Goal: Task Accomplishment & Management: Use online tool/utility

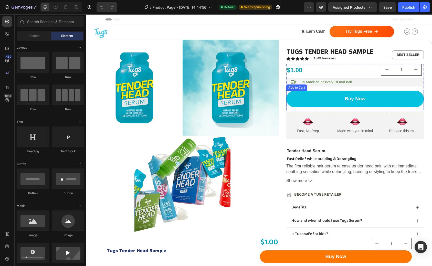
click at [369, 104] on button "Buy Now" at bounding box center [356, 99] width 138 height 17
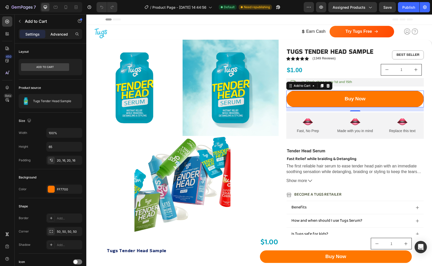
click at [61, 35] on p "Advanced" at bounding box center [59, 34] width 17 height 5
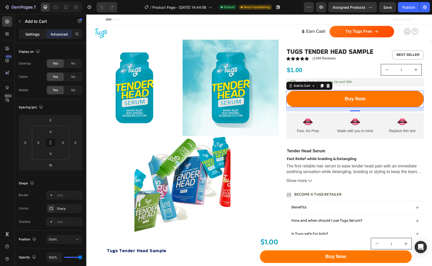
click at [37, 34] on p "Settings" at bounding box center [32, 34] width 14 height 5
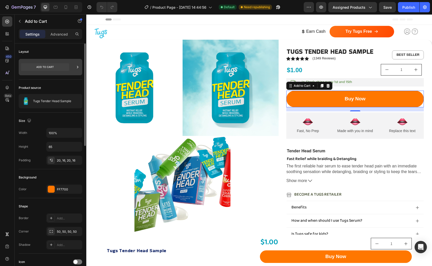
click at [55, 67] on icon at bounding box center [45, 67] width 48 height 8
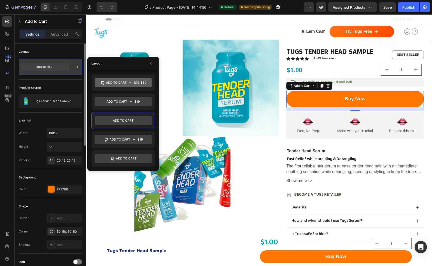
click at [55, 67] on icon at bounding box center [45, 67] width 48 height 8
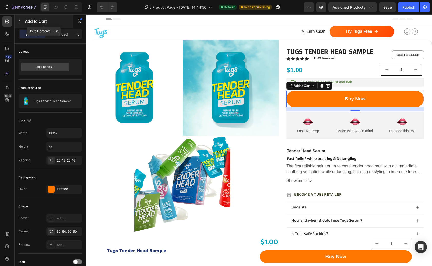
click at [18, 20] on icon "button" at bounding box center [20, 21] width 4 height 4
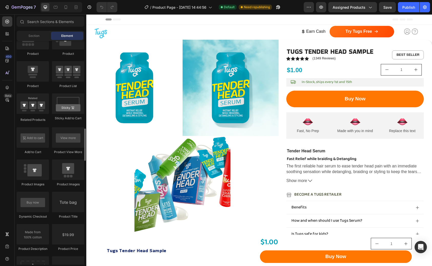
scroll to position [677, 0]
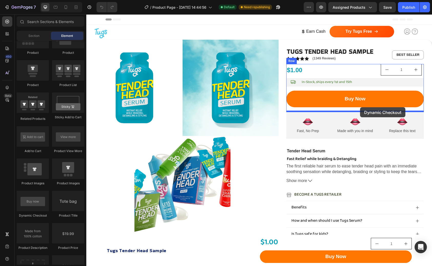
drag, startPoint x: 121, startPoint y: 217, endPoint x: 360, endPoint y: 107, distance: 263.2
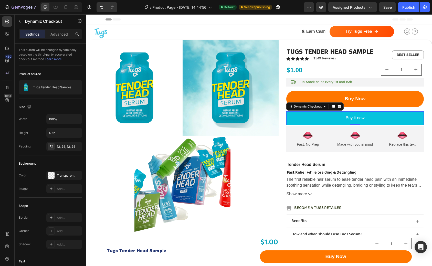
click at [313, 120] on button "Buy it now" at bounding box center [356, 119] width 138 height 14
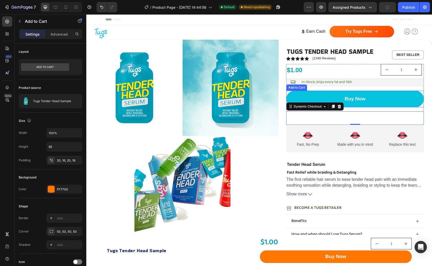
click at [322, 98] on button "Buy Now" at bounding box center [356, 99] width 138 height 17
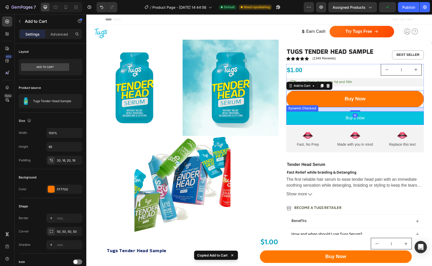
click at [312, 117] on button "Buy it now" at bounding box center [356, 119] width 138 height 14
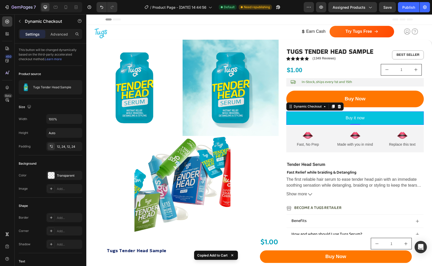
click at [415, 118] on button "Buy it now" at bounding box center [356, 119] width 138 height 14
click at [306, 116] on button "Buy it now" at bounding box center [356, 119] width 138 height 14
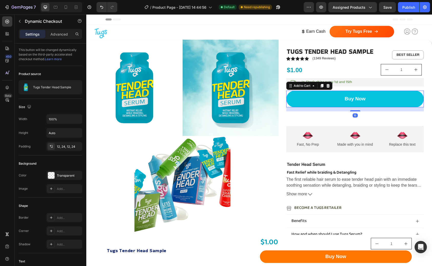
click at [313, 95] on button "Buy Now" at bounding box center [356, 99] width 138 height 17
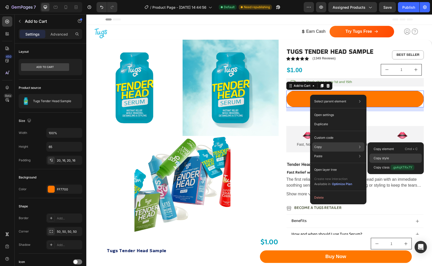
click at [384, 158] on p "Copy style" at bounding box center [381, 158] width 15 height 5
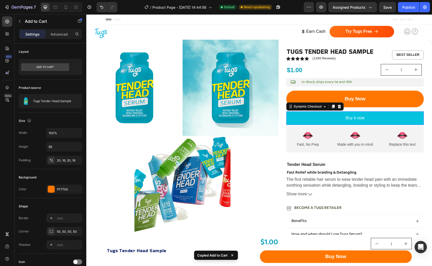
click at [330, 119] on button "Buy it now" at bounding box center [356, 119] width 138 height 14
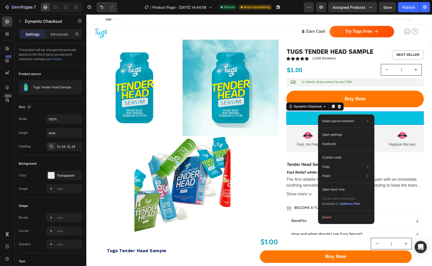
click at [391, 116] on button "Buy it now" at bounding box center [356, 119] width 138 height 14
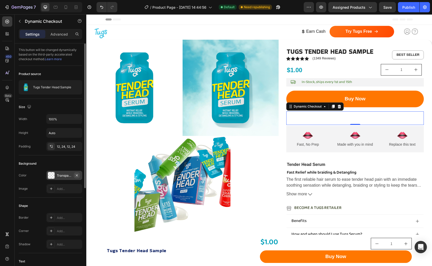
click at [78, 174] on icon "button" at bounding box center [77, 176] width 4 height 4
click at [68, 176] on div "Add..." at bounding box center [69, 176] width 24 height 5
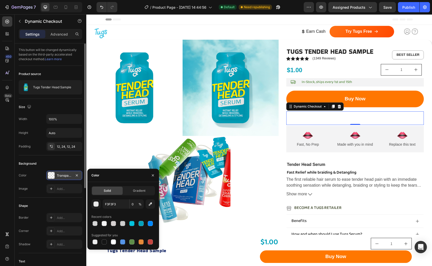
click at [146, 208] on div "F3F3F3 0 %" at bounding box center [124, 204] width 64 height 9
click at [150, 206] on icon "button" at bounding box center [150, 204] width 5 height 5
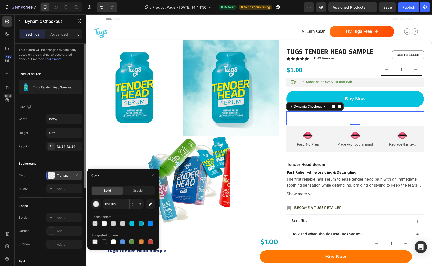
type input "FF7701"
type input "100"
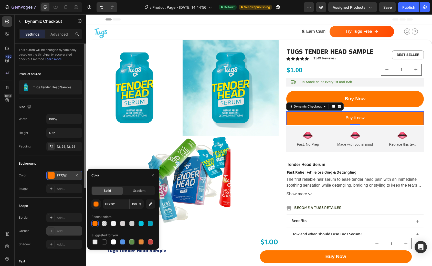
click at [64, 231] on div "Add..." at bounding box center [69, 231] width 24 height 5
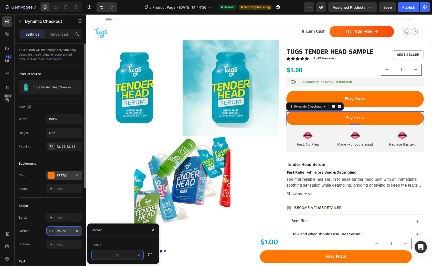
type input "50"
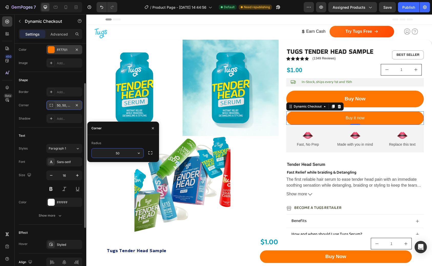
scroll to position [151, 0]
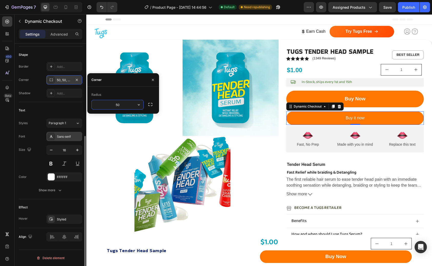
click at [64, 137] on div "Sans-serif" at bounding box center [69, 137] width 24 height 5
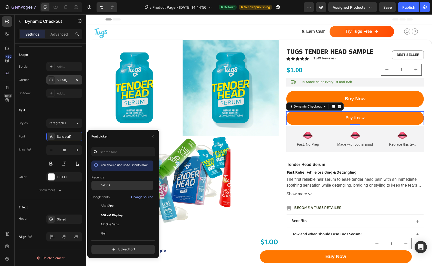
click at [111, 184] on div "Baloo 2" at bounding box center [127, 185] width 52 height 5
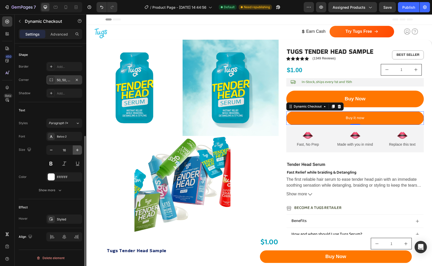
click at [76, 154] on button "button" at bounding box center [77, 150] width 9 height 9
click at [76, 153] on icon "button" at bounding box center [77, 150] width 5 height 5
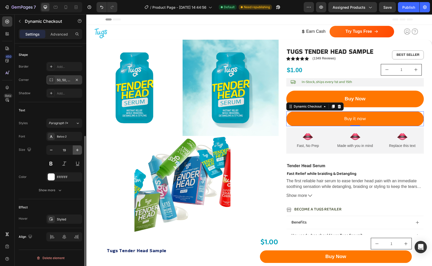
click at [76, 153] on icon "button" at bounding box center [77, 150] width 5 height 5
type input "20"
click at [51, 164] on button at bounding box center [50, 163] width 9 height 9
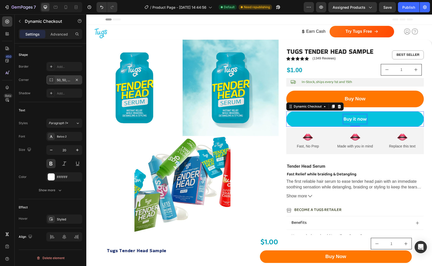
click at [357, 120] on div "Buy it now" at bounding box center [355, 119] width 23 height 9
click at [357, 120] on p "Buy it now" at bounding box center [355, 119] width 23 height 9
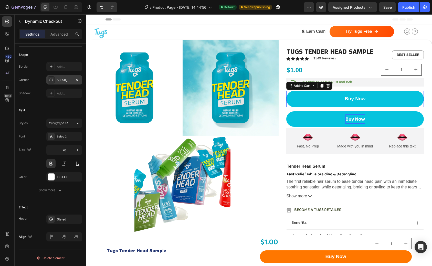
click at [330, 104] on button "Buy Now" at bounding box center [356, 99] width 138 height 17
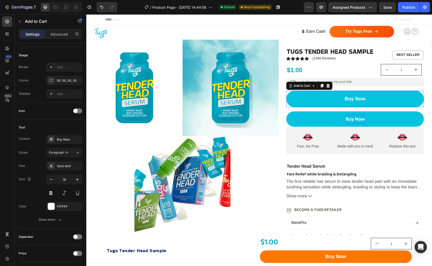
scroll to position [0, 0]
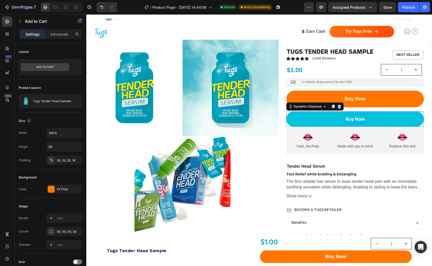
click at [324, 119] on button "Buy Now" at bounding box center [356, 119] width 138 height 15
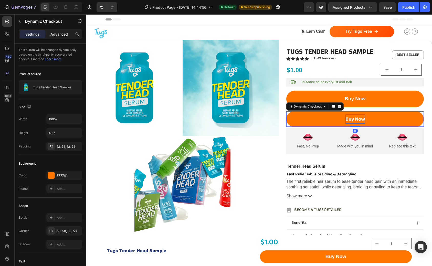
click at [58, 37] on div "Advanced" at bounding box center [59, 34] width 26 height 8
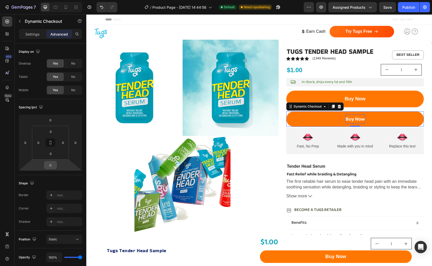
click at [53, 165] on input "0" at bounding box center [50, 166] width 10 height 8
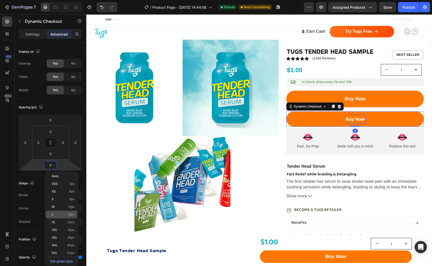
click at [63, 218] on div "L 16px" at bounding box center [62, 215] width 32 height 8
type input "16"
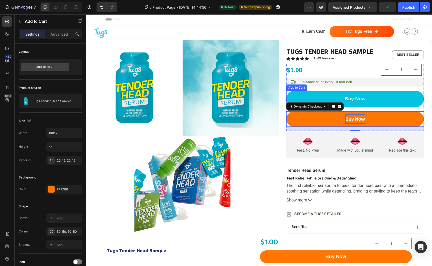
click at [375, 102] on button "Buy Now" at bounding box center [356, 99] width 138 height 17
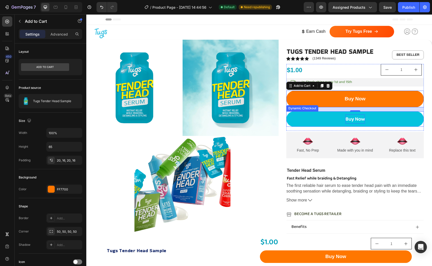
click at [327, 119] on button "Buy Now" at bounding box center [356, 119] width 138 height 15
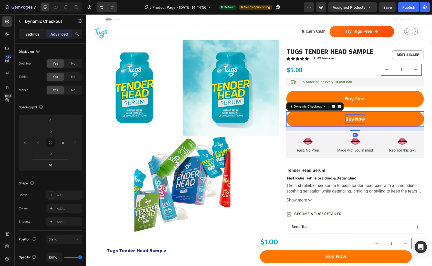
click at [35, 32] on p "Settings" at bounding box center [32, 34] width 14 height 5
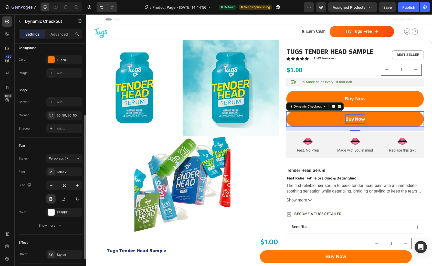
scroll to position [116, 0]
click at [332, 107] on icon at bounding box center [333, 107] width 3 height 4
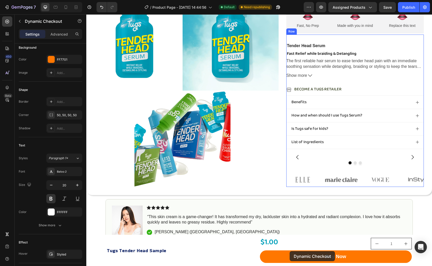
scroll to position [152, 0]
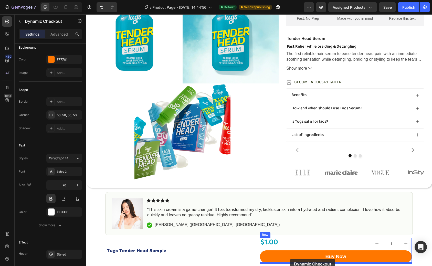
drag, startPoint x: 291, startPoint y: 126, endPoint x: 290, endPoint y: 259, distance: 132.8
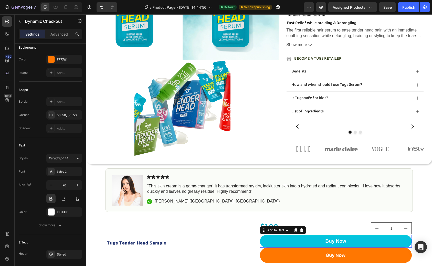
click at [319, 244] on button "Buy Now" at bounding box center [336, 241] width 152 height 13
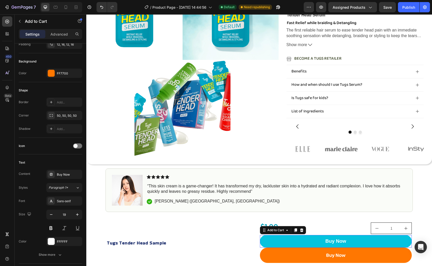
scroll to position [0, 0]
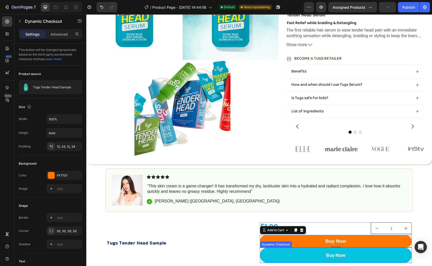
click at [281, 253] on button "Buy Now" at bounding box center [336, 255] width 152 height 15
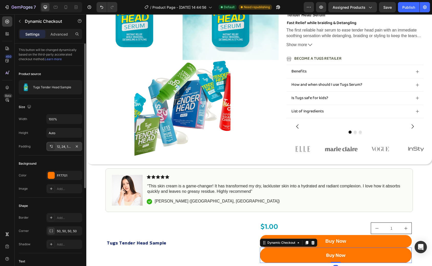
click at [58, 146] on div "12, 24, 12, 24" at bounding box center [64, 147] width 15 height 5
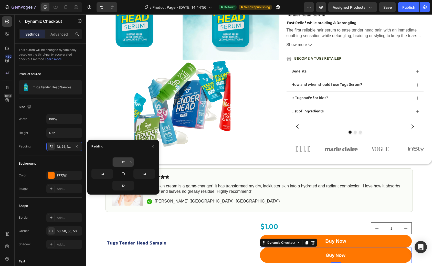
click at [123, 163] on input "12" at bounding box center [123, 162] width 21 height 9
click at [128, 163] on input "12" at bounding box center [123, 162] width 21 height 9
click at [129, 163] on icon "button" at bounding box center [131, 162] width 4 height 4
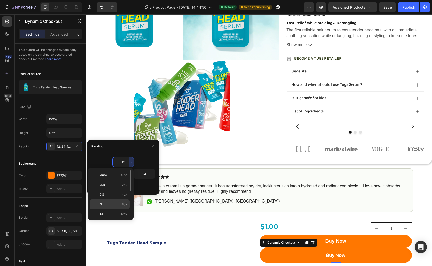
click at [122, 204] on p "S 8px" at bounding box center [113, 204] width 27 height 5
type input "8"
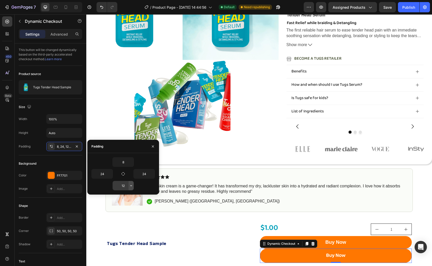
click at [130, 186] on icon "button" at bounding box center [131, 186] width 4 height 4
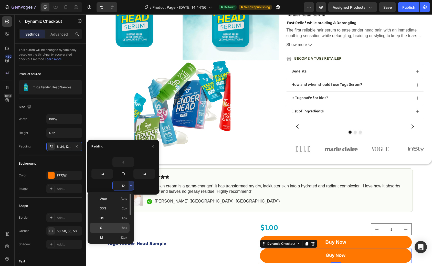
click at [120, 228] on p "S 8px" at bounding box center [113, 228] width 27 height 5
type input "8"
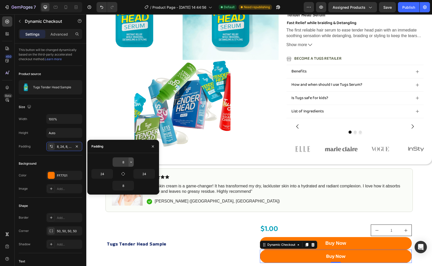
click at [130, 162] on icon "button" at bounding box center [131, 162] width 4 height 4
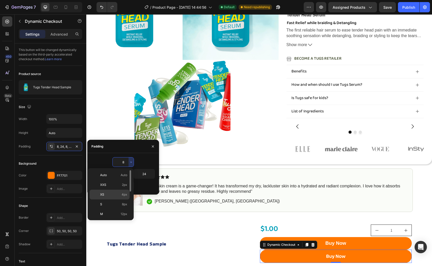
click at [124, 195] on span "4px" at bounding box center [125, 195] width 6 height 5
type input "4"
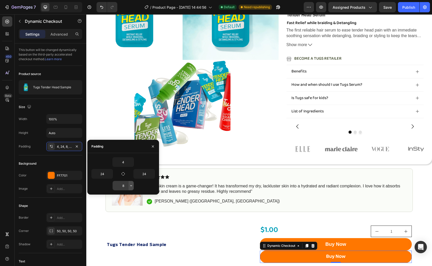
click at [131, 186] on icon "button" at bounding box center [131, 186] width 4 height 4
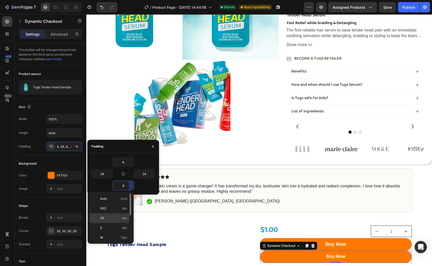
click at [122, 217] on span "4px" at bounding box center [125, 218] width 6 height 5
type input "4"
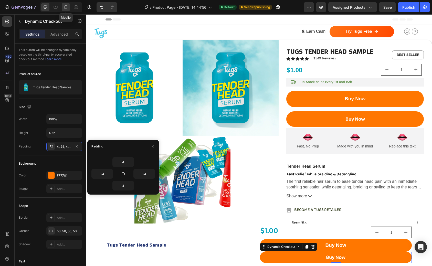
click at [69, 10] on div at bounding box center [66, 7] width 8 height 8
type input "14"
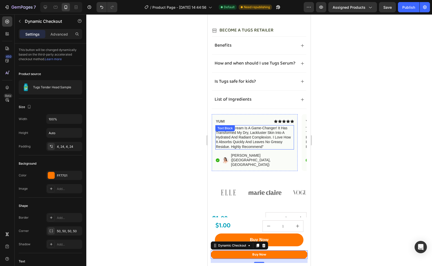
scroll to position [218, 0]
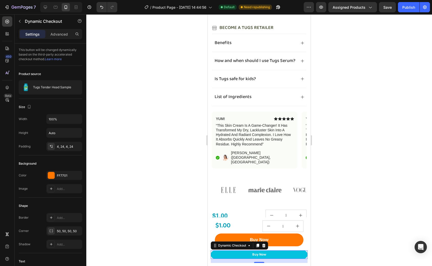
click at [222, 257] on button "Buy Now" at bounding box center [259, 255] width 97 height 8
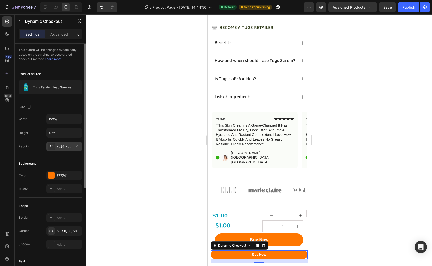
click at [64, 148] on div "4, 24, 4, 24" at bounding box center [64, 147] width 15 height 5
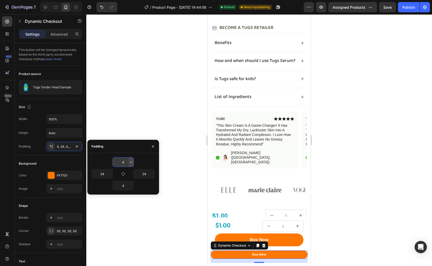
click at [131, 163] on icon "button" at bounding box center [131, 162] width 4 height 4
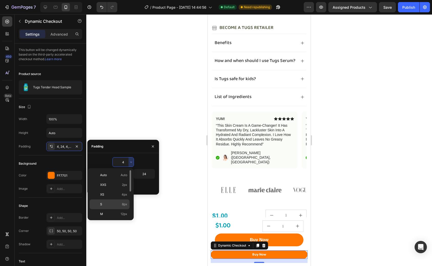
click at [125, 204] on span "8px" at bounding box center [124, 204] width 5 height 5
type input "8"
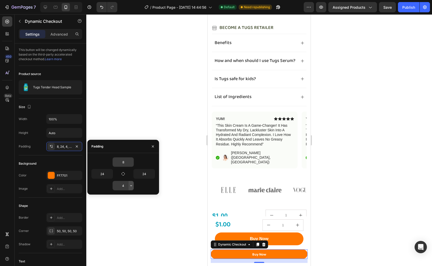
click at [131, 184] on icon "button" at bounding box center [131, 186] width 4 height 4
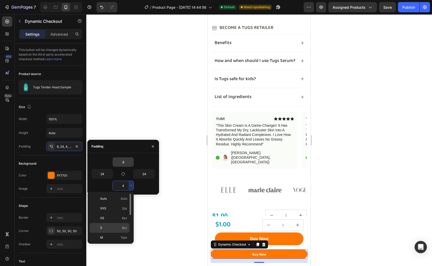
click at [126, 227] on span "8px" at bounding box center [124, 228] width 5 height 5
type input "8"
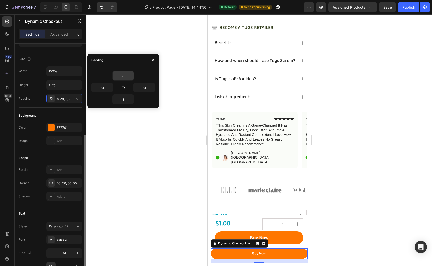
scroll to position [138, 0]
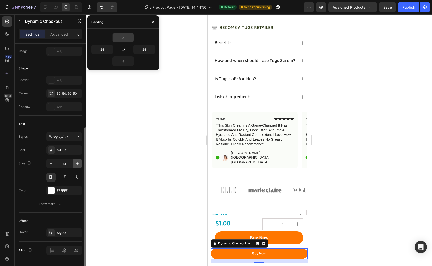
click at [76, 165] on icon "button" at bounding box center [77, 163] width 5 height 5
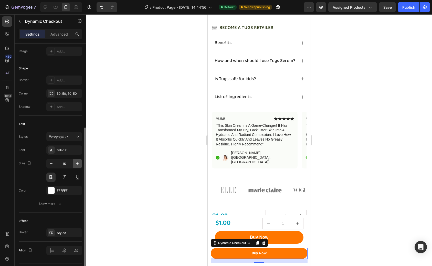
click at [76, 165] on icon "button" at bounding box center [77, 163] width 5 height 5
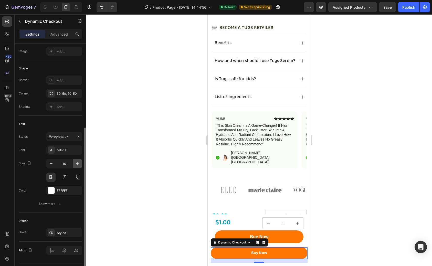
click at [76, 165] on icon "button" at bounding box center [77, 163] width 5 height 5
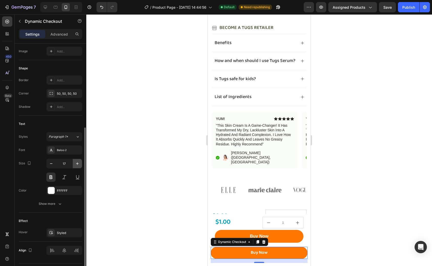
click at [76, 165] on icon "button" at bounding box center [77, 163] width 5 height 5
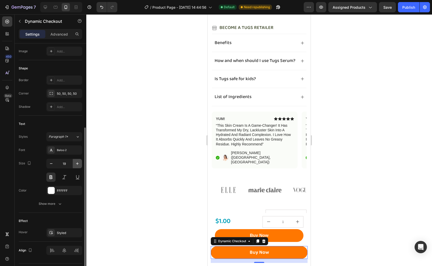
click at [76, 165] on icon "button" at bounding box center [77, 163] width 5 height 5
type input "20"
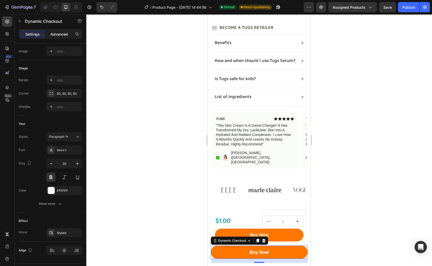
click at [64, 32] on p "Advanced" at bounding box center [59, 34] width 17 height 5
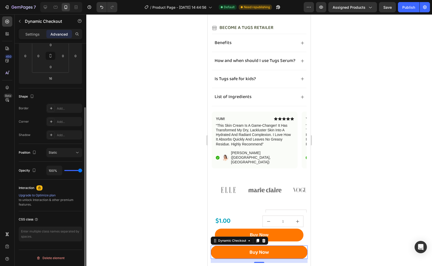
scroll to position [87, 0]
click at [74, 57] on input "0" at bounding box center [76, 56] width 8 height 8
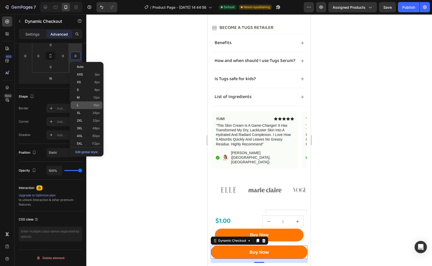
click at [89, 105] on p "L 16px" at bounding box center [88, 106] width 23 height 4
type input "16"
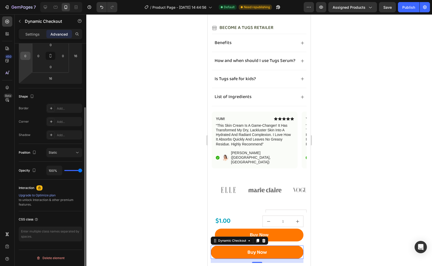
click at [26, 57] on input "0" at bounding box center [26, 56] width 8 height 8
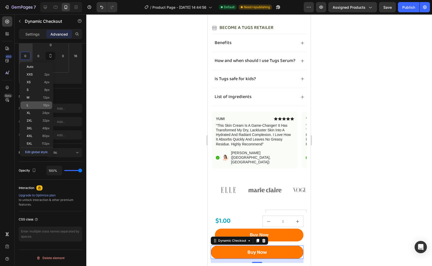
click at [46, 106] on span "16px" at bounding box center [46, 106] width 7 height 4
type input "16"
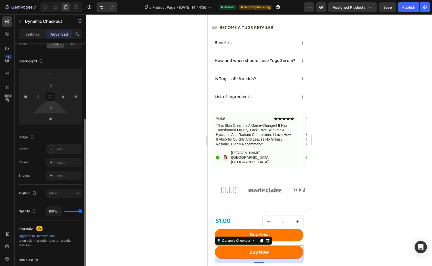
scroll to position [40, 0]
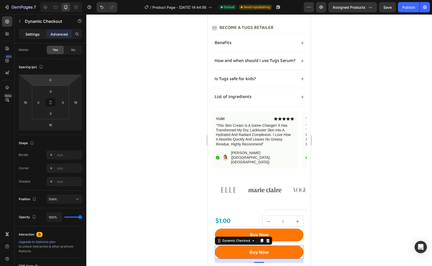
click at [37, 33] on p "Settings" at bounding box center [32, 34] width 14 height 5
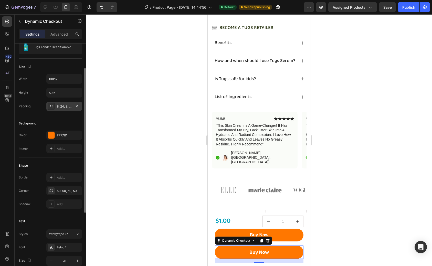
click at [65, 103] on div "8, 24, 8, 24" at bounding box center [64, 106] width 36 height 9
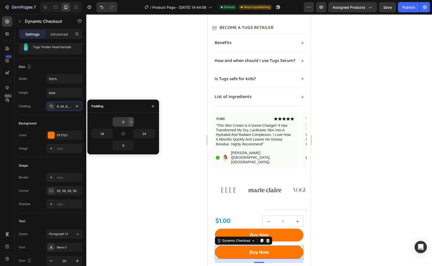
click at [129, 121] on icon "button" at bounding box center [131, 122] width 4 height 4
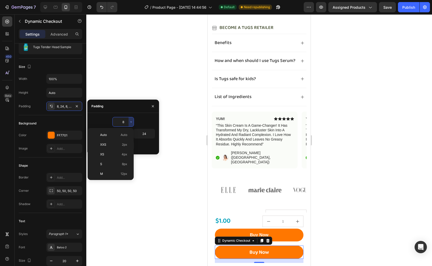
click at [125, 156] on span "4px" at bounding box center [125, 154] width 6 height 5
type input "4"
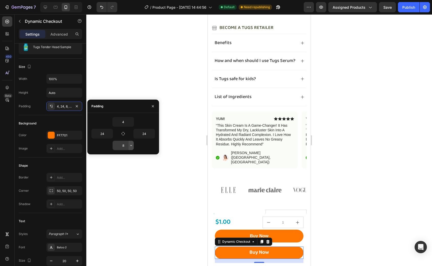
click at [130, 144] on icon "button" at bounding box center [131, 146] width 4 height 4
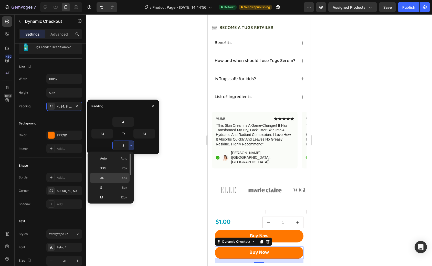
click at [122, 176] on span "4px" at bounding box center [125, 178] width 6 height 5
type input "4"
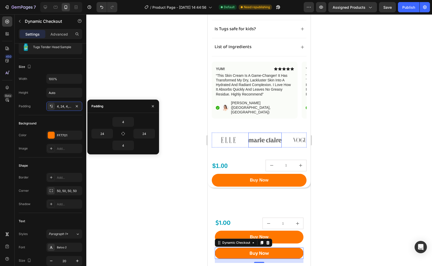
scroll to position [269, 0]
click at [262, 243] on icon at bounding box center [262, 243] width 3 height 4
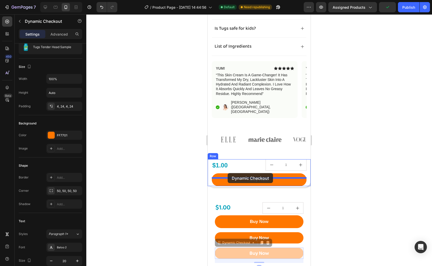
drag, startPoint x: 218, startPoint y: 243, endPoint x: 228, endPoint y: 173, distance: 70.6
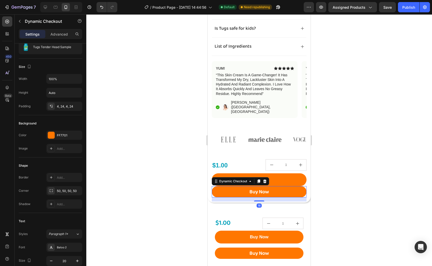
click at [340, 193] on div at bounding box center [259, 140] width 346 height 252
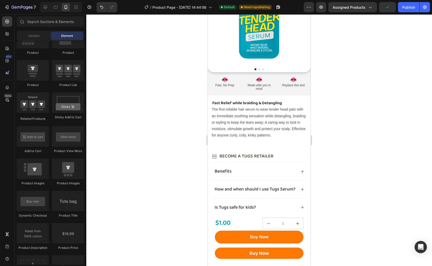
scroll to position [0, 0]
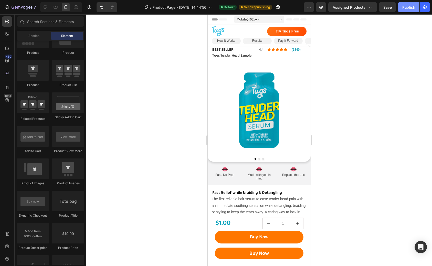
click at [404, 7] on div "Publish" at bounding box center [409, 7] width 13 height 5
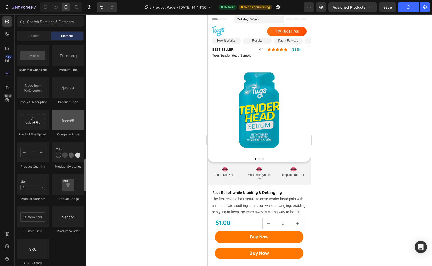
scroll to position [823, 0]
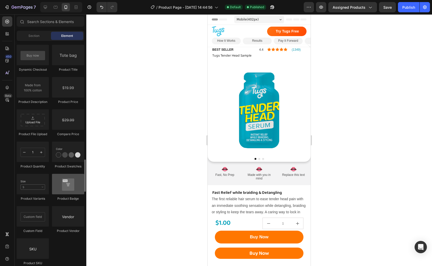
click at [73, 183] on div at bounding box center [68, 184] width 32 height 21
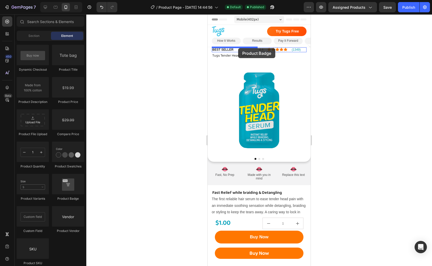
drag, startPoint x: 282, startPoint y: 207, endPoint x: 238, endPoint y: 48, distance: 164.5
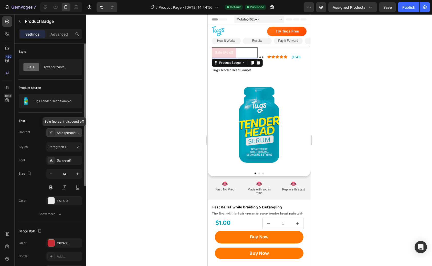
click at [69, 131] on div "Sale {percent_discount} off" at bounding box center [69, 133] width 24 height 5
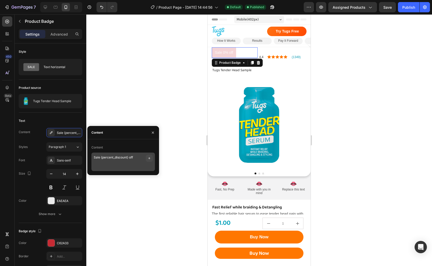
click at [150, 159] on icon "button" at bounding box center [149, 158] width 4 height 4
click at [128, 136] on div "Content" at bounding box center [123, 132] width 72 height 13
click at [149, 158] on icon "button" at bounding box center [149, 158] width 2 height 2
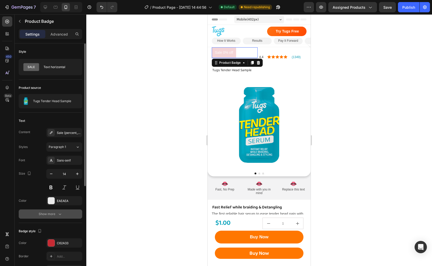
click at [52, 217] on button "Show more" at bounding box center [51, 214] width 64 height 9
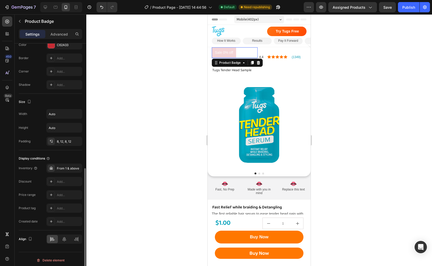
scroll to position [268, 0]
click at [70, 169] on div "From 1 & above" at bounding box center [69, 167] width 24 height 5
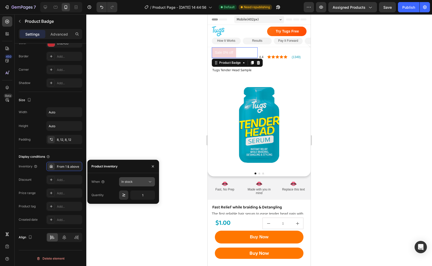
click at [152, 182] on icon at bounding box center [150, 181] width 5 height 5
click at [152, 184] on icon at bounding box center [150, 181] width 5 height 5
click at [150, 182] on icon at bounding box center [150, 182] width 3 height 1
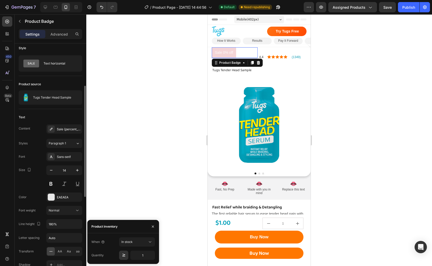
scroll to position [0, 0]
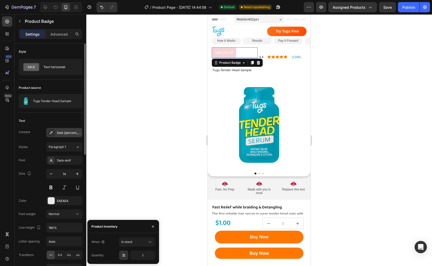
click at [73, 129] on div "Sale {percent_discount} off" at bounding box center [64, 132] width 36 height 9
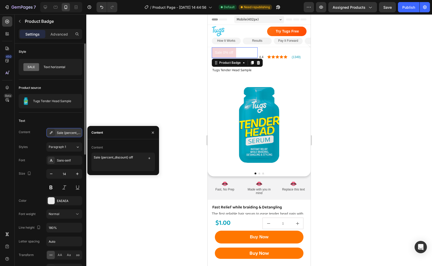
click at [70, 133] on div "Sale {percent_discount} off" at bounding box center [69, 133] width 24 height 5
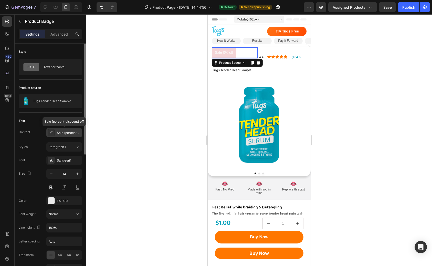
click at [51, 133] on icon at bounding box center [51, 133] width 4 height 4
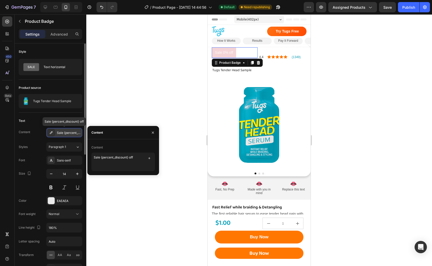
click at [61, 133] on div "Sale {percent_discount} off" at bounding box center [69, 133] width 24 height 5
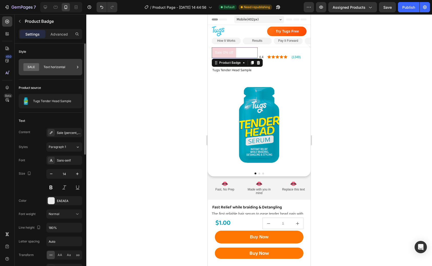
click at [70, 67] on div "Text horizontal" at bounding box center [59, 67] width 31 height 12
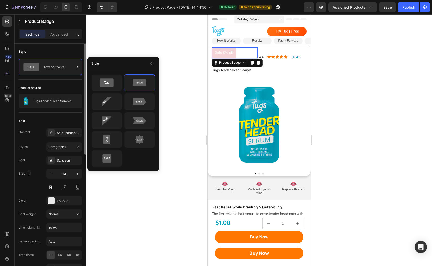
click at [66, 86] on div "Product source" at bounding box center [51, 88] width 64 height 8
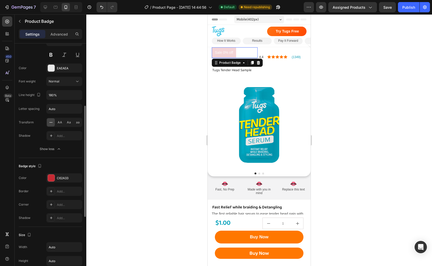
scroll to position [268, 0]
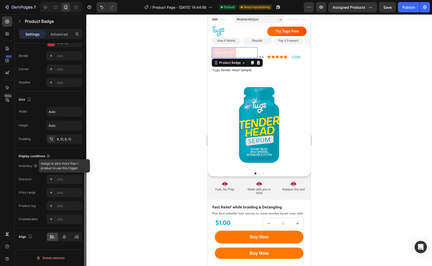
click at [66, 183] on div at bounding box center [64, 179] width 36 height 9
click at [52, 181] on div at bounding box center [64, 179] width 36 height 9
click at [52, 177] on div at bounding box center [64, 179] width 36 height 9
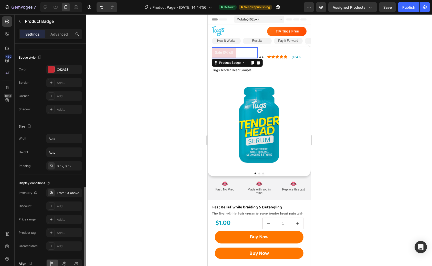
scroll to position [0, 0]
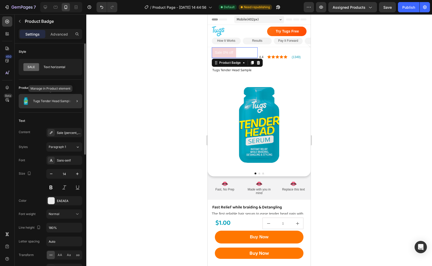
click at [63, 103] on p "Tugs Tender Head Sample" at bounding box center [52, 101] width 38 height 4
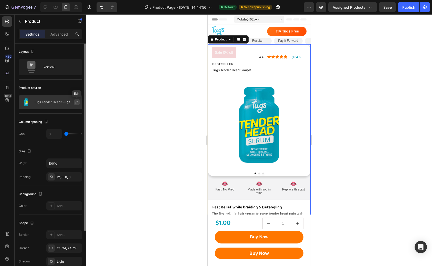
click at [76, 101] on icon "button" at bounding box center [77, 102] width 4 height 4
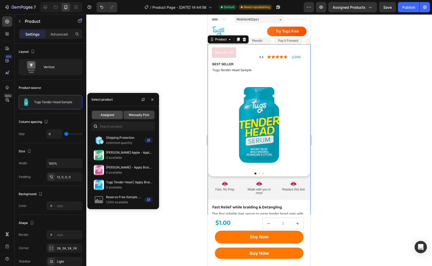
click at [112, 112] on div "Assigned" at bounding box center [107, 115] width 31 height 8
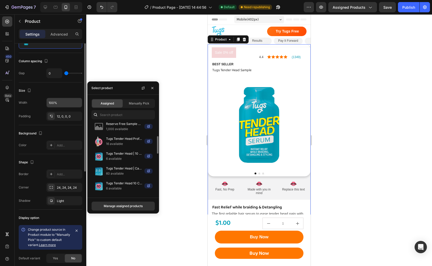
scroll to position [96, 0]
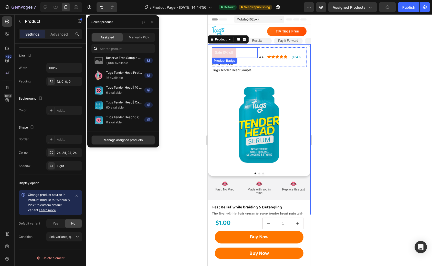
click at [229, 53] on pre "Sale 0% off" at bounding box center [224, 52] width 24 height 11
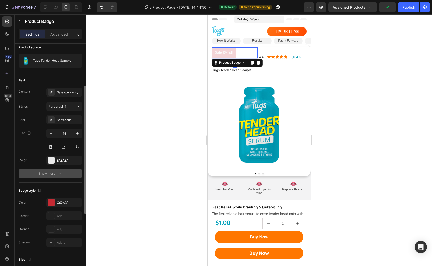
scroll to position [201, 0]
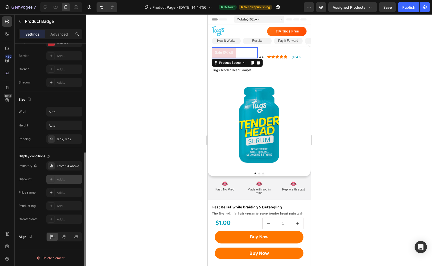
click at [65, 182] on div "Add..." at bounding box center [64, 179] width 36 height 9
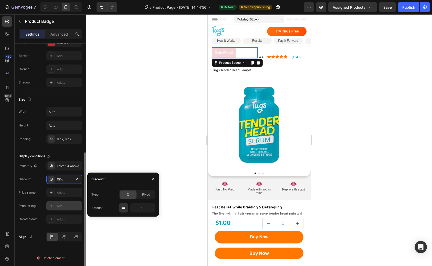
click at [62, 206] on div "Add..." at bounding box center [69, 206] width 24 height 5
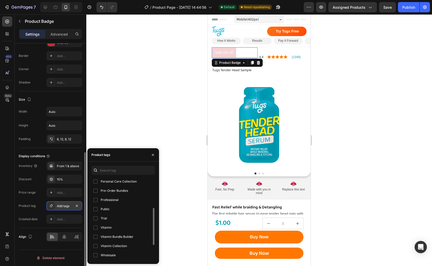
scroll to position [0, 0]
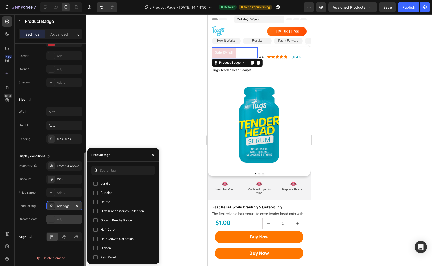
click at [64, 219] on div "Add..." at bounding box center [69, 219] width 24 height 5
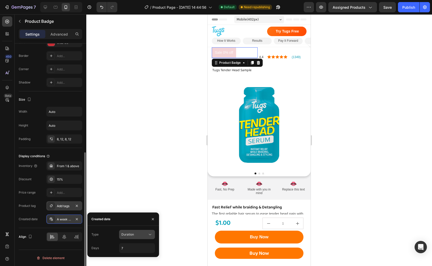
click at [130, 235] on span "Duration" at bounding box center [128, 235] width 13 height 4
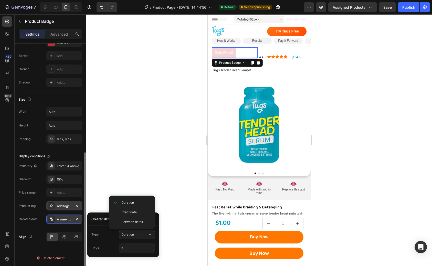
click at [108, 238] on div "Type Duration" at bounding box center [124, 234] width 64 height 9
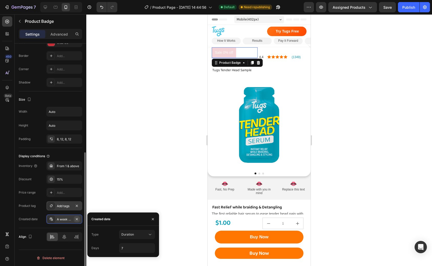
click at [76, 218] on icon "button" at bounding box center [77, 219] width 4 height 4
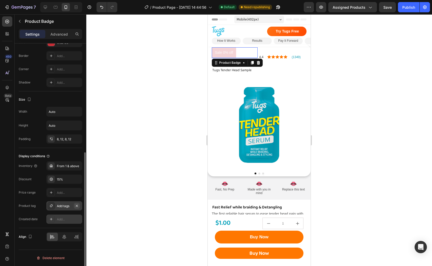
click at [77, 207] on icon "button" at bounding box center [77, 206] width 4 height 4
click at [78, 179] on icon "button" at bounding box center [77, 179] width 4 height 4
click at [78, 166] on div "From 1 & above" at bounding box center [69, 166] width 24 height 5
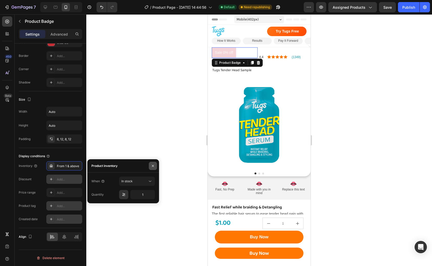
click at [153, 165] on icon "button" at bounding box center [153, 166] width 2 height 2
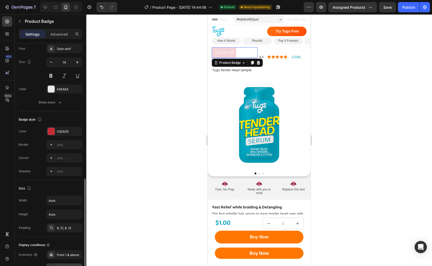
scroll to position [16, 0]
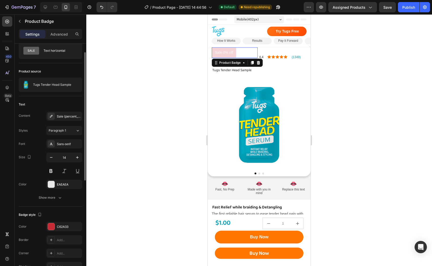
click at [137, 123] on div at bounding box center [259, 140] width 346 height 252
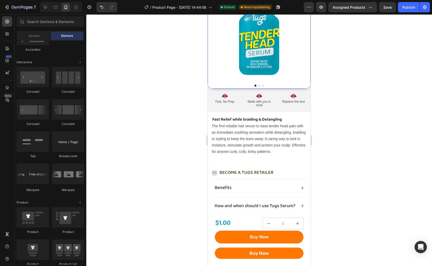
scroll to position [25, 0]
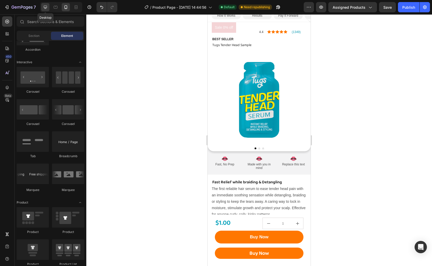
click at [46, 8] on icon at bounding box center [45, 7] width 3 height 3
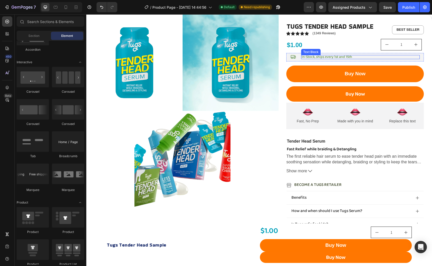
click at [357, 58] on p "In-Stock, ships every 1st and 15th" at bounding box center [361, 57] width 118 height 4
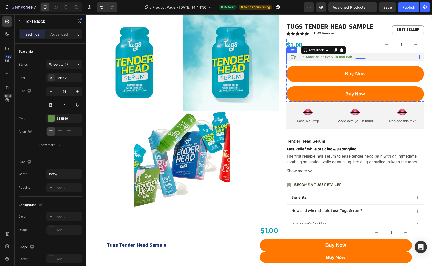
click at [288, 58] on div "Icon In-Stock, ships every 1st and 15th Text Block 0 Row" at bounding box center [356, 57] width 138 height 8
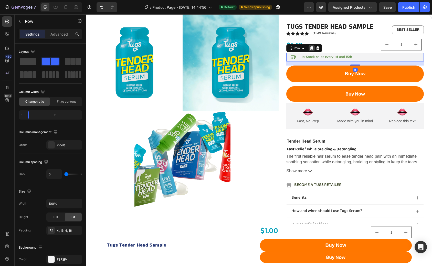
click at [312, 49] on icon at bounding box center [312, 48] width 4 height 4
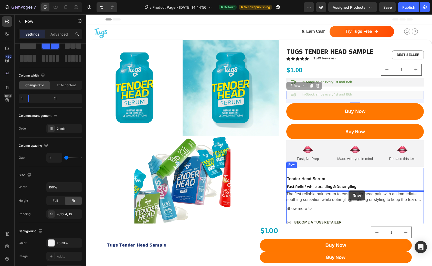
drag, startPoint x: 291, startPoint y: 88, endPoint x: 349, endPoint y: 191, distance: 118.1
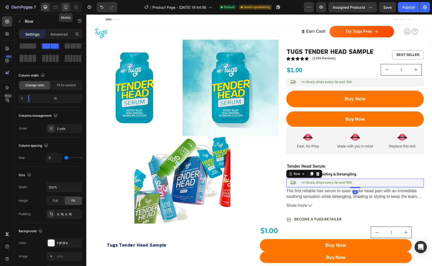
click at [67, 8] on icon at bounding box center [66, 7] width 3 height 4
type input "16"
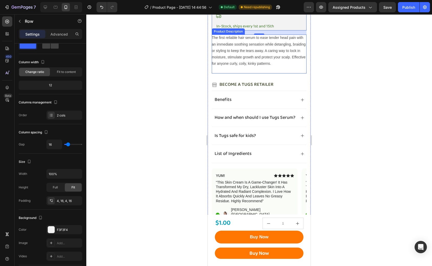
scroll to position [165, 0]
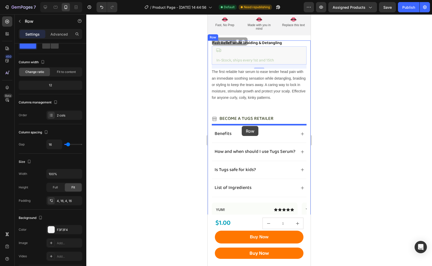
drag, startPoint x: 216, startPoint y: 41, endPoint x: 242, endPoint y: 126, distance: 88.9
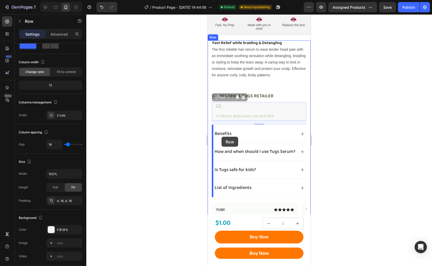
drag, startPoint x: 216, startPoint y: 98, endPoint x: 222, endPoint y: 137, distance: 38.9
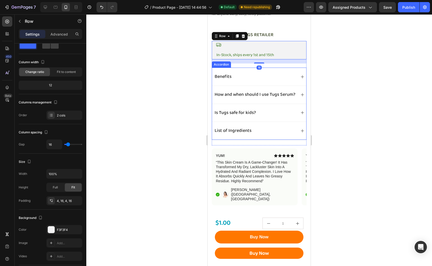
scroll to position [231, 0]
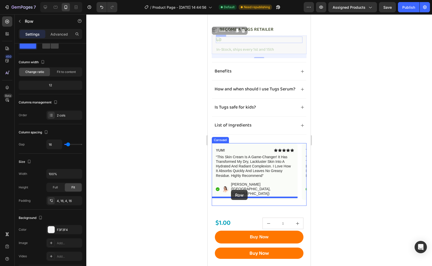
drag, startPoint x: 217, startPoint y: 31, endPoint x: 231, endPoint y: 190, distance: 159.9
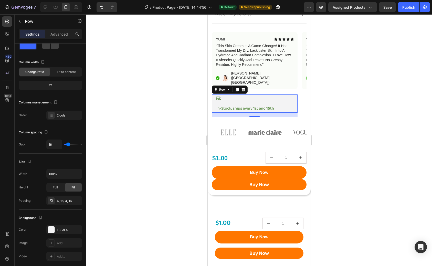
scroll to position [343, 0]
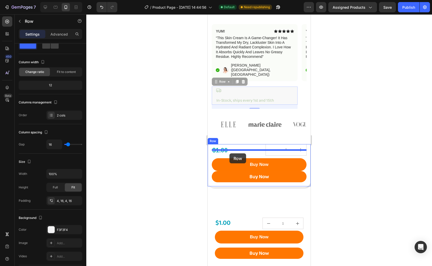
drag, startPoint x: 216, startPoint y: 74, endPoint x: 230, endPoint y: 154, distance: 80.5
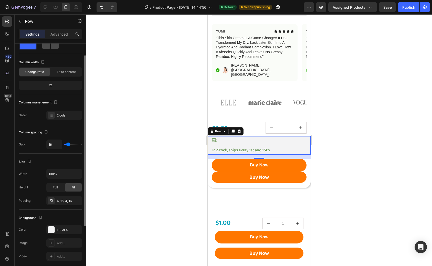
click at [51, 45] on span at bounding box center [55, 45] width 8 height 7
type input "0"
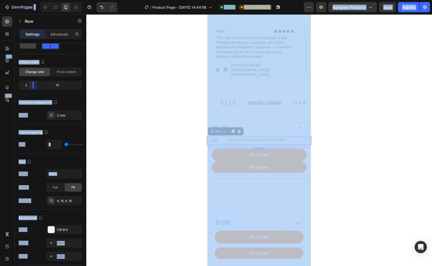
drag, startPoint x: 51, startPoint y: 86, endPoint x: -1, endPoint y: 86, distance: 51.3
click at [0, 0] on html "7 Version history / Product Page - Aug 25, 14:44:56 Default Need republishing P…" at bounding box center [216, 0] width 432 height 0
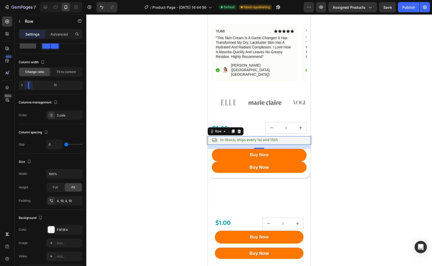
drag, startPoint x: 33, startPoint y: 85, endPoint x: 20, endPoint y: 85, distance: 13.3
click at [20, 0] on body "7 Version history / Product Page - Aug 25, 14:44:56 Default Need republishing P…" at bounding box center [216, 0] width 432 height 0
click at [137, 105] on div at bounding box center [259, 140] width 346 height 252
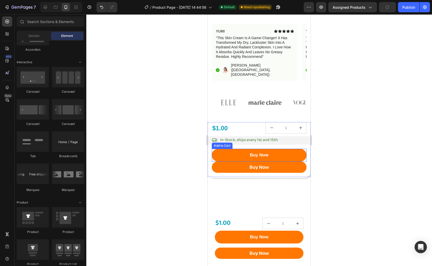
click at [378, 156] on div at bounding box center [259, 140] width 346 height 252
click at [342, 98] on div at bounding box center [259, 140] width 346 height 252
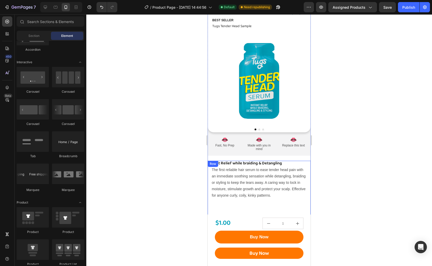
scroll to position [0, 0]
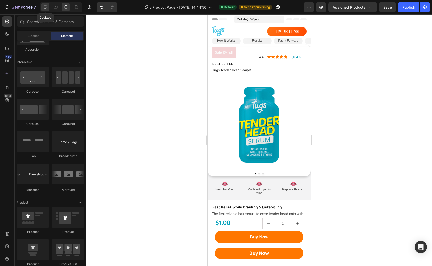
click at [46, 7] on icon at bounding box center [45, 7] width 3 height 3
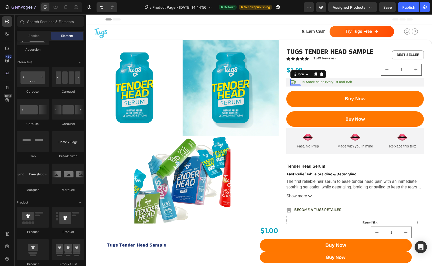
click at [295, 83] on div "Icon 0" at bounding box center [296, 82] width 11 height 6
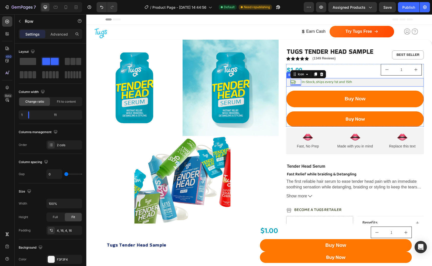
click at [320, 85] on div "In-Stock, ships every 1st and 15th Text Block" at bounding box center [360, 82] width 119 height 6
click at [411, 10] on button "Publish" at bounding box center [409, 7] width 22 height 10
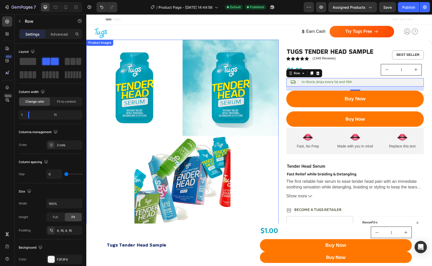
click at [175, 52] on img at bounding box center [134, 88] width 96 height 96
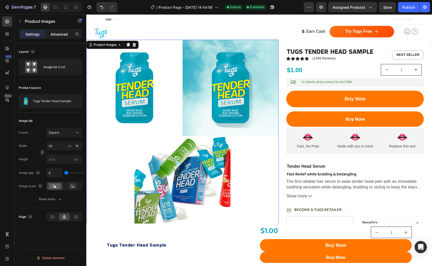
click at [56, 37] on div "Advanced" at bounding box center [59, 34] width 26 height 8
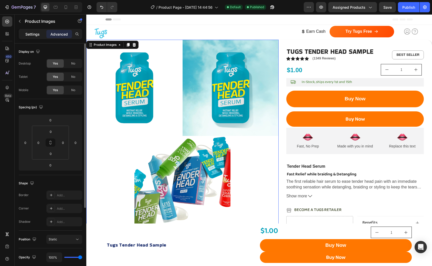
click at [27, 36] on p "Settings" at bounding box center [32, 34] width 14 height 5
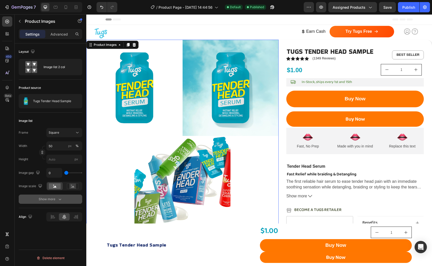
click at [50, 201] on div "Show more" at bounding box center [51, 199] width 24 height 5
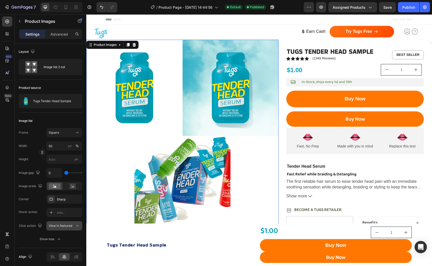
click at [76, 225] on icon at bounding box center [77, 226] width 5 height 5
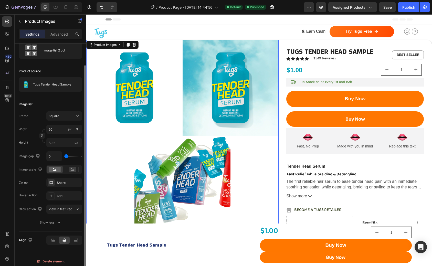
scroll to position [20, 0]
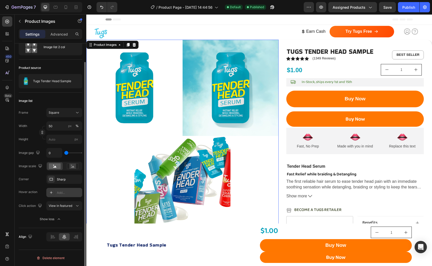
click at [65, 192] on div "Add..." at bounding box center [69, 193] width 24 height 5
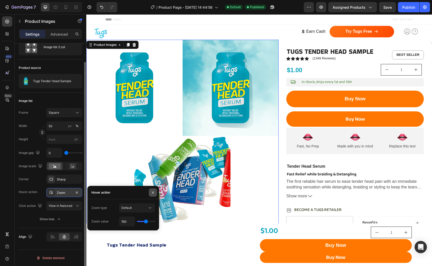
click at [154, 194] on icon "button" at bounding box center [153, 193] width 4 height 4
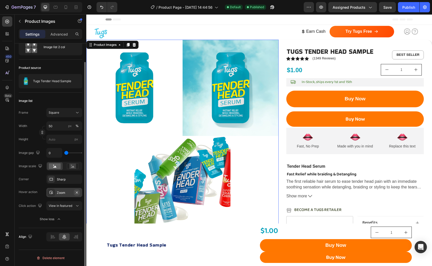
click at [77, 193] on icon "button" at bounding box center [77, 193] width 4 height 4
click at [71, 194] on div "Add..." at bounding box center [69, 193] width 24 height 5
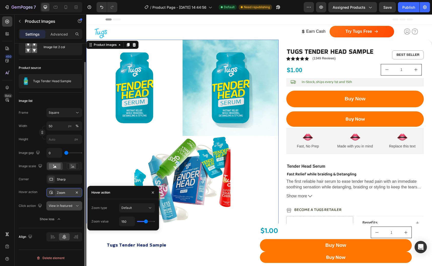
click at [70, 207] on span "View in featured" at bounding box center [61, 206] width 24 height 4
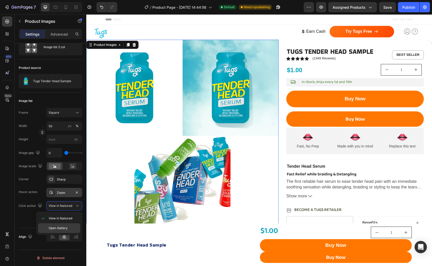
click at [65, 231] on div "Open Gallery" at bounding box center [59, 229] width 42 height 10
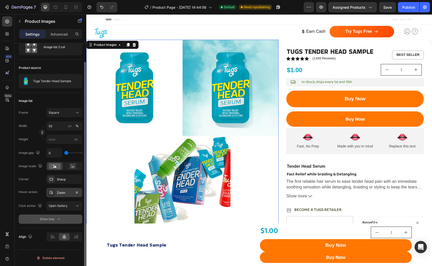
click at [56, 220] on div "Show less" at bounding box center [51, 219] width 22 height 5
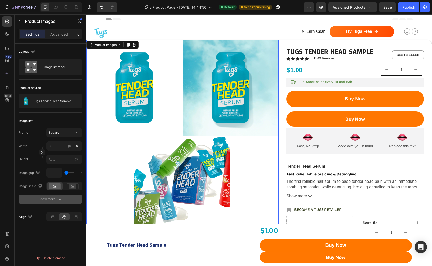
click at [60, 202] on icon "button" at bounding box center [59, 199] width 5 height 5
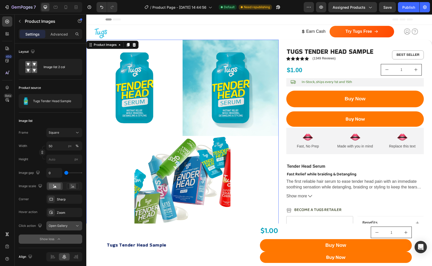
click at [77, 226] on icon at bounding box center [77, 226] width 5 height 5
click at [71, 237] on span "View in featured" at bounding box center [61, 238] width 24 height 5
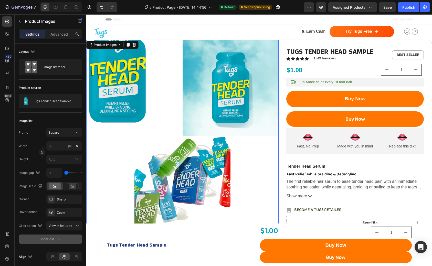
click at [168, 125] on img at bounding box center [134, 88] width 96 height 96
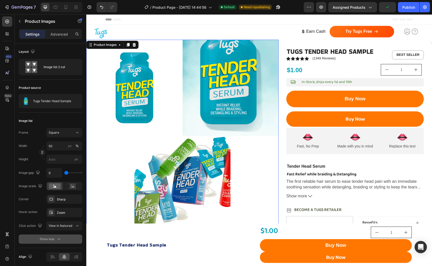
click at [235, 121] on img at bounding box center [231, 88] width 96 height 96
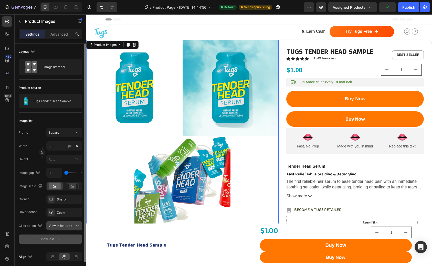
click at [71, 225] on span "View in featured" at bounding box center [61, 226] width 24 height 4
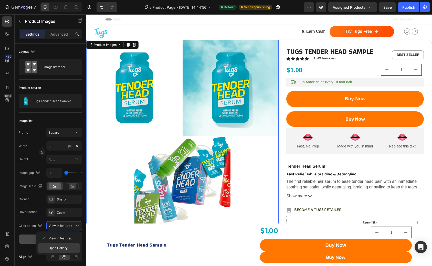
click at [64, 250] on span "Open Gallery" at bounding box center [58, 248] width 19 height 5
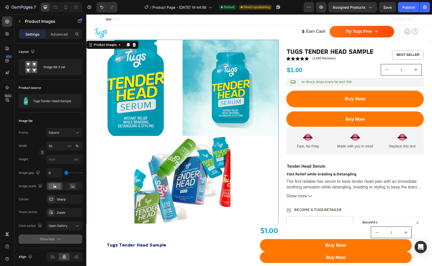
click at [133, 95] on div at bounding box center [134, 88] width 96 height 96
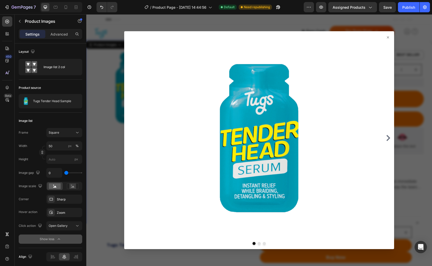
click at [389, 137] on icon "Carousel Next Arrow" at bounding box center [389, 138] width 4 height 6
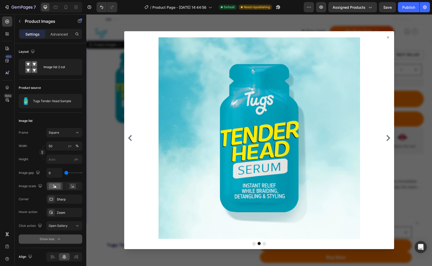
click at [389, 137] on icon "Carousel Next Arrow" at bounding box center [389, 138] width 4 height 6
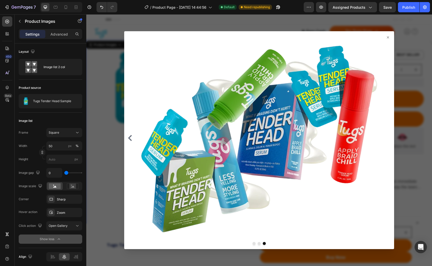
click at [389, 137] on div at bounding box center [259, 137] width 266 height 201
click at [389, 37] on icon at bounding box center [388, 37] width 2 height 2
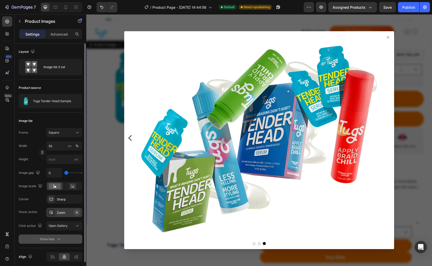
click at [76, 213] on icon "button" at bounding box center [77, 212] width 2 height 2
click at [387, 38] on icon at bounding box center [388, 37] width 4 height 4
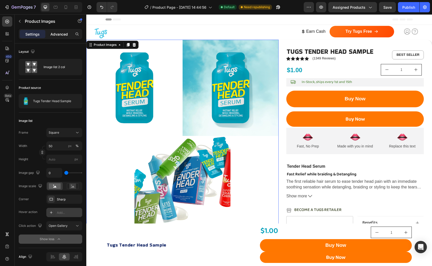
click at [57, 34] on p "Advanced" at bounding box center [59, 34] width 17 height 5
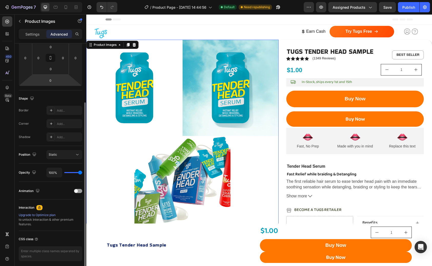
scroll to position [105, 0]
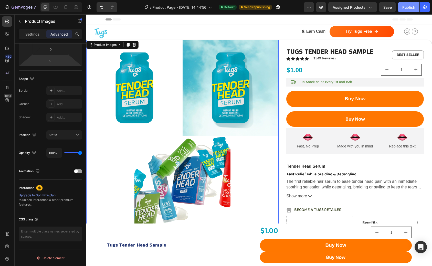
click at [407, 11] on button "Publish" at bounding box center [409, 7] width 22 height 10
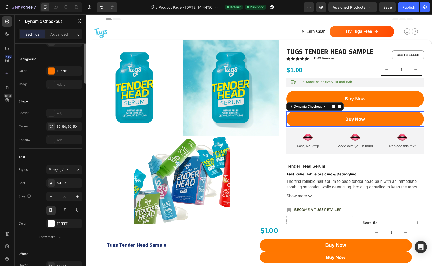
scroll to position [0, 0]
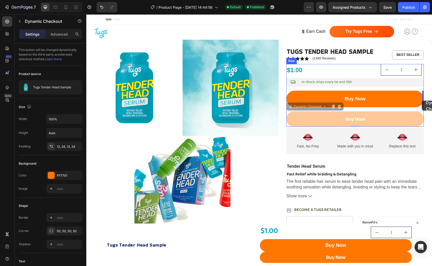
drag, startPoint x: 289, startPoint y: 109, endPoint x: 422, endPoint y: 101, distance: 133.3
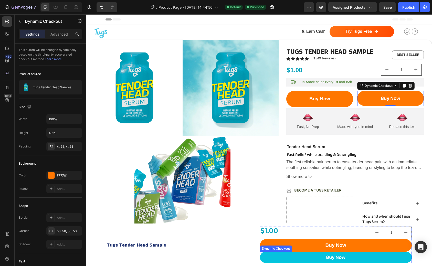
click at [262, 257] on button "Buy Now" at bounding box center [336, 257] width 152 height 11
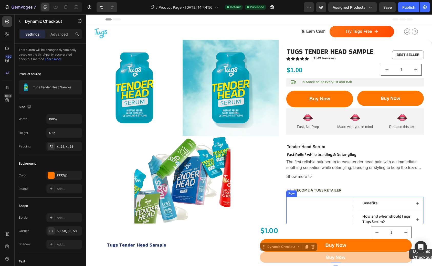
scroll to position [38, 0]
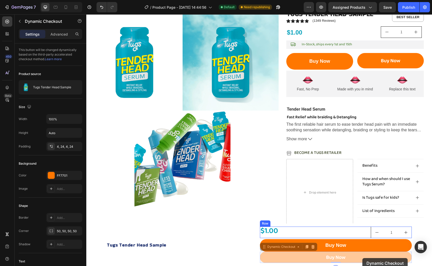
drag, startPoint x: 263, startPoint y: 248, endPoint x: 363, endPoint y: 258, distance: 100.8
drag, startPoint x: 265, startPoint y: 248, endPoint x: 324, endPoint y: 256, distance: 59.8
drag, startPoint x: 262, startPoint y: 248, endPoint x: 407, endPoint y: 248, distance: 144.8
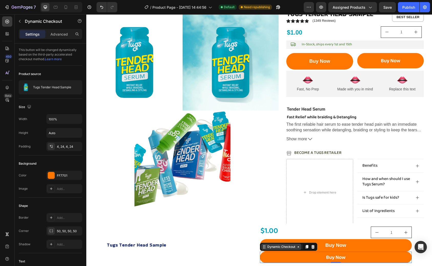
click at [265, 247] on icon at bounding box center [265, 247] width 1 height 1
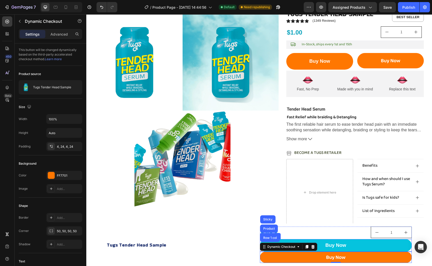
click at [292, 240] on button "Buy Now" at bounding box center [336, 245] width 152 height 13
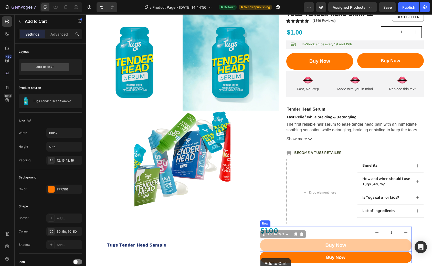
drag, startPoint x: 264, startPoint y: 236, endPoint x: 261, endPoint y: 258, distance: 23.0
drag, startPoint x: 264, startPoint y: 234, endPoint x: 263, endPoint y: 261, distance: 26.7
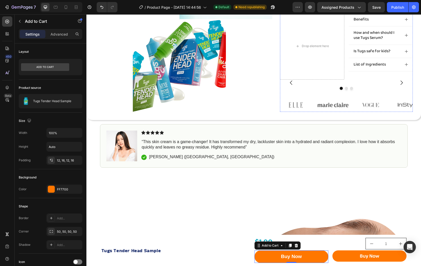
scroll to position [0, 0]
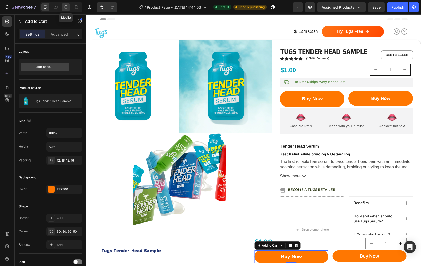
click at [64, 8] on icon at bounding box center [65, 7] width 5 height 5
type input "17"
type input "50"
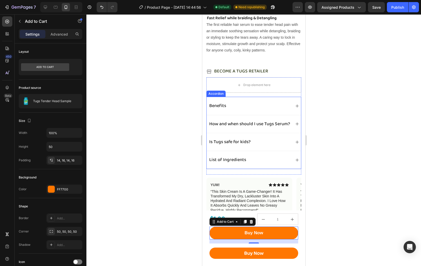
scroll to position [195, 0]
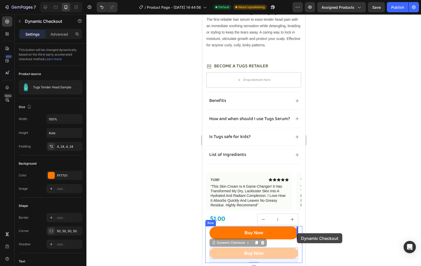
drag, startPoint x: 211, startPoint y: 245, endPoint x: 297, endPoint y: 233, distance: 86.7
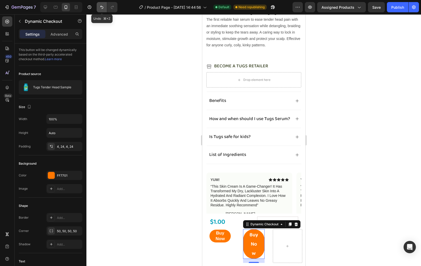
click at [99, 6] on icon "Undo/Redo" at bounding box center [101, 7] width 5 height 5
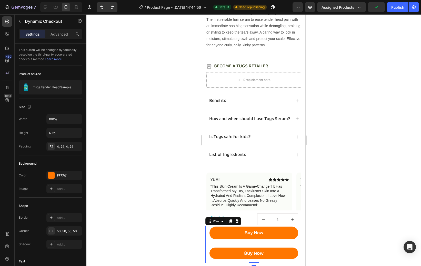
click at [207, 241] on div "Buy Now Add to Cart" at bounding box center [253, 234] width 97 height 17
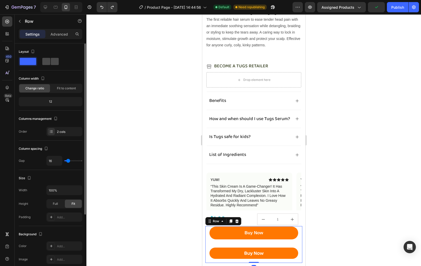
click at [51, 63] on span at bounding box center [55, 61] width 8 height 7
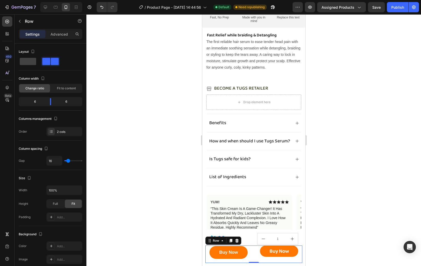
scroll to position [0, 0]
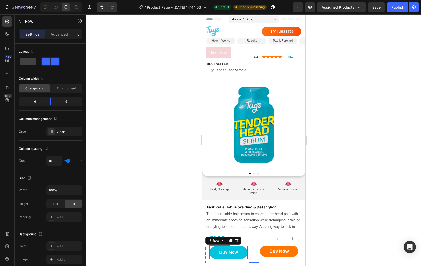
click at [247, 256] on button "Buy Now" at bounding box center [228, 252] width 38 height 13
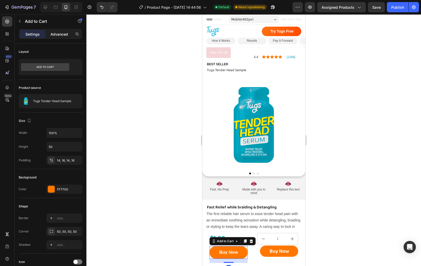
click at [55, 32] on p "Advanced" at bounding box center [59, 34] width 17 height 5
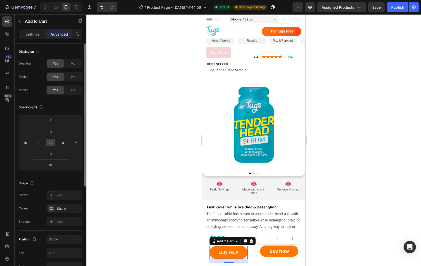
click at [51, 143] on icon at bounding box center [50, 143] width 4 height 4
click at [75, 143] on input "16" at bounding box center [76, 143] width 8 height 8
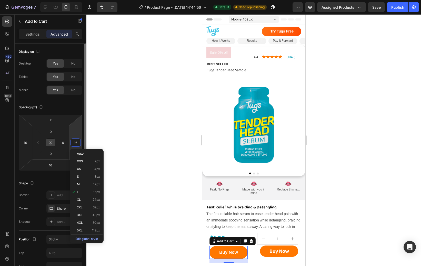
type input "0"
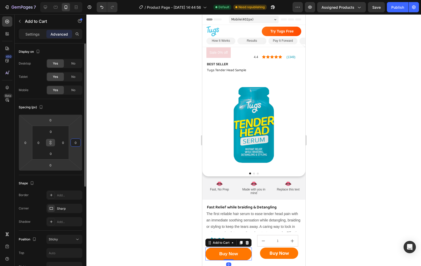
type input "0"
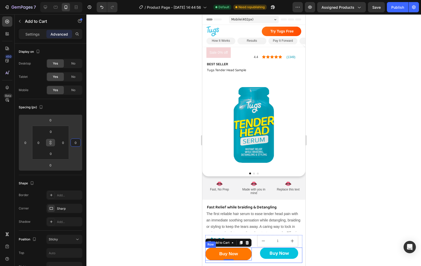
click at [262, 256] on button "Buy Now" at bounding box center [279, 253] width 38 height 11
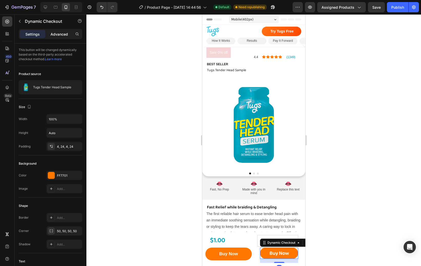
click at [58, 34] on p "Advanced" at bounding box center [59, 34] width 17 height 5
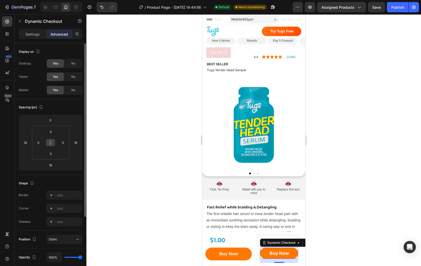
click at [52, 142] on icon at bounding box center [50, 143] width 4 height 4
click at [78, 142] on input "16" at bounding box center [76, 143] width 8 height 8
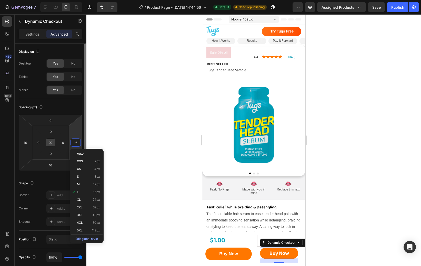
type input "0"
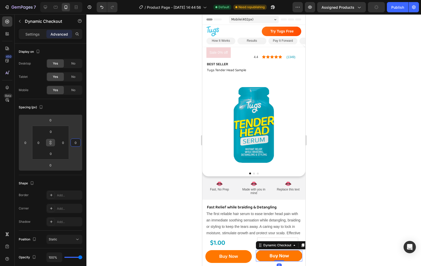
click at [332, 177] on div at bounding box center [253, 140] width 335 height 252
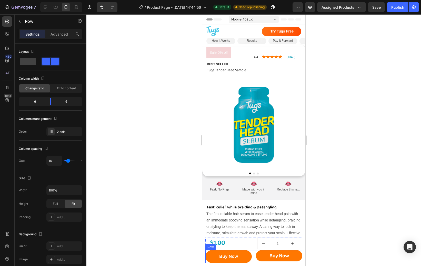
click at [253, 261] on div "Buy Now Add to Cart Buy Now Dynamic Checkout Row" at bounding box center [253, 256] width 97 height 13
type input "8"
type input "7"
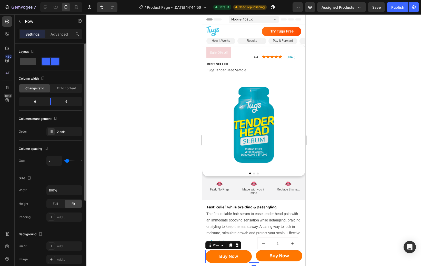
type input "6"
type input "5"
type input "4"
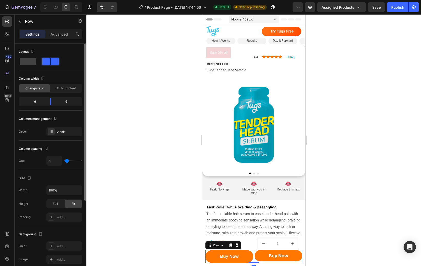
type input "4"
type input "3"
type input "2"
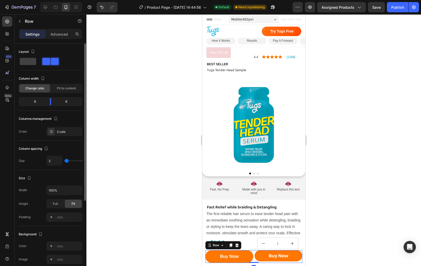
type input "1"
type input "0"
type input "1"
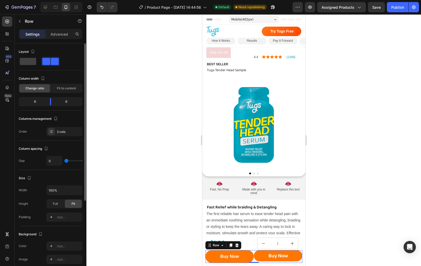
type input "1"
type input "2"
type input "3"
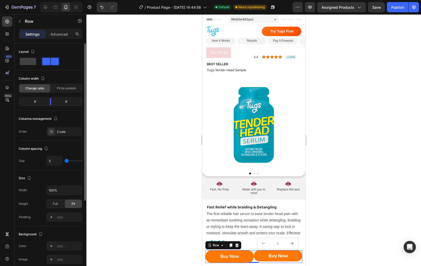
type input "4"
type input "5"
type input "6"
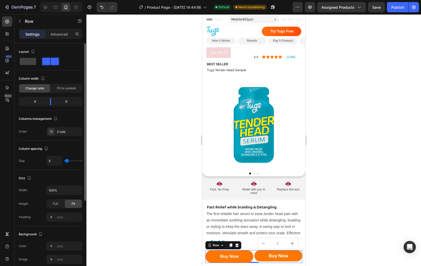
type input "6"
type input "7"
type input "8"
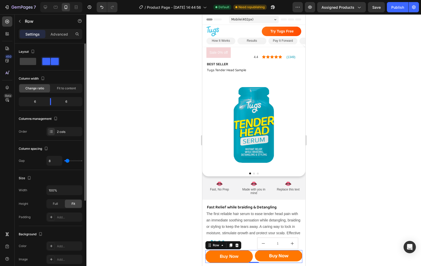
type input "9"
type input "10"
type input "9"
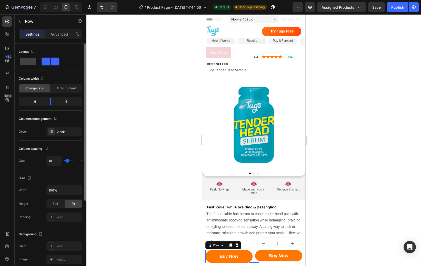
type input "9"
type input "8"
click at [67, 162] on input "range" at bounding box center [73, 160] width 18 height 1
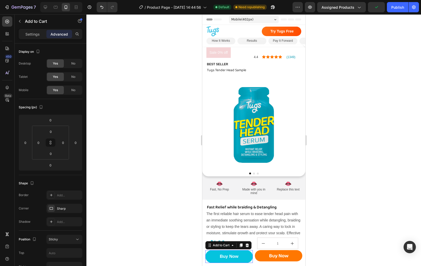
click at [249, 258] on button "Buy Now" at bounding box center [228, 256] width 47 height 13
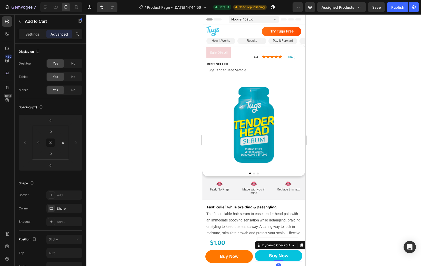
click at [259, 253] on button "Buy Now" at bounding box center [278, 255] width 47 height 11
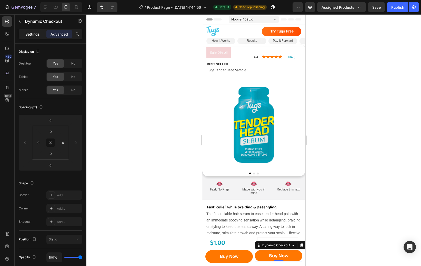
click at [36, 34] on p "Settings" at bounding box center [32, 34] width 14 height 5
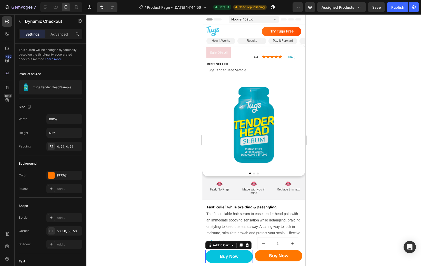
click at [247, 258] on button "Buy Now" at bounding box center [228, 256] width 47 height 13
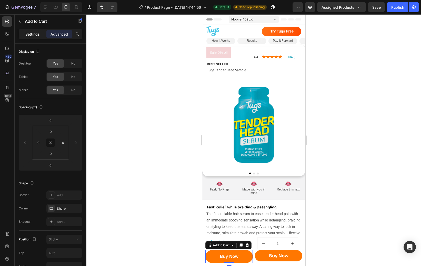
click at [32, 35] on p "Settings" at bounding box center [32, 34] width 14 height 5
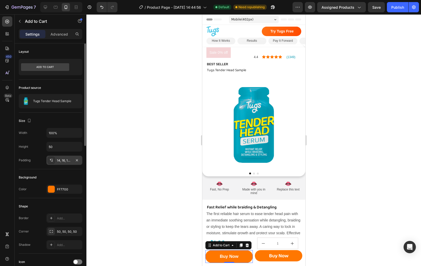
click at [58, 159] on div "14, 16, 14, 16" at bounding box center [64, 160] width 15 height 5
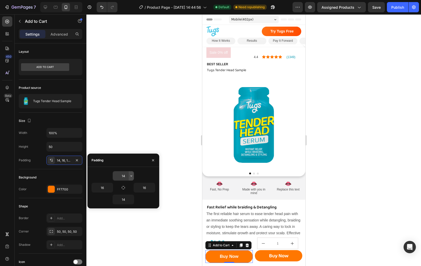
click at [130, 177] on icon "button" at bounding box center [131, 176] width 4 height 4
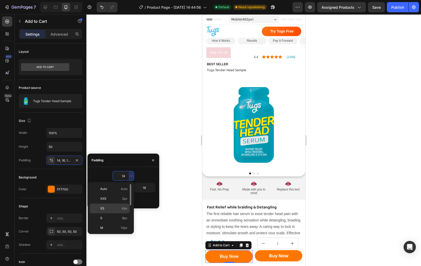
click at [119, 206] on p "XS 4px" at bounding box center [113, 208] width 27 height 5
type input "4"
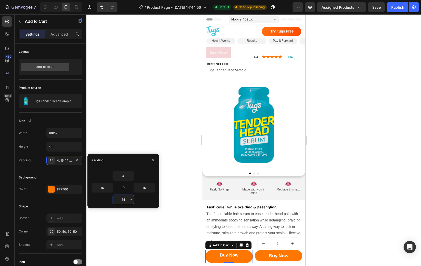
click at [123, 199] on input "14" at bounding box center [123, 199] width 21 height 9
click at [130, 200] on icon "button" at bounding box center [131, 200] width 4 height 4
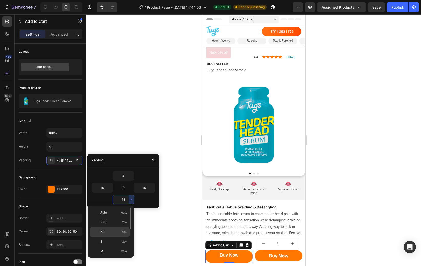
click at [116, 233] on p "XS 4px" at bounding box center [113, 232] width 27 height 5
type input "4"
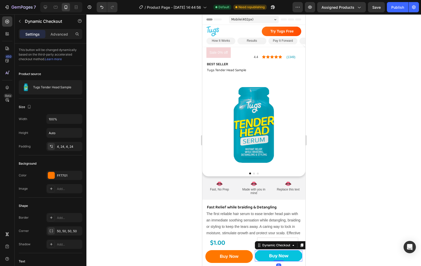
click at [259, 260] on button "Buy Now" at bounding box center [278, 255] width 47 height 11
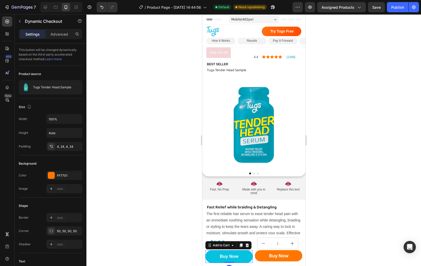
click at [241, 259] on button "Buy Now" at bounding box center [228, 256] width 47 height 13
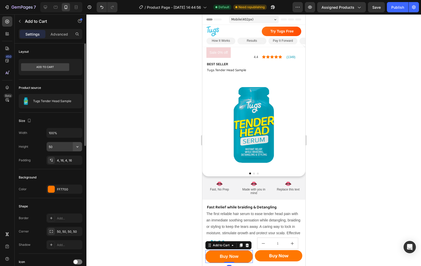
click at [76, 147] on icon "button" at bounding box center [77, 146] width 5 height 5
click at [64, 160] on p "Fit content Auto" at bounding box center [62, 160] width 29 height 5
type input "Auto"
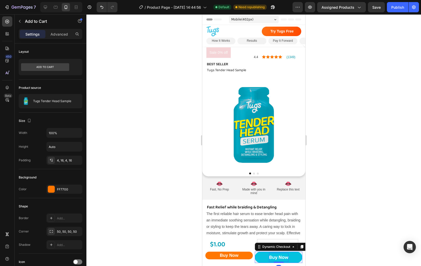
click at [269, 256] on p "Buy Now" at bounding box center [278, 257] width 19 height 9
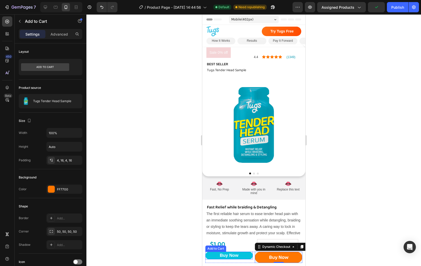
click at [243, 254] on button "Buy Now" at bounding box center [228, 256] width 47 height 8
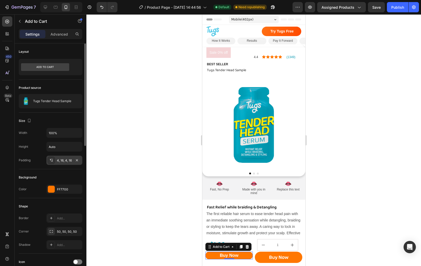
click at [69, 164] on div "4, 16, 4, 16" at bounding box center [64, 160] width 36 height 9
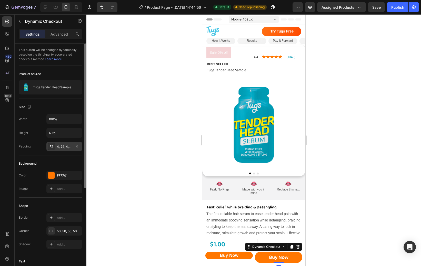
click at [63, 146] on div "4, 24, 4, 24" at bounding box center [64, 147] width 15 height 5
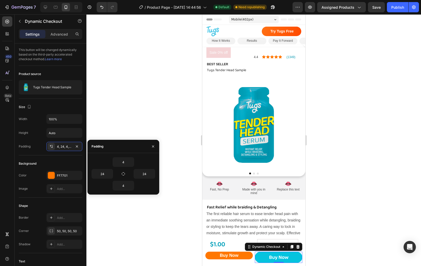
click at [262, 254] on button "Buy Now" at bounding box center [278, 257] width 47 height 11
click at [269, 256] on p "Buy Now" at bounding box center [278, 257] width 19 height 9
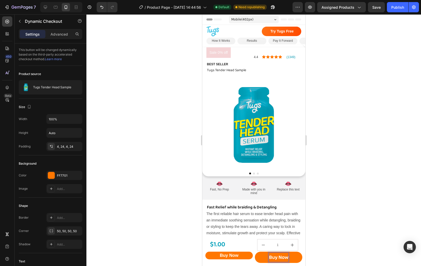
click at [174, 190] on div at bounding box center [253, 140] width 335 height 252
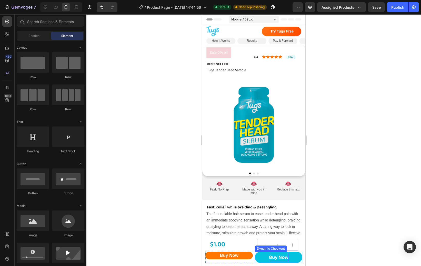
click at [269, 261] on p "Buy Now" at bounding box center [278, 257] width 19 height 9
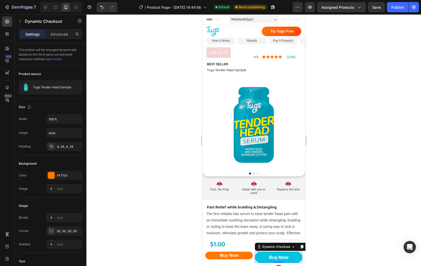
click at [259, 259] on button "Buy Now" at bounding box center [278, 257] width 47 height 11
click at [55, 37] on div "Advanced" at bounding box center [59, 34] width 26 height 8
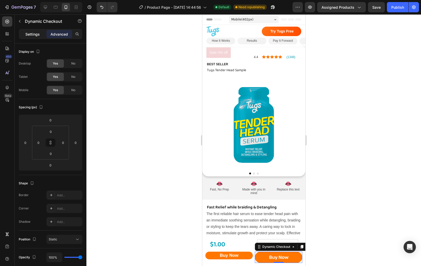
click at [34, 33] on p "Settings" at bounding box center [32, 34] width 14 height 5
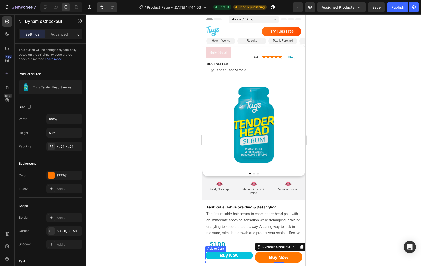
click at [214, 257] on button "Buy Now" at bounding box center [228, 256] width 47 height 8
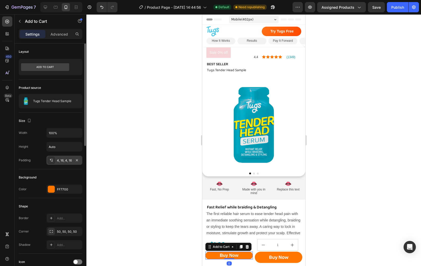
click at [64, 158] on div "4, 16, 4, 16" at bounding box center [64, 160] width 15 height 5
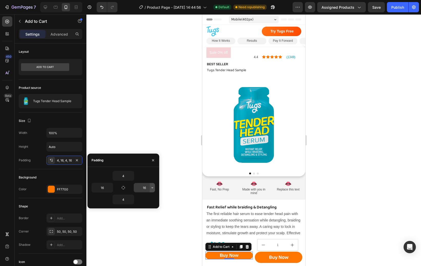
click at [153, 189] on icon "button" at bounding box center [152, 188] width 4 height 4
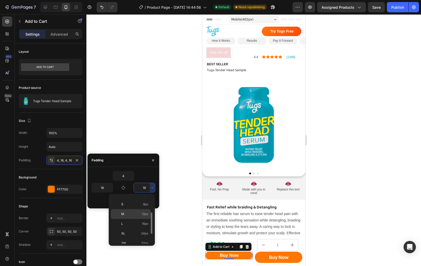
scroll to position [29, 0]
click at [143, 228] on span "24px" at bounding box center [144, 230] width 7 height 5
type input "24"
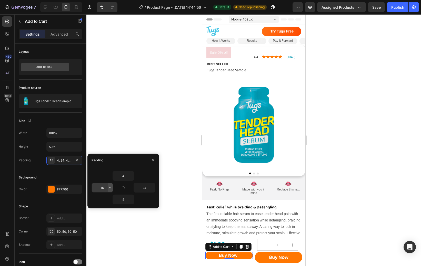
click at [111, 187] on icon "button" at bounding box center [110, 188] width 4 height 4
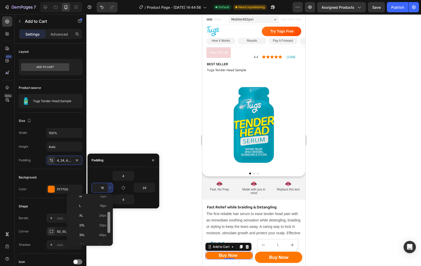
scroll to position [52, 0]
click at [102, 209] on span "24px" at bounding box center [102, 208] width 7 height 5
type input "24"
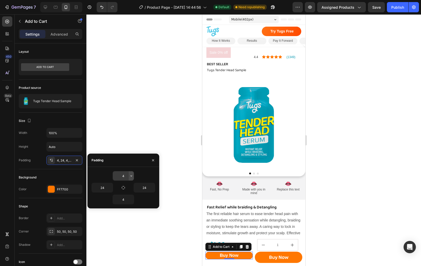
click at [132, 175] on icon "button" at bounding box center [131, 176] width 4 height 4
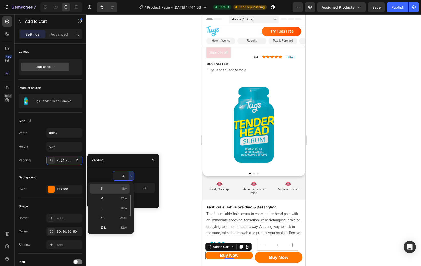
scroll to position [32, 0]
click at [122, 205] on span "16px" at bounding box center [124, 206] width 7 height 5
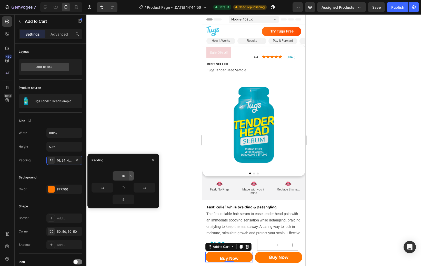
click at [129, 176] on icon "button" at bounding box center [131, 176] width 4 height 4
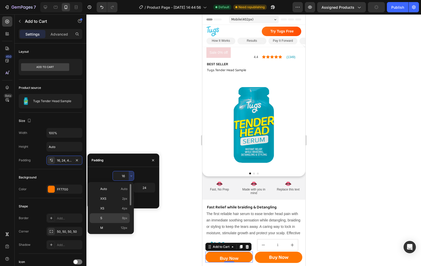
click at [113, 218] on p "S 8px" at bounding box center [113, 218] width 27 height 5
type input "8"
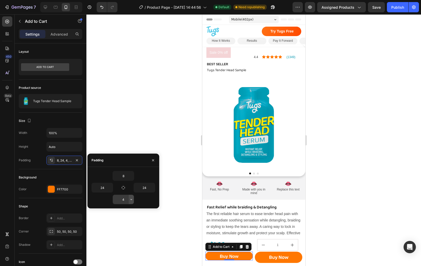
click at [131, 200] on icon "button" at bounding box center [131, 199] width 2 height 1
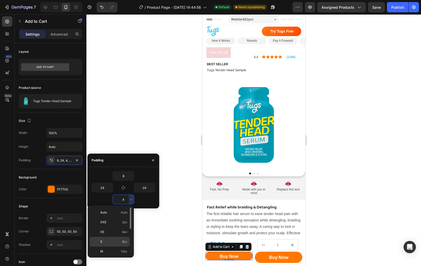
click at [121, 243] on p "S 8px" at bounding box center [113, 242] width 27 height 5
type input "8"
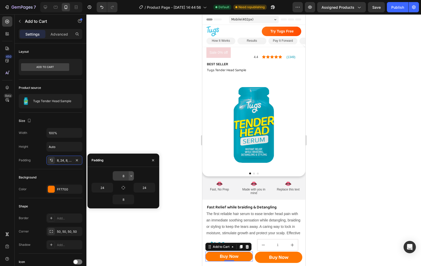
click at [130, 176] on icon "button" at bounding box center [131, 176] width 2 height 1
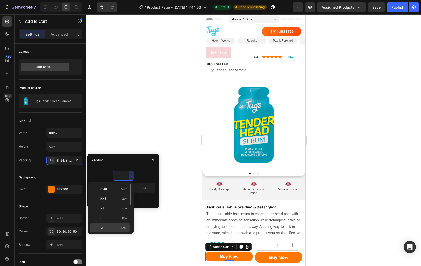
click at [125, 227] on span "12px" at bounding box center [124, 228] width 7 height 5
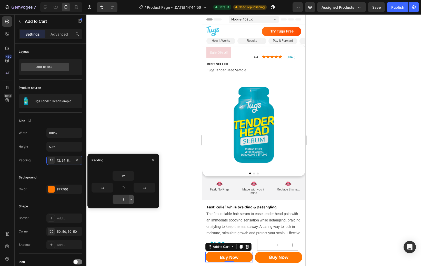
click at [130, 200] on icon "button" at bounding box center [131, 200] width 4 height 4
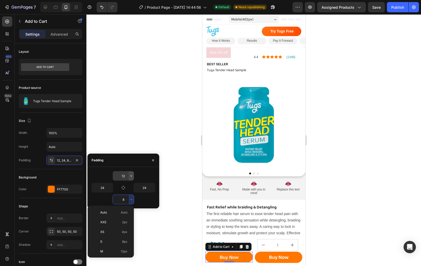
click at [131, 176] on icon "button" at bounding box center [131, 176] width 4 height 4
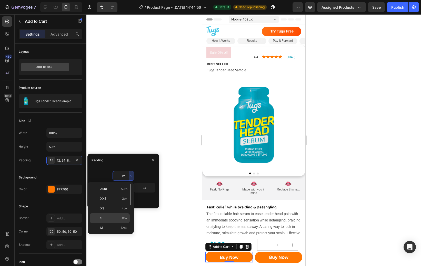
click at [120, 218] on p "S 8px" at bounding box center [113, 218] width 27 height 5
type input "8"
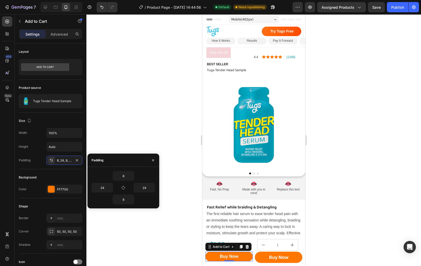
click at [324, 227] on div at bounding box center [253, 140] width 335 height 252
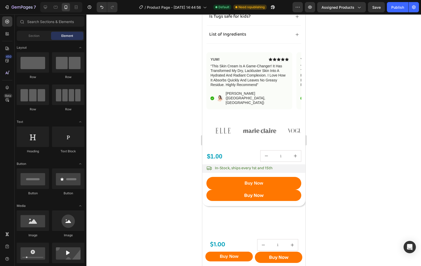
scroll to position [315, 0]
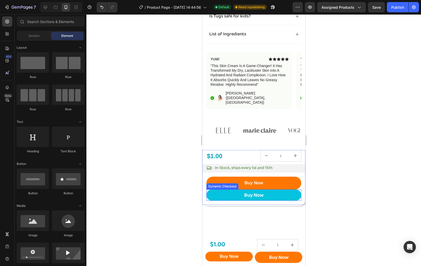
click at [227, 190] on button "Buy Now" at bounding box center [253, 195] width 95 height 11
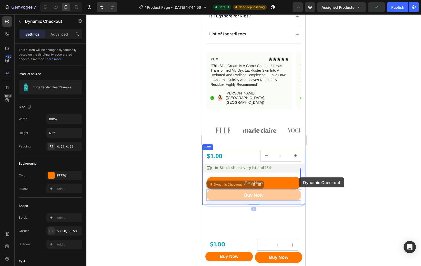
drag, startPoint x: 209, startPoint y: 177, endPoint x: 299, endPoint y: 178, distance: 89.7
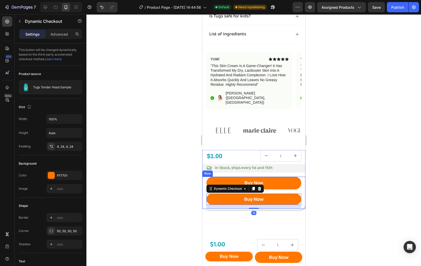
click at [302, 182] on div "Buy Now Add to Cart Buy Now Dynamic Checkout 16 Row" at bounding box center [253, 193] width 103 height 32
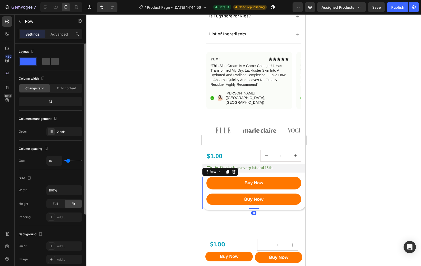
click at [53, 63] on span at bounding box center [55, 61] width 8 height 7
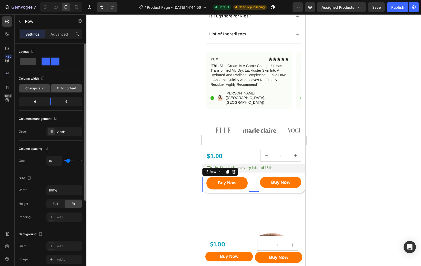
click at [64, 86] on div "Fit to content" at bounding box center [66, 88] width 31 height 8
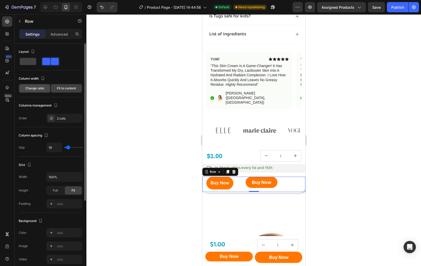
click at [37, 90] on span "Change ratio" at bounding box center [34, 88] width 19 height 5
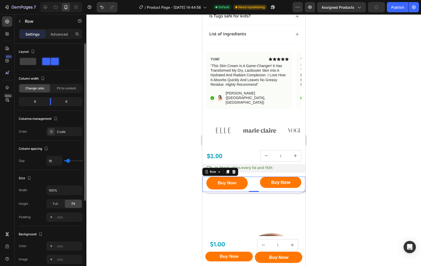
type input "14"
type input "13"
type input "11"
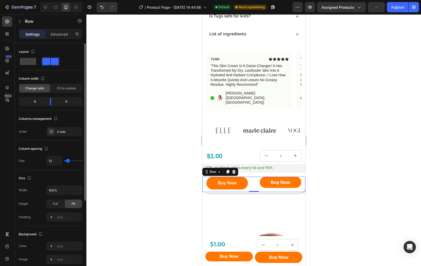
type input "11"
type input "10"
type input "9"
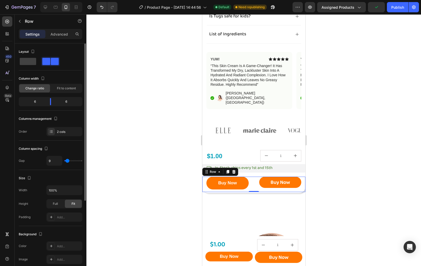
type input "8"
click at [67, 161] on input "range" at bounding box center [73, 160] width 18 height 1
click at [55, 205] on span "Full" at bounding box center [55, 204] width 5 height 5
click at [71, 203] on div "Fit" at bounding box center [73, 204] width 17 height 8
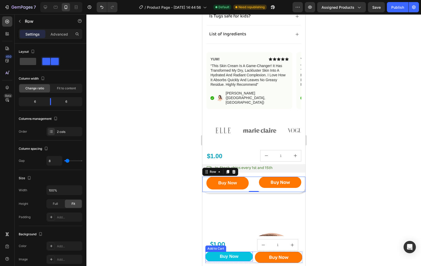
click at [247, 257] on button "Buy Now" at bounding box center [228, 257] width 47 height 10
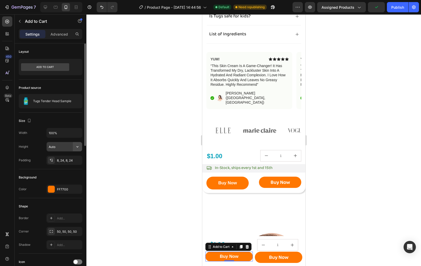
click at [77, 146] on icon "button" at bounding box center [77, 146] width 5 height 5
click at [64, 160] on p "Fit content Auto" at bounding box center [62, 160] width 29 height 5
click at [63, 147] on input "Auto" at bounding box center [64, 146] width 35 height 9
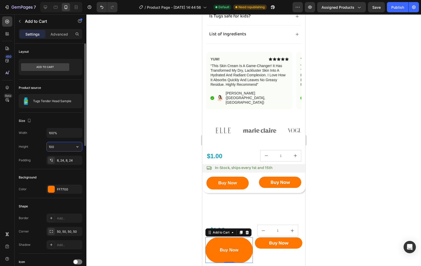
type input "100%"
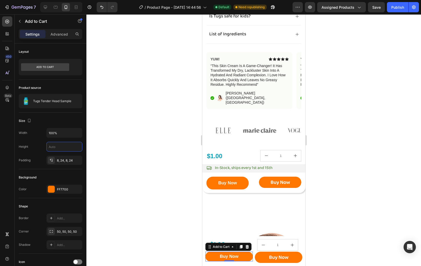
click at [130, 136] on div at bounding box center [253, 140] width 335 height 252
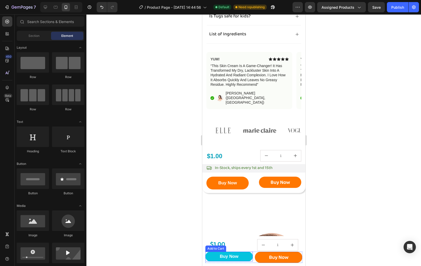
click at [218, 256] on button "Buy Now" at bounding box center [228, 257] width 47 height 10
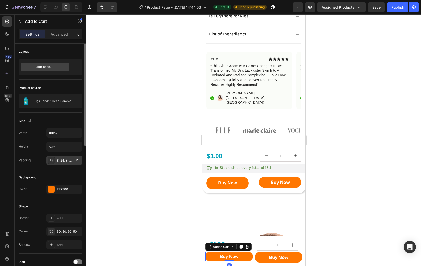
click at [58, 161] on div "8, 24, 8, 24" at bounding box center [64, 160] width 15 height 5
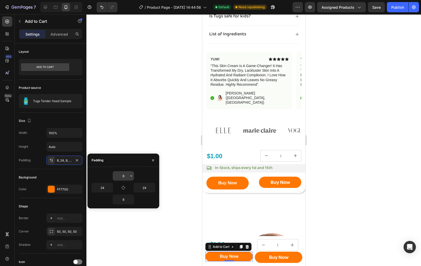
click at [120, 175] on input "8" at bounding box center [123, 176] width 21 height 9
type input "10"
click at [121, 197] on input "8" at bounding box center [123, 199] width 21 height 9
type input "10"
click at [385, 210] on div at bounding box center [253, 140] width 335 height 252
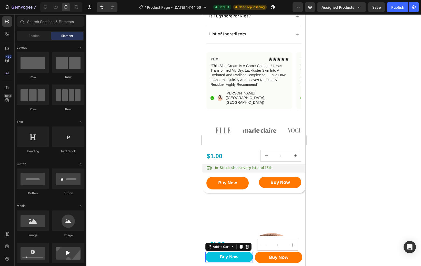
click at [249, 259] on button "Buy Now" at bounding box center [228, 257] width 47 height 11
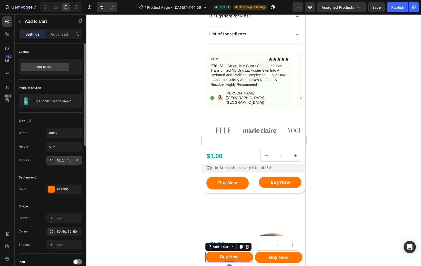
click at [60, 160] on div "10, 24, 10, 24" at bounding box center [64, 160] width 15 height 5
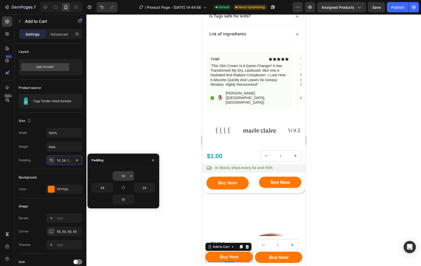
click at [122, 176] on input "10" at bounding box center [123, 176] width 21 height 9
type input "11"
click at [127, 195] on input "10" at bounding box center [123, 199] width 21 height 9
type input "11"
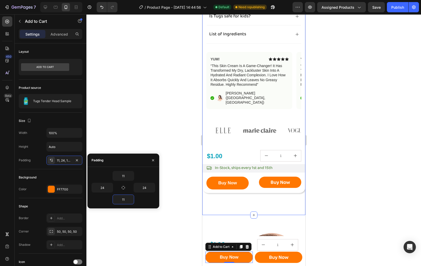
click at [347, 201] on div at bounding box center [253, 140] width 335 height 252
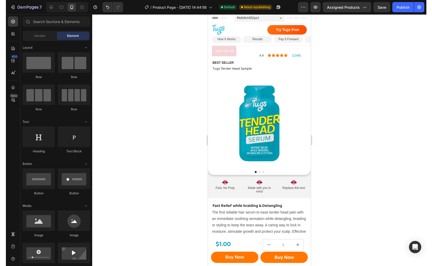
scroll to position [0, 0]
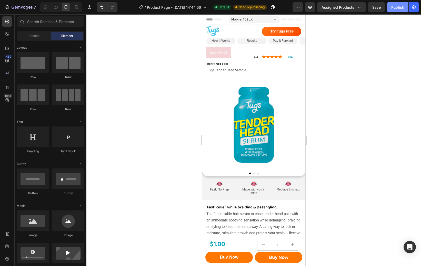
click at [399, 8] on div "Publish" at bounding box center [397, 7] width 13 height 5
click at [42, 7] on div at bounding box center [45, 7] width 8 height 8
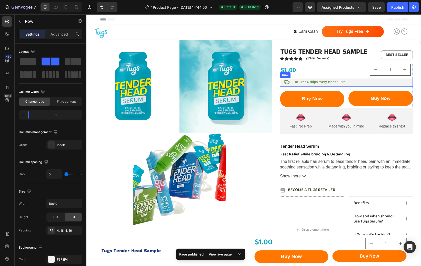
click at [280, 80] on div "Icon In-Stock, ships every 1st and 15th Text Block Row" at bounding box center [346, 82] width 133 height 8
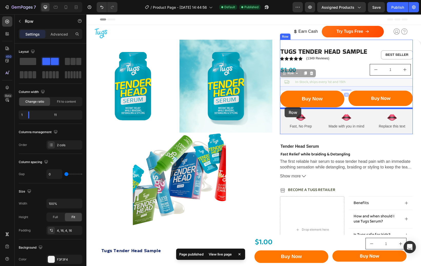
drag, startPoint x: 283, startPoint y: 74, endPoint x: 284, endPoint y: 107, distance: 33.3
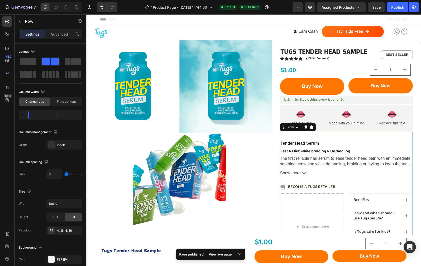
click at [371, 136] on div "Tender Head Serum Text Block Fast Relief while braiding & Detangling Text Block…" at bounding box center [346, 212] width 133 height 160
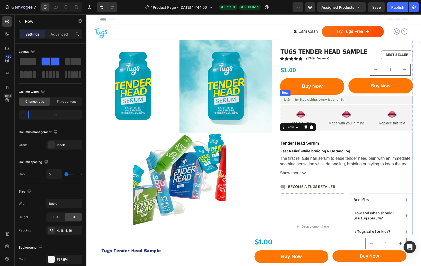
click at [352, 96] on div "Icon In-Stock, ships every 1st and 15th Text Block Row" at bounding box center [346, 100] width 133 height 8
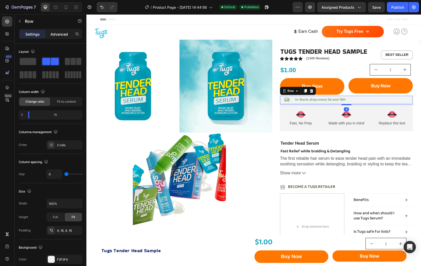
click at [52, 35] on p "Advanced" at bounding box center [59, 34] width 17 height 5
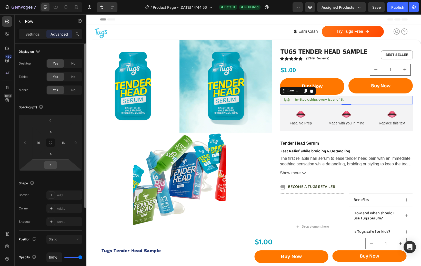
click at [54, 166] on input "4" at bounding box center [50, 166] width 10 height 8
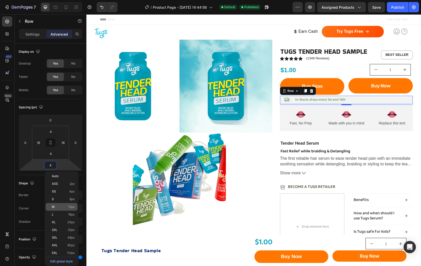
click at [72, 206] on span "12px" at bounding box center [71, 207] width 7 height 4
type input "12"
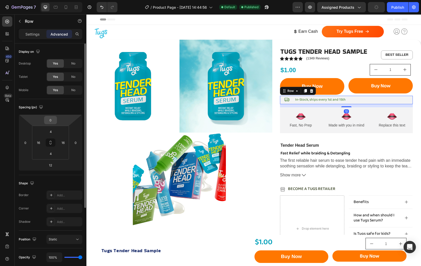
click at [52, 119] on input "0" at bounding box center [50, 120] width 10 height 8
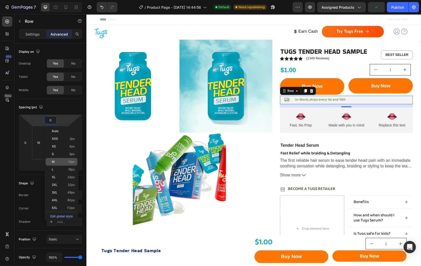
click at [73, 160] on span "12px" at bounding box center [71, 162] width 7 height 4
type input "12"
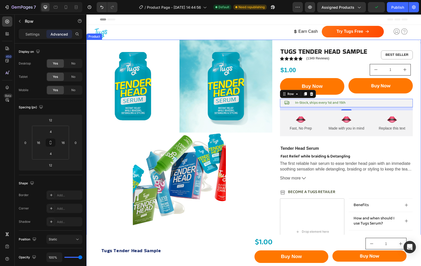
click at [291, 134] on div "Image Fast, No Prep Text Block Row Image Made with you in mind Text Block Row I…" at bounding box center [346, 123] width 133 height 26
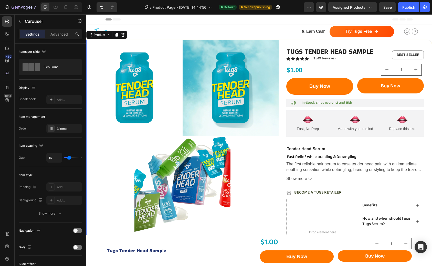
click at [284, 94] on div "Icon Icon Icon Icon Icon Icon List (1349) Text Block Sale 0% off Product Badge …" at bounding box center [259, 173] width 346 height 267
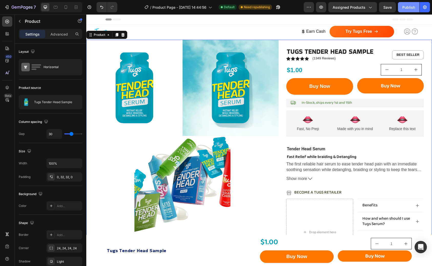
click at [412, 7] on div "Publish" at bounding box center [409, 7] width 13 height 5
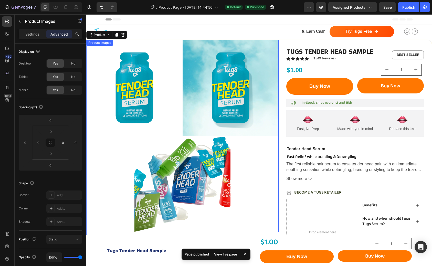
click at [117, 92] on div at bounding box center [134, 88] width 96 height 96
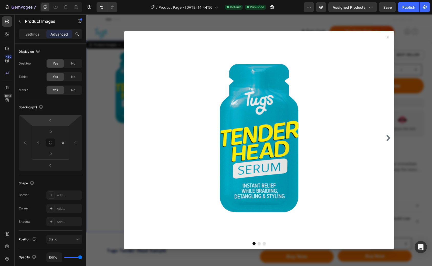
click at [389, 36] on icon at bounding box center [388, 37] width 2 height 2
click at [389, 36] on icon at bounding box center [388, 37] width 4 height 4
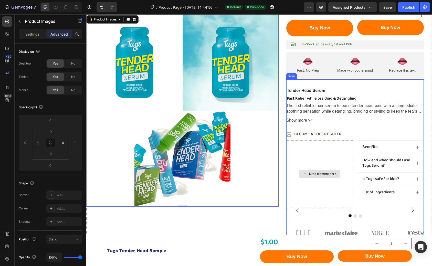
scroll to position [60, 0]
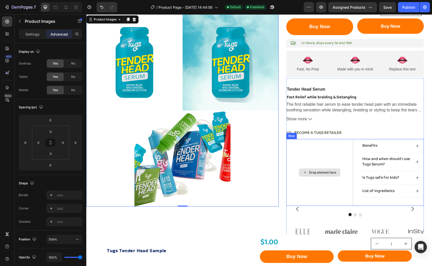
click at [346, 177] on div "Drop element here" at bounding box center [320, 172] width 67 height 67
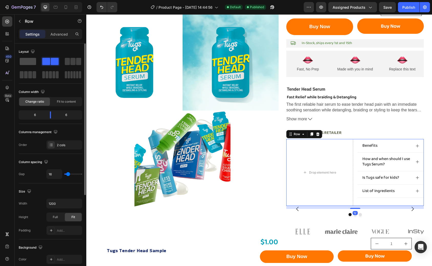
click at [33, 65] on span at bounding box center [28, 61] width 16 height 7
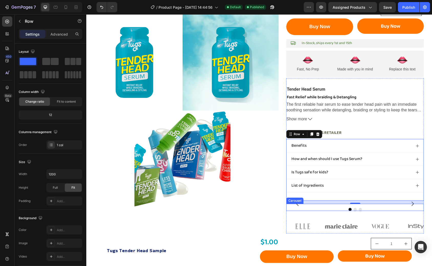
click at [335, 208] on div at bounding box center [356, 209] width 138 height 3
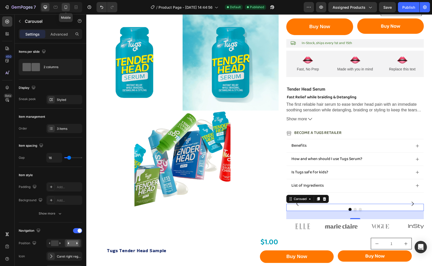
click at [65, 11] on div at bounding box center [66, 7] width 8 height 8
type input "100%"
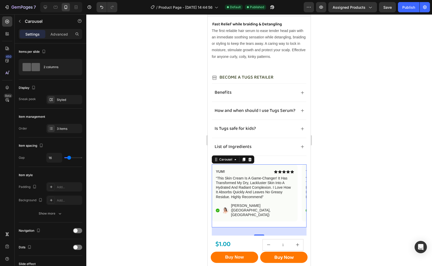
scroll to position [205, 0]
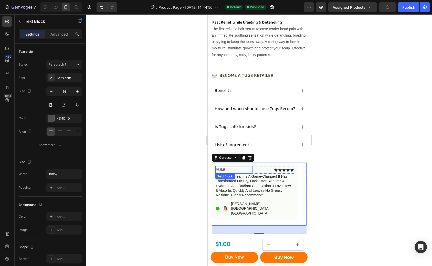
click at [235, 167] on p "YUM!" at bounding box center [234, 170] width 36 height 6
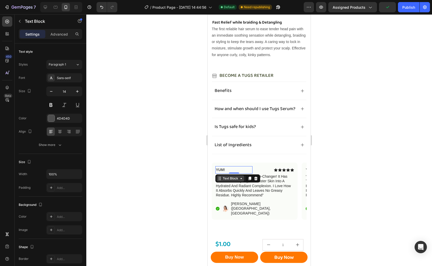
click at [233, 178] on div "Text Block" at bounding box center [230, 178] width 17 height 5
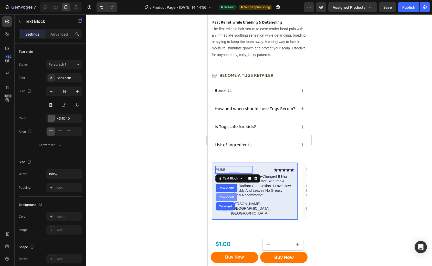
click at [229, 199] on div "Row 2 cols" at bounding box center [227, 197] width 18 height 3
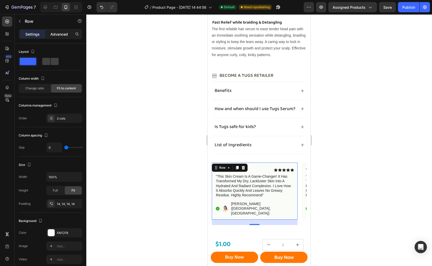
click at [60, 37] on div "Advanced" at bounding box center [59, 34] width 26 height 8
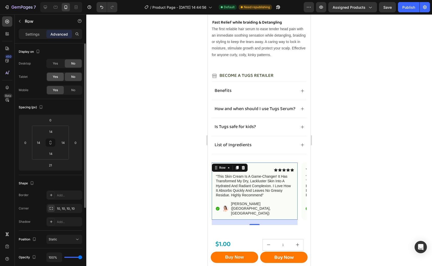
click at [58, 78] on div "Yes" at bounding box center [55, 77] width 17 height 8
click at [57, 64] on span "Yes" at bounding box center [55, 63] width 5 height 5
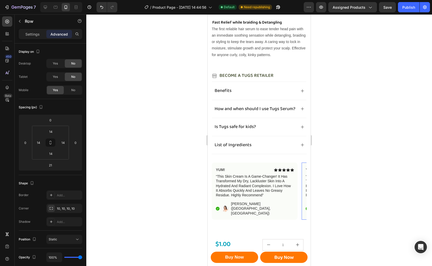
click at [302, 174] on div "YUM! Text Block Icon Icon Icon Icon Icon Icon List Row “this skin cream is a ga…" at bounding box center [345, 191] width 86 height 57
click at [59, 74] on div "Yes" at bounding box center [55, 77] width 17 height 8
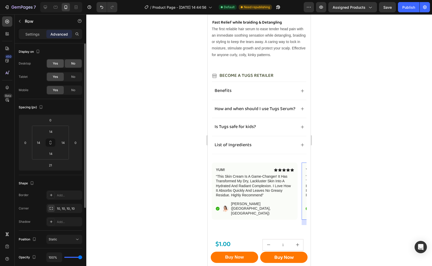
click at [57, 62] on span "Yes" at bounding box center [55, 63] width 5 height 5
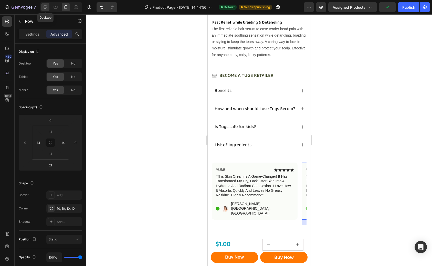
click at [47, 11] on div at bounding box center [45, 7] width 8 height 8
type input "32"
type input "24"
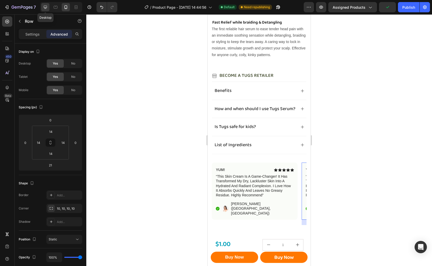
type input "24"
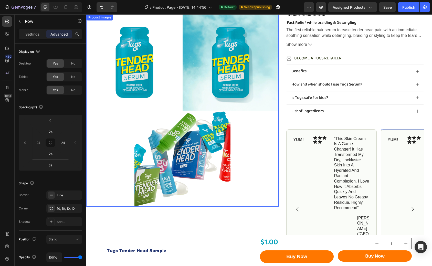
scroll to position [116, 0]
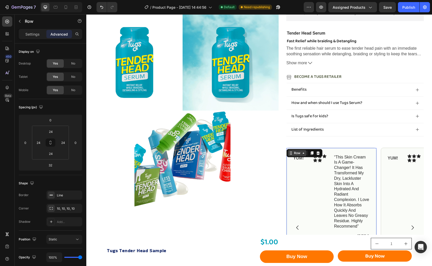
click at [294, 149] on div "Row" at bounding box center [305, 153] width 36 height 8
click at [330, 150] on div "YUM! Text Block Icon Icon Icon Icon Icon Icon List Row “this skin cream is a ga…" at bounding box center [332, 224] width 90 height 152
click at [27, 34] on p "Settings" at bounding box center [32, 34] width 14 height 5
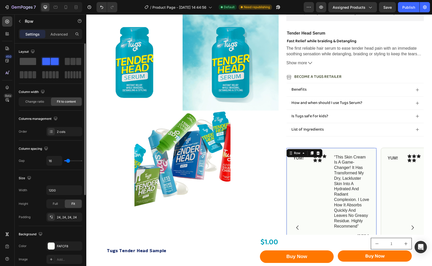
click at [32, 61] on span at bounding box center [28, 61] width 16 height 7
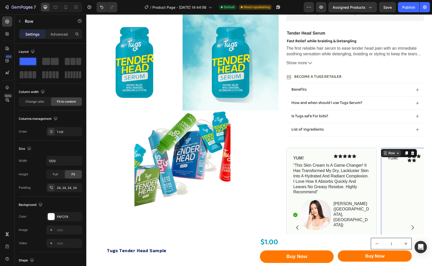
click at [385, 149] on div "Row" at bounding box center [399, 153] width 36 height 8
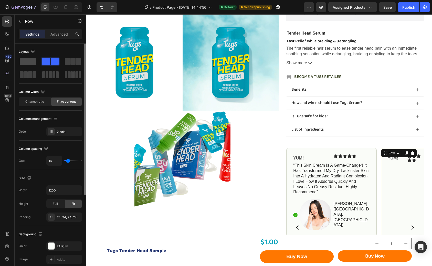
click at [28, 62] on span at bounding box center [28, 61] width 16 height 7
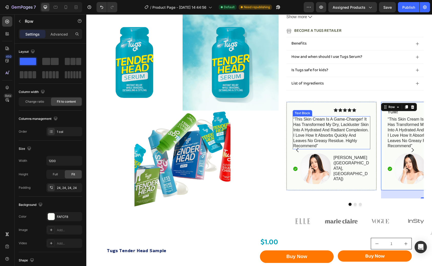
scroll to position [165, 0]
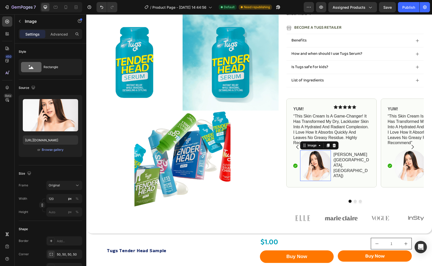
click at [318, 164] on img at bounding box center [315, 165] width 31 height 31
click at [54, 197] on input "120" at bounding box center [64, 198] width 36 height 9
type input "39"
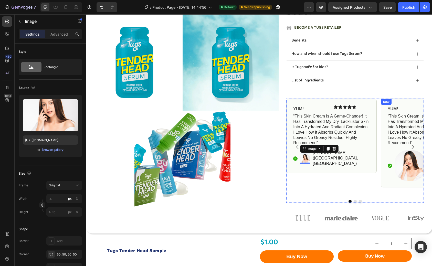
click at [407, 170] on img at bounding box center [410, 165] width 31 height 31
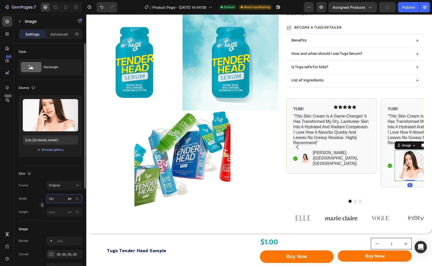
click at [58, 200] on input "120" at bounding box center [64, 198] width 36 height 9
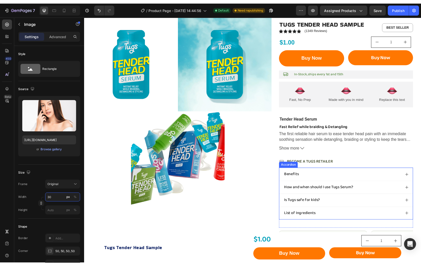
scroll to position [0, 0]
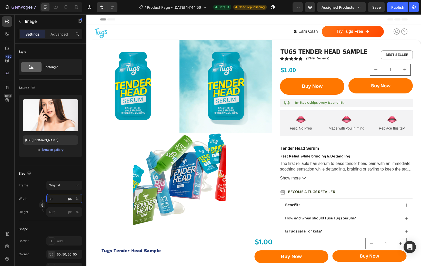
type input "30"
click at [73, 5] on div at bounding box center [76, 7] width 8 height 8
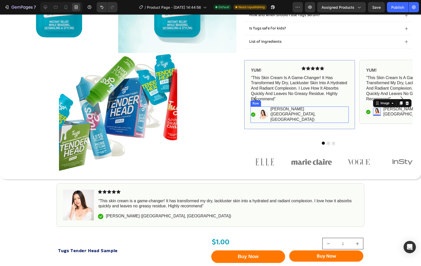
scroll to position [210, 0]
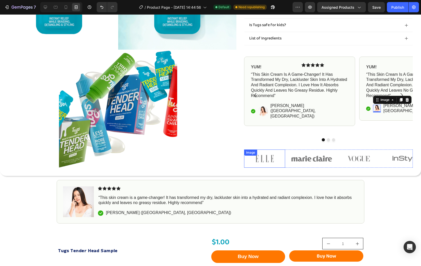
click at [248, 150] on div "Image" at bounding box center [250, 152] width 11 height 5
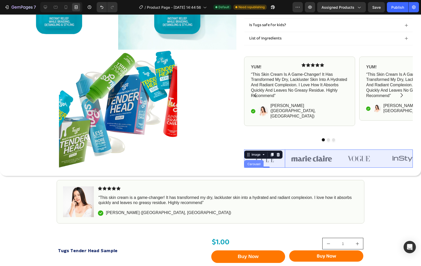
click at [249, 163] on div "Carousel" at bounding box center [253, 164] width 15 height 3
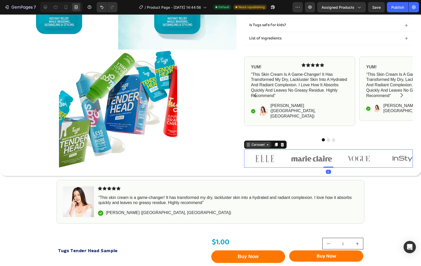
click at [247, 144] on icon at bounding box center [247, 144] width 1 height 1
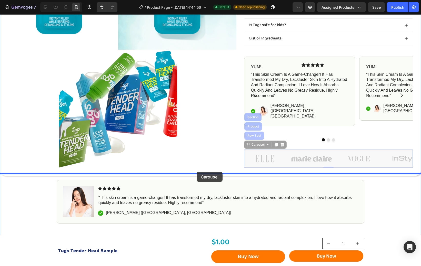
drag, startPoint x: 249, startPoint y: 137, endPoint x: 197, endPoint y: 172, distance: 62.7
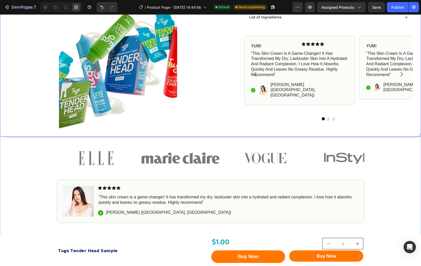
scroll to position [231, 0]
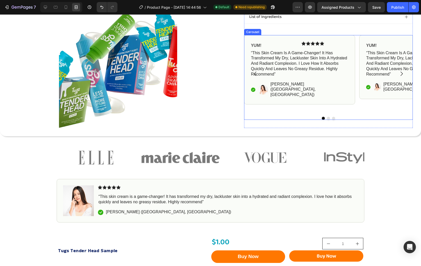
click at [314, 109] on div "YUM! Text Block Icon Icon Icon Icon Icon Icon List Row “this skin cream is a ga…" at bounding box center [328, 77] width 169 height 85
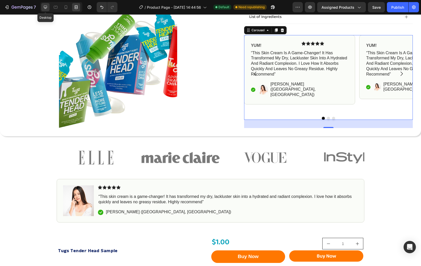
click at [45, 4] on div at bounding box center [45, 7] width 8 height 8
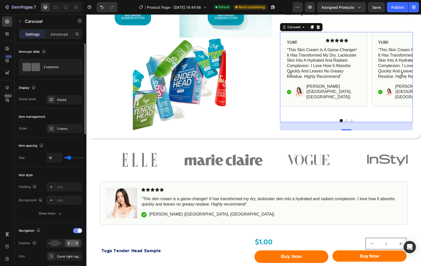
click at [80, 233] on span at bounding box center [80, 231] width 4 height 4
click at [80, 247] on span at bounding box center [80, 248] width 4 height 4
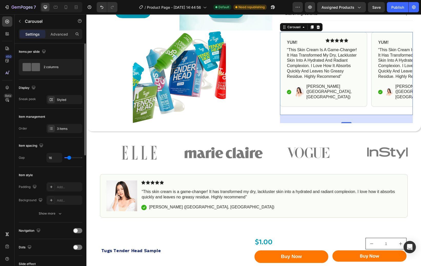
type input "12"
type input "7"
type input "8"
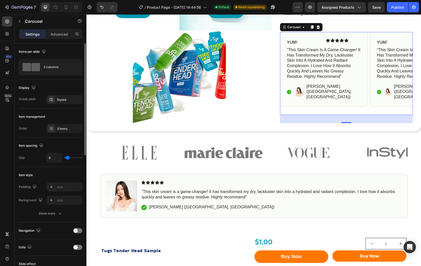
type input "8"
click at [68, 158] on input "range" at bounding box center [73, 157] width 18 height 1
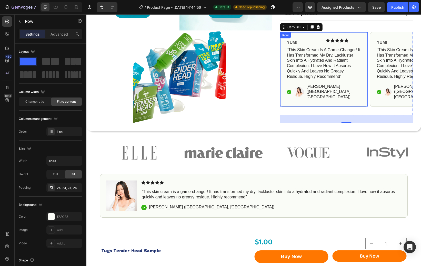
click at [345, 99] on div "YUM! Text Block Icon Icon Icon Icon Icon Icon List Row “this skin cream is a ga…" at bounding box center [324, 69] width 88 height 75
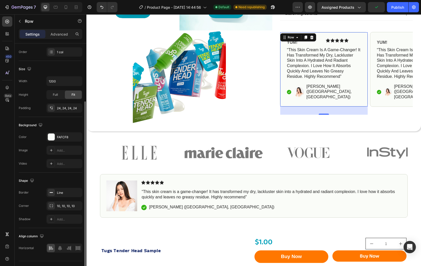
scroll to position [80, 0]
click at [78, 193] on icon "button" at bounding box center [77, 192] width 4 height 4
click at [371, 97] on div "YUM! Text Block Icon Icon Icon Icon Icon Icon List Row “this skin cream is a ga…" at bounding box center [414, 69] width 88 height 75
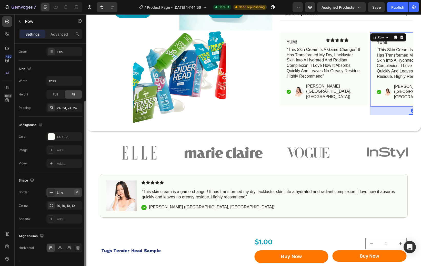
click at [76, 193] on icon "button" at bounding box center [77, 192] width 2 height 2
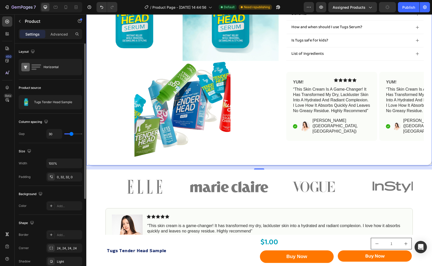
scroll to position [221, 0]
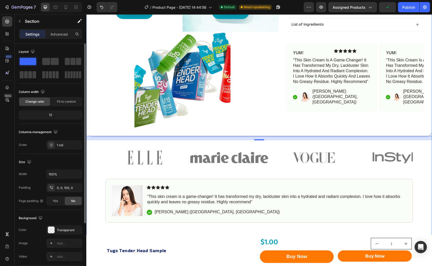
click at [94, 157] on div "Image Image Image Image Image Carousel" at bounding box center [259, 159] width 346 height 39
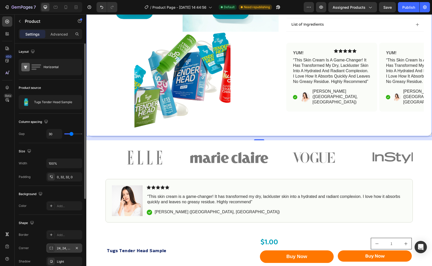
click at [66, 247] on div "24, 24, 24, 24" at bounding box center [64, 248] width 15 height 5
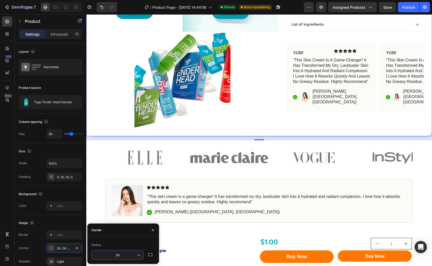
click at [120, 256] on input "24" at bounding box center [118, 255] width 52 height 9
type input "50"
click at [108, 153] on img at bounding box center [145, 157] width 78 height 35
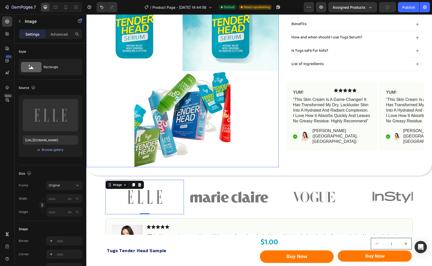
scroll to position [182, 0]
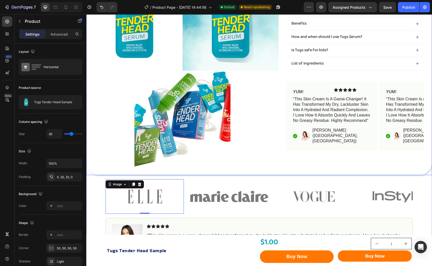
click at [101, 168] on div "Icon Icon Icon Icon Icon Icon List (1349) Text Block Sale 0% off Product Badge …" at bounding box center [259, 17] width 346 height 318
click at [120, 191] on img at bounding box center [145, 196] width 78 height 35
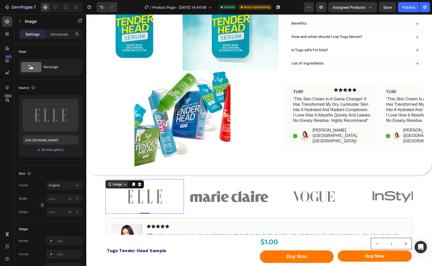
click at [121, 182] on div "Image" at bounding box center [117, 184] width 11 height 5
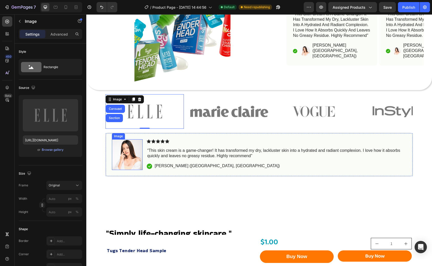
scroll to position [271, 0]
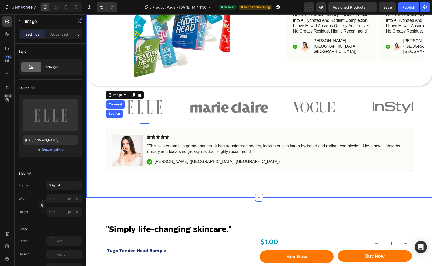
click at [114, 91] on div "Image" at bounding box center [145, 107] width 78 height 35
click at [96, 100] on div "Image Image Image Image Image Carousel" at bounding box center [259, 109] width 346 height 39
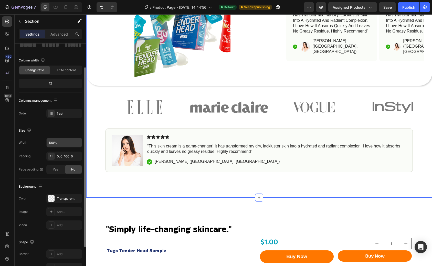
scroll to position [38, 0]
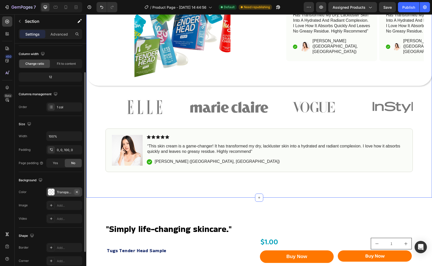
click at [77, 193] on icon "button" at bounding box center [77, 192] width 4 height 4
click at [64, 193] on div "Add..." at bounding box center [69, 192] width 24 height 5
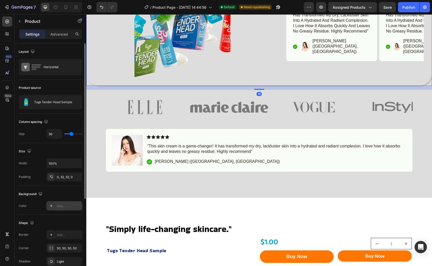
click at [61, 204] on div "Add..." at bounding box center [69, 206] width 24 height 5
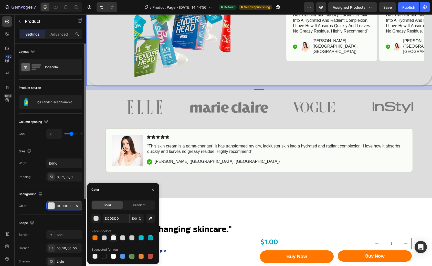
click at [113, 238] on div at bounding box center [113, 238] width 5 height 5
type input "F3F3F4"
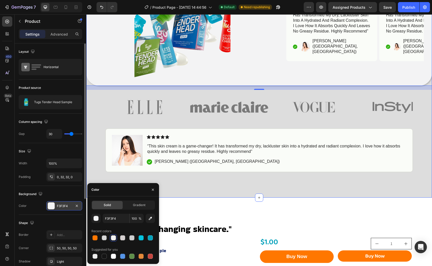
click at [101, 118] on div "Image Image Image Image Image Carousel" at bounding box center [259, 109] width 346 height 39
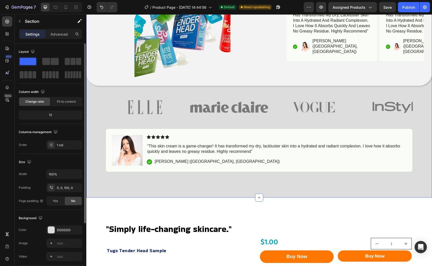
click at [94, 96] on div "Image Image Image Image Image Carousel" at bounding box center [259, 109] width 346 height 39
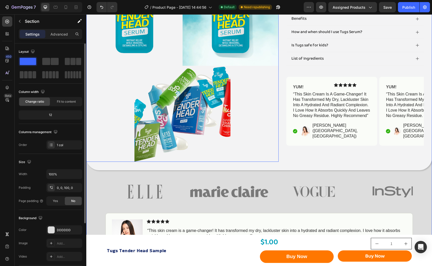
scroll to position [199, 0]
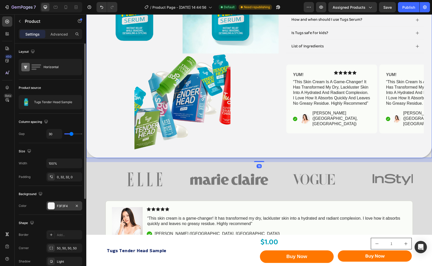
click at [68, 205] on div "F3F3F4" at bounding box center [64, 206] width 15 height 5
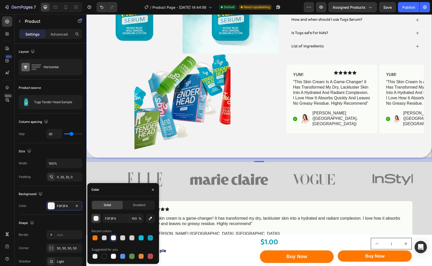
click at [96, 218] on div "button" at bounding box center [96, 218] width 5 height 5
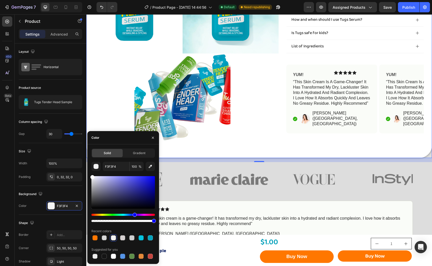
drag, startPoint x: 95, startPoint y: 179, endPoint x: 88, endPoint y: 167, distance: 14.3
click at [88, 167] on div "Solid Gradient F3F3F4 100 % Recent colors Suggested for you" at bounding box center [123, 205] width 72 height 112
type input "FFFFFF"
drag, startPoint x: 93, startPoint y: 175, endPoint x: 84, endPoint y: 156, distance: 21.5
click at [84, 156] on div "450 Beta Sections(18) Elements(84) Section Element Hero Section Product Detail …" at bounding box center [43, 140] width 86 height 252
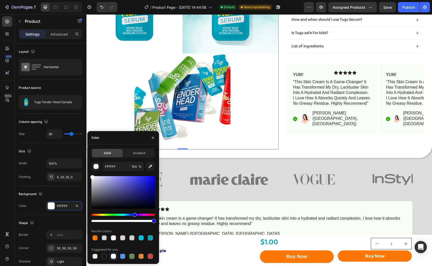
click at [205, 142] on div at bounding box center [183, 102] width 96 height 96
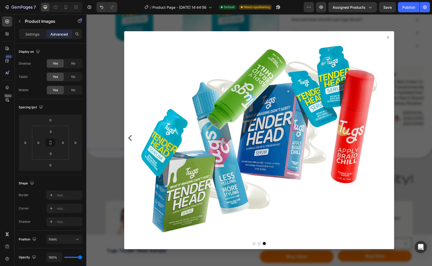
click at [112, 111] on div at bounding box center [259, 140] width 346 height 252
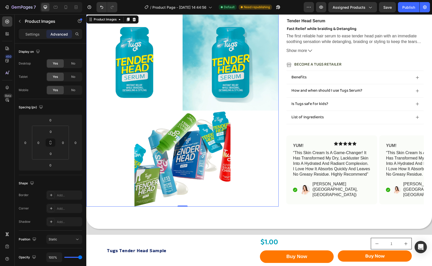
scroll to position [107, 0]
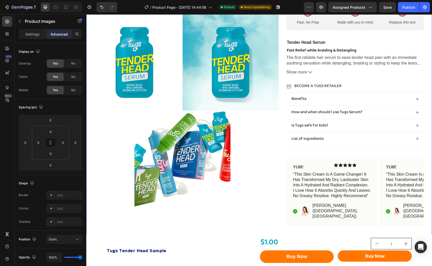
click at [284, 151] on div "Icon Icon Icon Icon Icon Icon List (1349) Text Block Sale 0% off Product Badge …" at bounding box center [259, 92] width 346 height 318
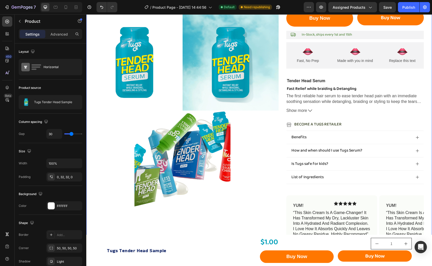
scroll to position [0, 0]
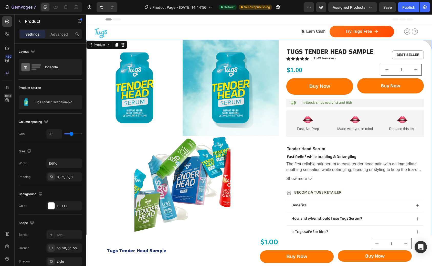
click at [284, 151] on div "Icon Icon Icon Icon Icon Icon List (1349) Text Block Sale 0% off Product Badge …" at bounding box center [259, 199] width 346 height 318
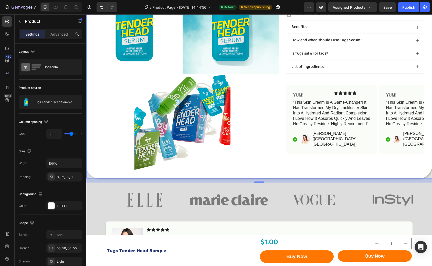
scroll to position [180, 0]
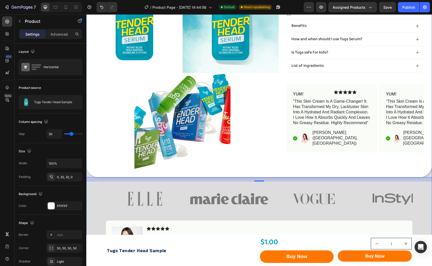
click at [93, 185] on div "Image Image Image Image Image Carousel" at bounding box center [259, 201] width 346 height 39
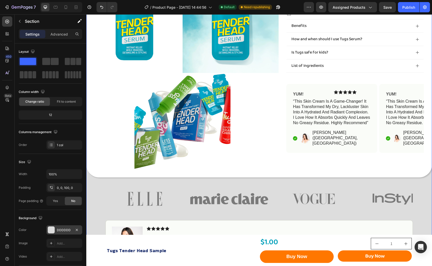
click at [62, 232] on div "DDDDDD" at bounding box center [64, 230] width 15 height 5
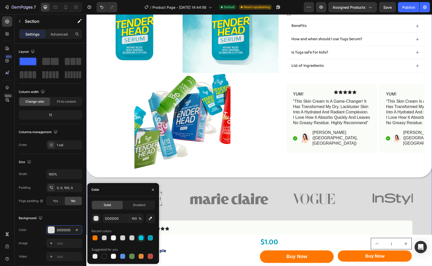
click at [142, 237] on div at bounding box center [141, 238] width 5 height 5
type input "05C3DE"
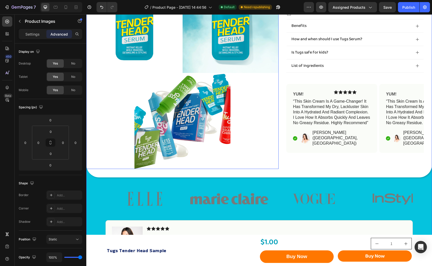
click at [111, 162] on div at bounding box center [182, 73] width 193 height 193
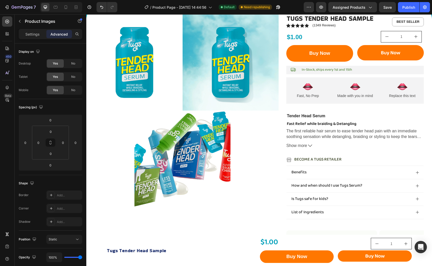
scroll to position [0, 0]
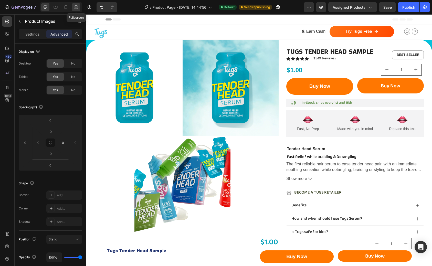
click at [75, 9] on icon at bounding box center [76, 7] width 5 height 5
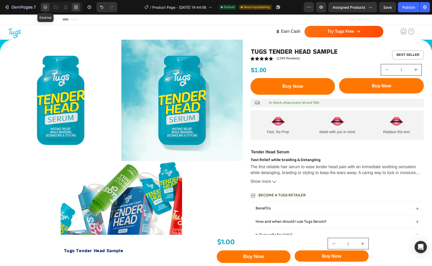
click at [45, 7] on icon at bounding box center [45, 7] width 3 height 3
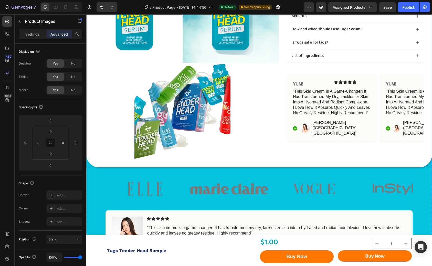
scroll to position [222, 0]
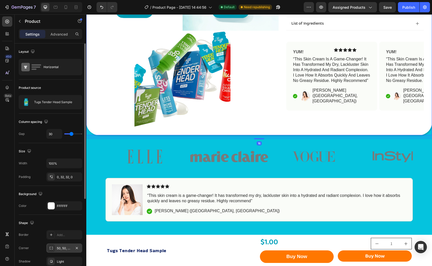
click at [63, 248] on div "50, 50, 50, 50" at bounding box center [64, 248] width 15 height 5
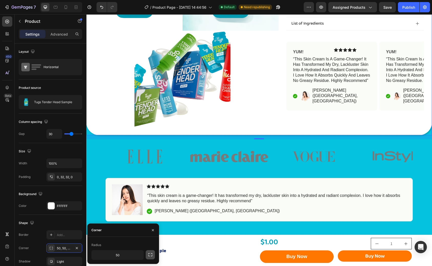
click at [153, 255] on button "button" at bounding box center [150, 254] width 9 height 9
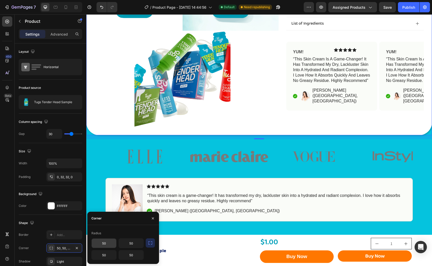
click at [107, 244] on input "50" at bounding box center [104, 243] width 25 height 9
type input "0"
click at [132, 244] on input "50" at bounding box center [131, 243] width 25 height 9
type input "0"
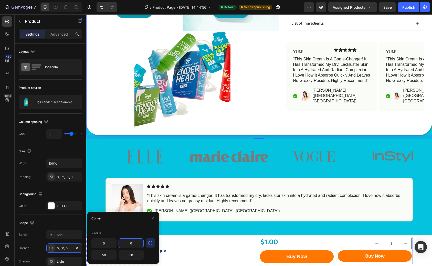
click at [204, 237] on div "$1.00 Product Price Product Price 1 Product Quantity Row Buy Now Add to Cart Bu…" at bounding box center [259, 250] width 346 height 31
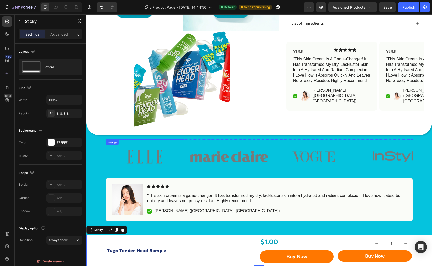
scroll to position [0, 0]
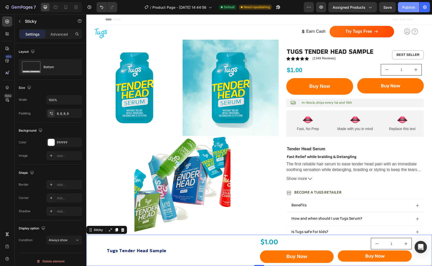
click at [411, 8] on div "Publish" at bounding box center [409, 7] width 13 height 5
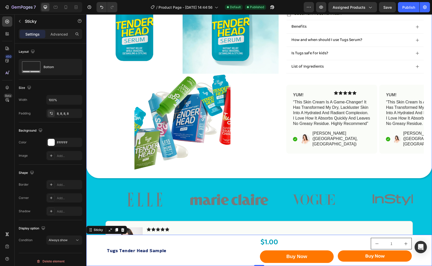
scroll to position [190, 0]
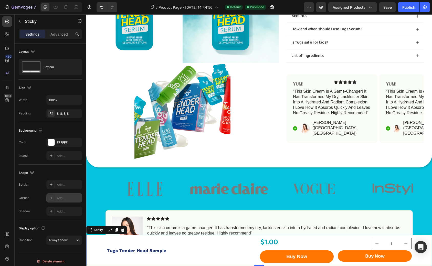
click at [64, 195] on div "Add..." at bounding box center [64, 198] width 36 height 9
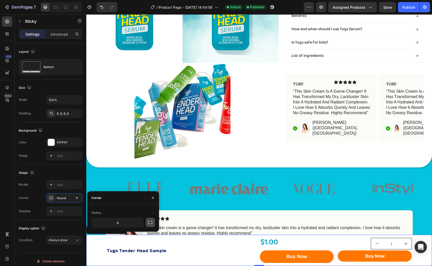
click at [148, 222] on icon "button" at bounding box center [150, 222] width 5 height 5
click at [152, 222] on icon "button" at bounding box center [150, 222] width 5 height 5
click at [122, 222] on input "8" at bounding box center [118, 222] width 52 height 9
click at [152, 221] on icon "button" at bounding box center [150, 222] width 4 height 3
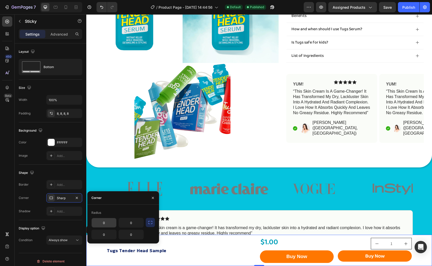
click at [107, 226] on input "0" at bounding box center [104, 222] width 25 height 9
type input "50"
click at [133, 225] on input "0" at bounding box center [131, 222] width 25 height 9
type input "50"
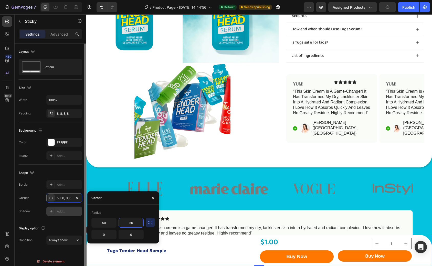
click at [66, 207] on div "Add..." at bounding box center [64, 211] width 36 height 9
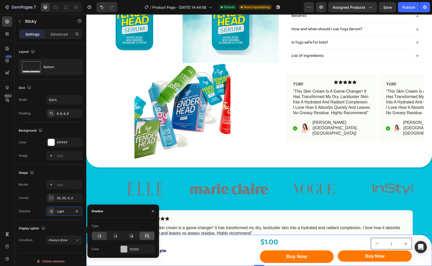
click at [147, 238] on icon at bounding box center [147, 236] width 1 height 5
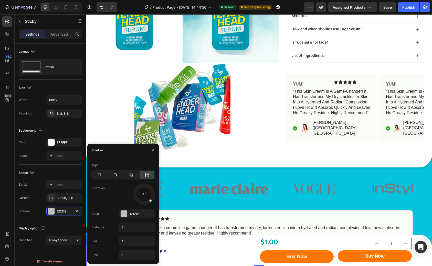
click at [138, 203] on div at bounding box center [144, 194] width 23 height 23
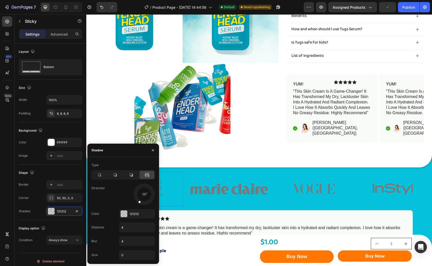
click at [172, 196] on img at bounding box center [145, 189] width 78 height 35
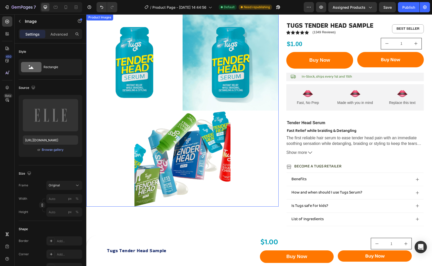
scroll to position [0, 0]
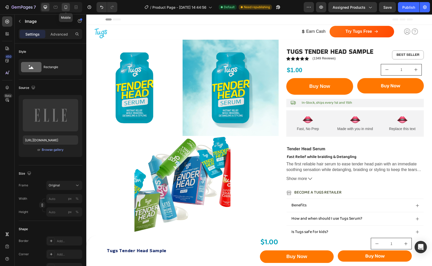
click at [68, 6] on icon at bounding box center [65, 7] width 5 height 5
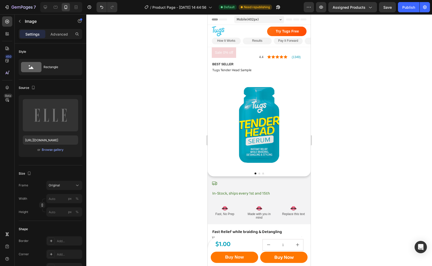
click at [355, 61] on div at bounding box center [259, 140] width 346 height 252
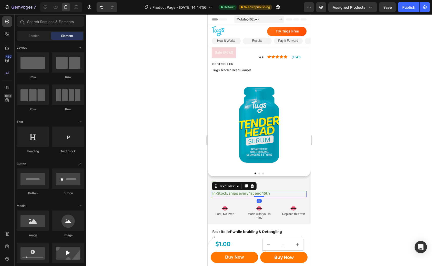
click at [289, 192] on p "In-Stock, ships every 1st and 15th" at bounding box center [260, 193] width 94 height 5
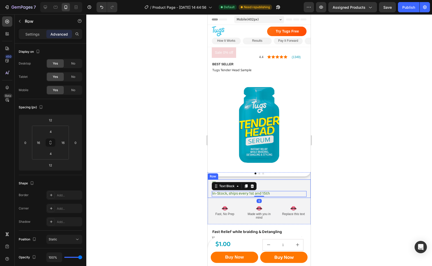
click at [208, 189] on div "Icon In-Stock, ships every 1st and 15th Text Block 0 Row" at bounding box center [259, 189] width 103 height 18
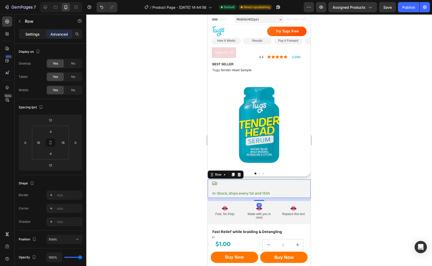
click at [35, 38] on div "Settings" at bounding box center [33, 34] width 26 height 8
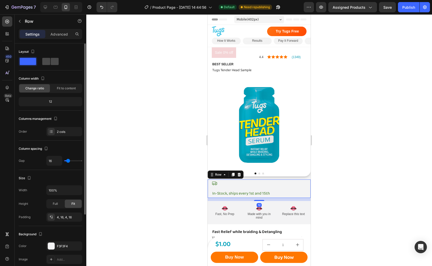
click at [51, 62] on span at bounding box center [55, 61] width 8 height 7
type input "0"
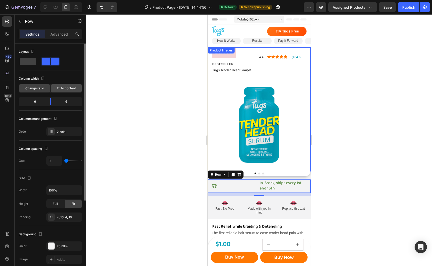
click at [68, 89] on span "Fit to content" at bounding box center [66, 88] width 19 height 5
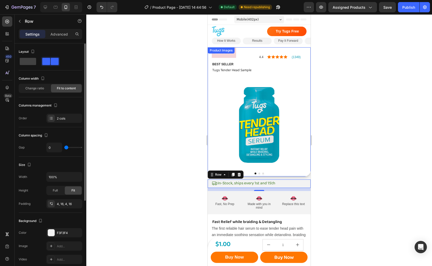
type input "14"
type input "20"
type input "19"
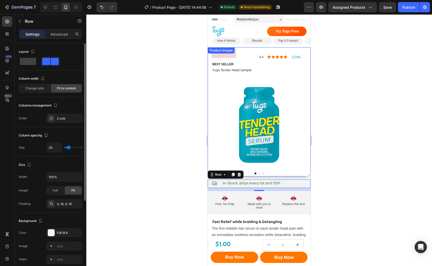
type input "19"
type input "17"
type input "16"
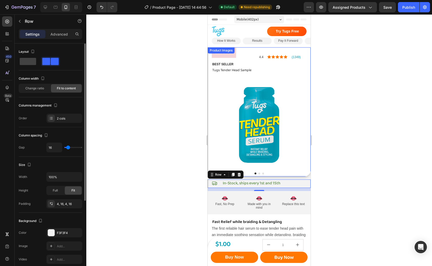
type input "15"
type input "14"
type input "13"
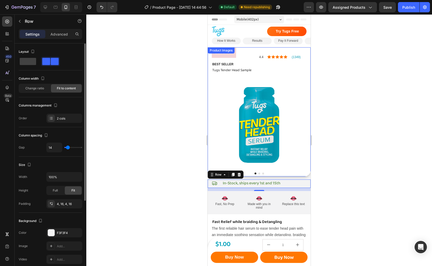
type input "13"
type input "12"
type input "11"
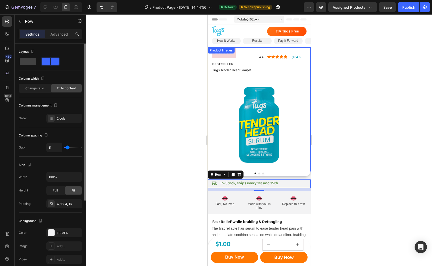
type input "10"
type input "9"
type input "8"
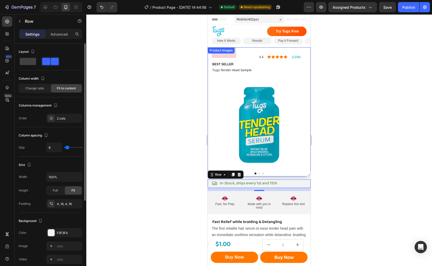
type input "8"
click at [67, 148] on input "range" at bounding box center [73, 147] width 18 height 1
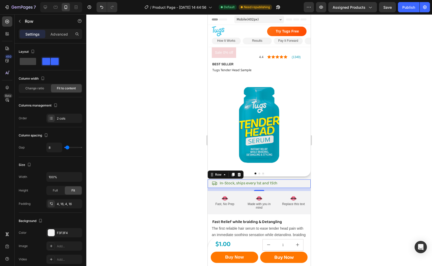
click at [323, 163] on div at bounding box center [259, 140] width 346 height 252
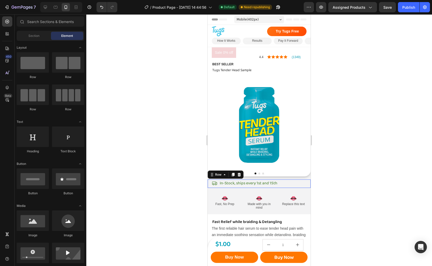
click at [297, 183] on div "Icon In-Stock, ships every 1st and 15th Text Block Row 0" at bounding box center [259, 184] width 103 height 8
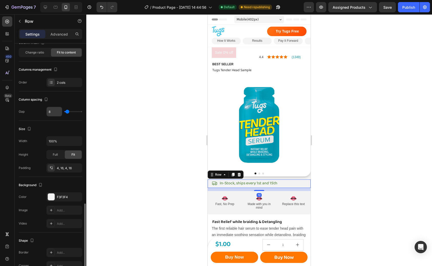
scroll to position [120, 0]
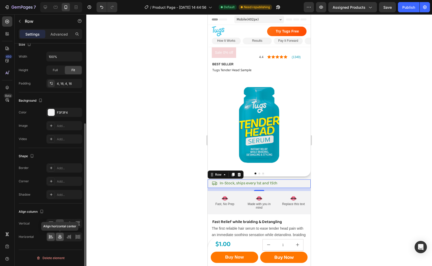
click at [60, 236] on icon at bounding box center [59, 237] width 5 height 5
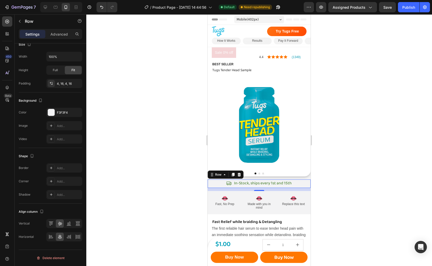
click at [354, 168] on div at bounding box center [259, 140] width 346 height 252
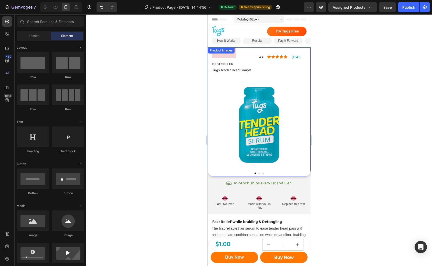
click at [339, 145] on div at bounding box center [259, 140] width 346 height 252
click at [340, 99] on div at bounding box center [259, 140] width 346 height 252
click at [335, 104] on div at bounding box center [259, 140] width 346 height 252
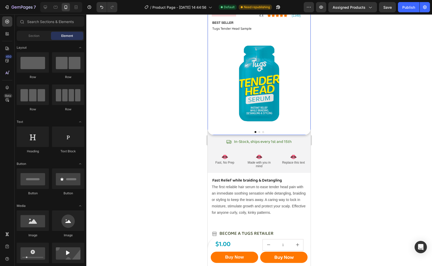
scroll to position [0, 0]
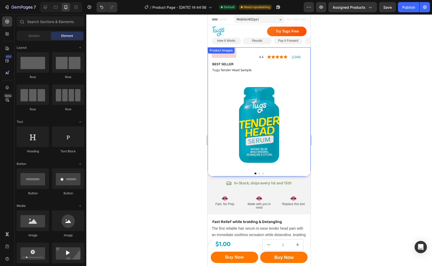
click at [360, 160] on div at bounding box center [259, 140] width 346 height 252
click at [343, 108] on div at bounding box center [259, 140] width 346 height 252
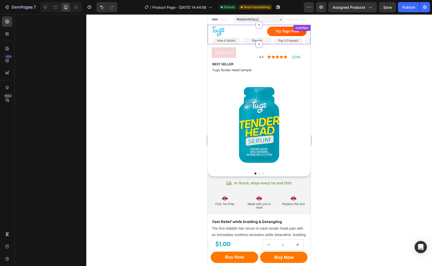
click at [254, 34] on div at bounding box center [235, 31] width 47 height 13
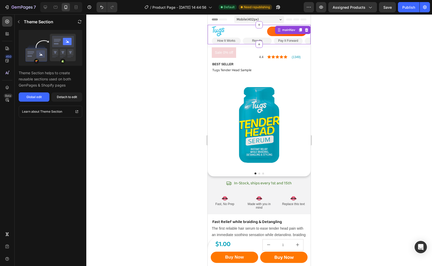
click at [129, 112] on div at bounding box center [259, 140] width 346 height 252
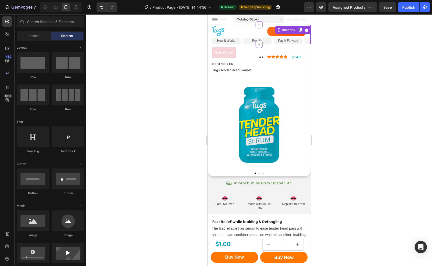
scroll to position [498, 0]
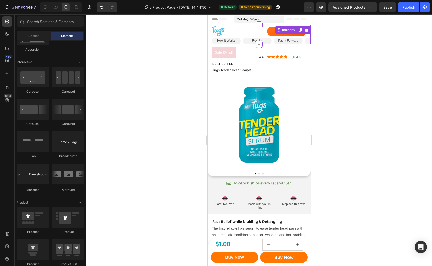
click at [250, 32] on div at bounding box center [235, 31] width 47 height 13
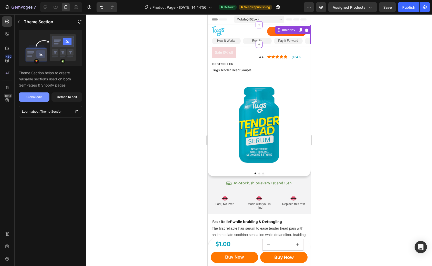
click at [28, 96] on div "Global edit" at bounding box center [33, 97] width 15 height 5
click at [259, 45] on icon at bounding box center [259, 44] width 4 height 4
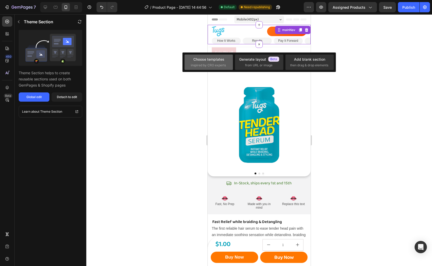
click at [216, 64] on span "inspired by CRO experts" at bounding box center [208, 65] width 35 height 5
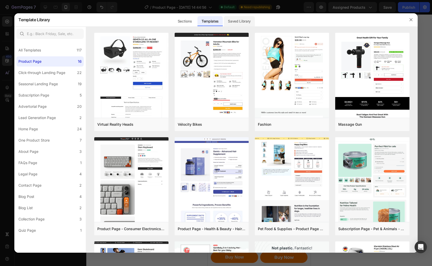
click at [240, 24] on div "Saved Library" at bounding box center [239, 21] width 31 height 10
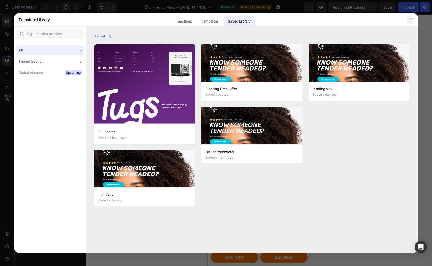
click at [411, 19] on icon "button" at bounding box center [411, 19] width 3 height 3
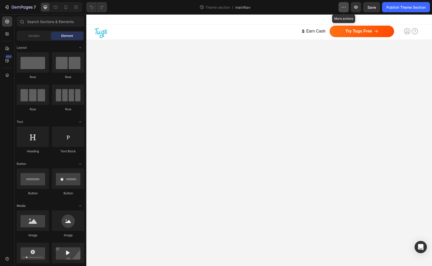
click at [342, 4] on button "button" at bounding box center [344, 7] width 10 height 10
click at [264, 110] on body "Image Row Earn Cash Button Try Tugs Free Button Icon Icon Icon List Row Row Ima…" at bounding box center [259, 140] width 346 height 252
click at [214, 7] on span "Theme section" at bounding box center [218, 7] width 27 height 5
click at [393, 35] on div "Try Tugs Free Button" at bounding box center [362, 32] width 64 height 12
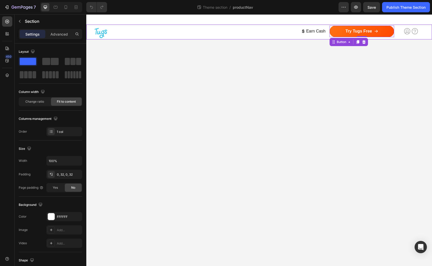
click at [92, 34] on div "Image Row Earn Cash Button Try Tugs Free Button 0 Icon Icon Icon List Row Row I…" at bounding box center [259, 32] width 346 height 15
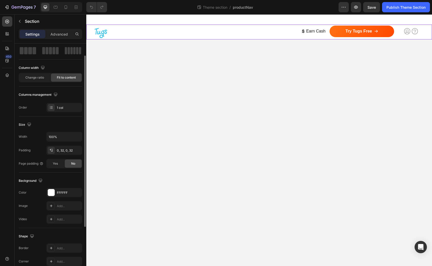
scroll to position [28, 0]
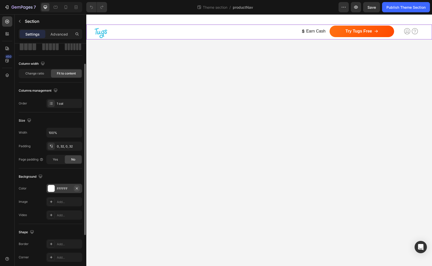
click at [76, 189] on icon "button" at bounding box center [77, 189] width 4 height 4
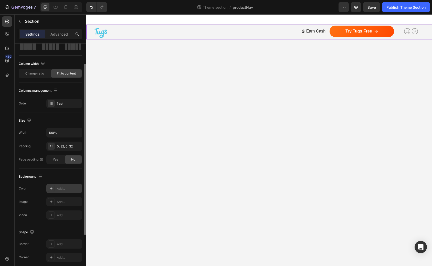
click at [64, 186] on div "Add..." at bounding box center [64, 188] width 36 height 9
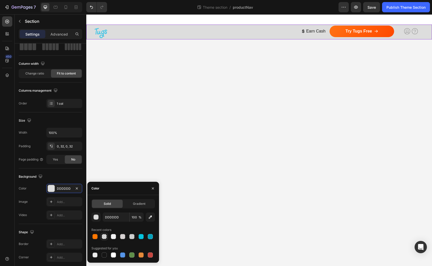
click at [105, 237] on div at bounding box center [104, 236] width 5 height 5
type input "121212"
click at [95, 217] on div "button" at bounding box center [96, 217] width 5 height 5
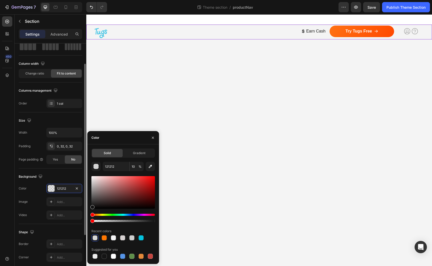
drag, startPoint x: 99, startPoint y: 222, endPoint x: 68, endPoint y: 221, distance: 31.3
click at [68, 221] on div "450 Sections(18) Elements(81) Section Element Hero Section Product Detail Brand…" at bounding box center [43, 140] width 86 height 252
type input "0"
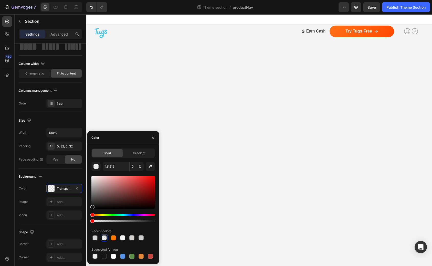
click at [187, 206] on body "Image Row Earn Cash Button Try Tugs Free Button Icon Icon Icon List Row Row Ima…" at bounding box center [259, 140] width 346 height 252
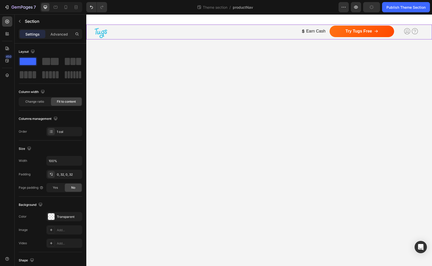
click at [90, 37] on div "Image Row Earn Cash Button Try Tugs Free Button Icon Icon Icon List Row Row Ima…" at bounding box center [259, 32] width 346 height 15
click at [57, 33] on p "Advanced" at bounding box center [59, 34] width 17 height 5
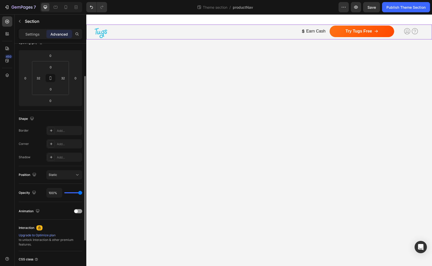
scroll to position [68, 0]
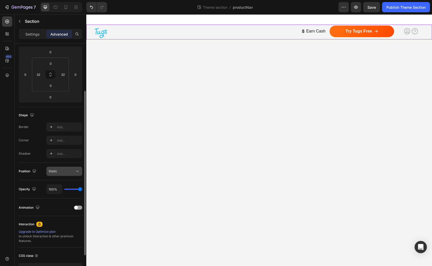
click at [77, 171] on icon at bounding box center [77, 171] width 5 height 5
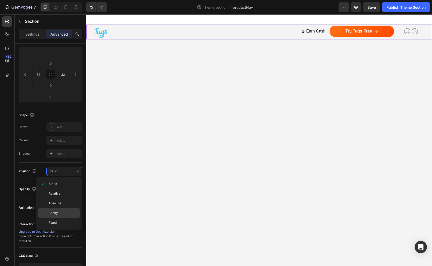
click at [66, 213] on p "Sticky" at bounding box center [63, 213] width 29 height 5
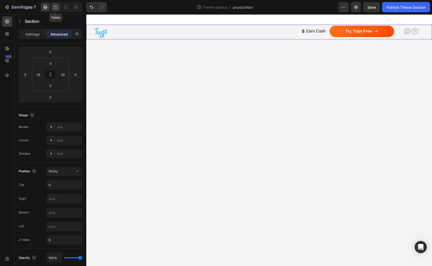
click at [56, 9] on icon at bounding box center [55, 7] width 5 height 5
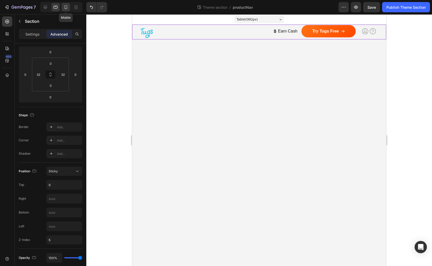
click at [66, 9] on icon at bounding box center [65, 7] width 5 height 5
type input "Auto"
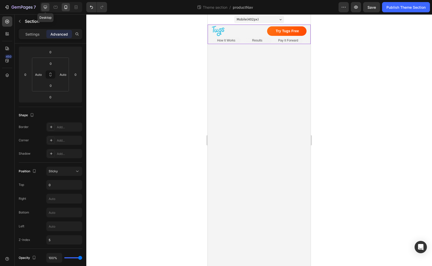
click at [47, 10] on div at bounding box center [45, 7] width 8 height 8
type input "32"
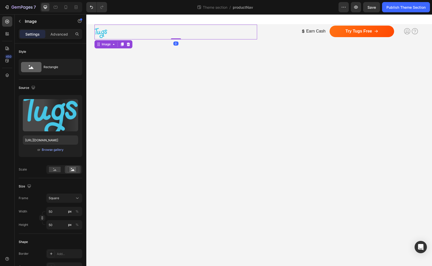
click at [100, 32] on img at bounding box center [101, 33] width 13 height 13
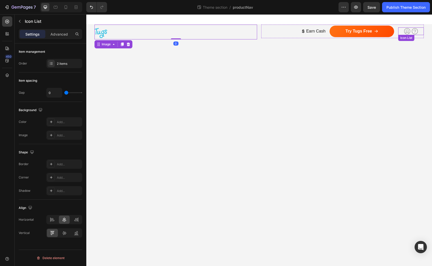
click at [401, 32] on div "Icon Icon" at bounding box center [412, 31] width 26 height 8
click at [58, 34] on p "Advanced" at bounding box center [59, 34] width 17 height 5
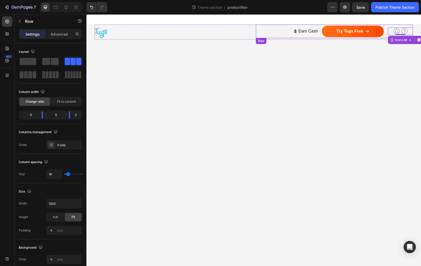
click at [320, 38] on div "Earn Cash Button Try Tugs Free Button Icon Icon Icon List 0 Row" at bounding box center [334, 32] width 157 height 14
click at [64, 33] on p "Advanced" at bounding box center [59, 34] width 17 height 5
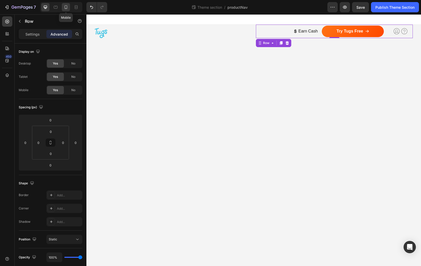
click at [68, 6] on icon at bounding box center [65, 7] width 5 height 5
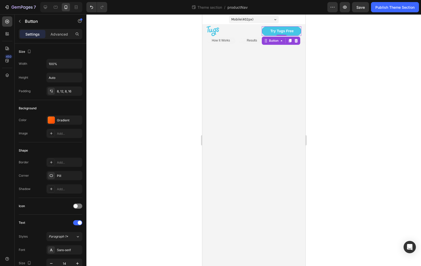
click at [265, 32] on link "Try Tugs Free" at bounding box center [280, 30] width 39 height 9
click at [265, 39] on icon at bounding box center [266, 41] width 4 height 4
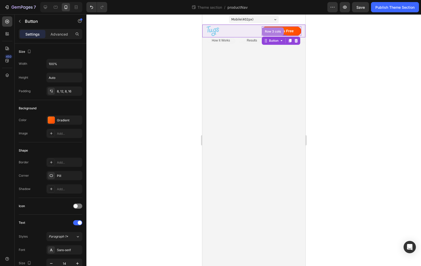
click at [270, 32] on div "Row 3 cols" at bounding box center [273, 31] width 18 height 3
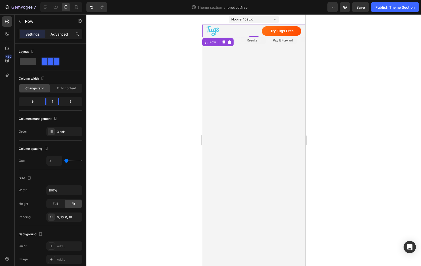
click at [63, 34] on p "Advanced" at bounding box center [59, 34] width 17 height 5
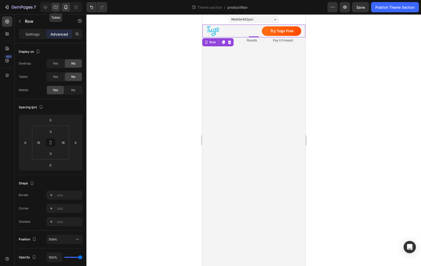
click at [55, 7] on icon at bounding box center [55, 7] width 5 height 5
type input "0"
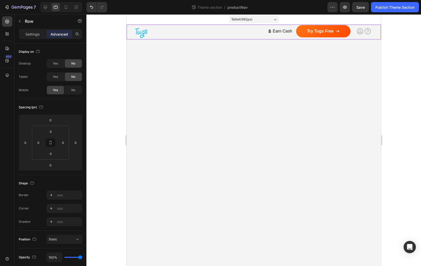
click at [130, 37] on div "Image Row Earn Cash Button Try Tugs Free Button Icon Icon Icon List Row Row Ima…" at bounding box center [253, 32] width 254 height 15
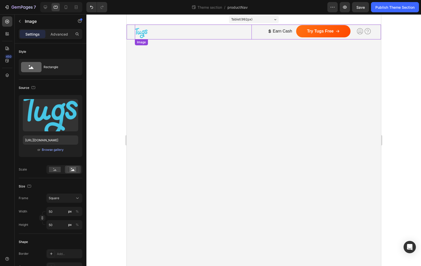
click at [136, 38] on img at bounding box center [141, 33] width 13 height 13
click at [139, 42] on div "Image" at bounding box center [146, 44] width 21 height 6
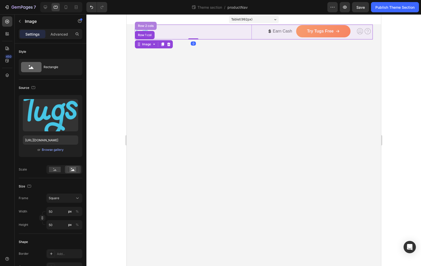
click at [147, 25] on div "Row 2 cols" at bounding box center [146, 25] width 18 height 3
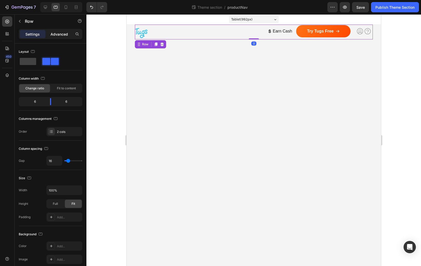
click at [59, 31] on div "Advanced" at bounding box center [59, 34] width 26 height 8
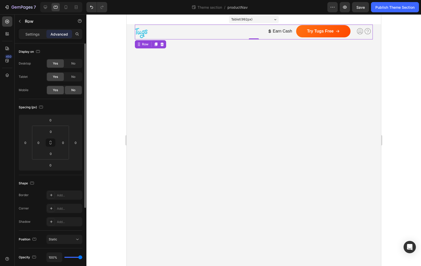
click at [60, 90] on div "Yes" at bounding box center [55, 90] width 17 height 8
click at [68, 9] on icon at bounding box center [65, 7] width 5 height 5
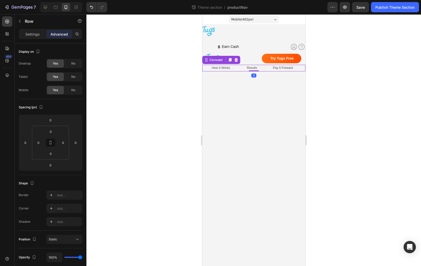
click at [204, 69] on div "How It Works Text Block Image Icon Row" at bounding box center [216, 68] width 29 height 7
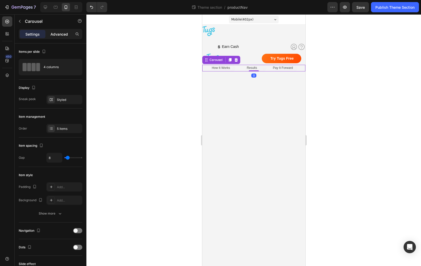
click at [58, 35] on p "Advanced" at bounding box center [59, 34] width 17 height 5
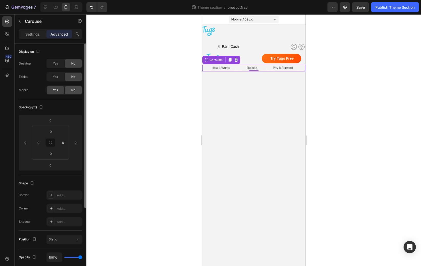
click at [74, 89] on span "No" at bounding box center [73, 90] width 4 height 5
click at [55, 76] on span "Yes" at bounding box center [55, 77] width 5 height 5
click at [73, 89] on span "No" at bounding box center [73, 90] width 4 height 5
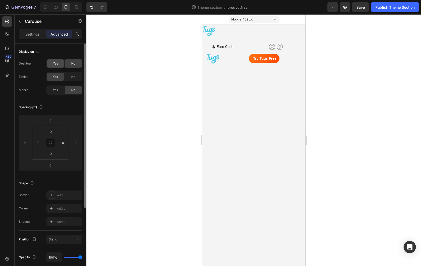
click at [57, 64] on span "Yes" at bounding box center [55, 63] width 5 height 5
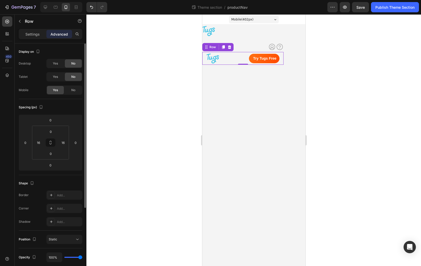
click at [282, 60] on div "Image Row Try Tugs Free Button Icon Row 0" at bounding box center [242, 58] width 81 height 13
click at [34, 35] on p "Settings" at bounding box center [32, 34] width 14 height 5
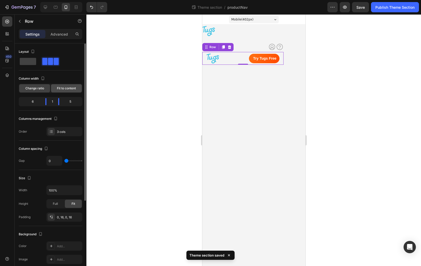
click at [69, 90] on span "Fit to content" at bounding box center [66, 88] width 19 height 5
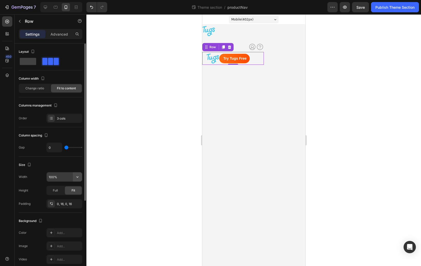
click at [77, 176] on icon "button" at bounding box center [77, 177] width 5 height 5
click at [69, 163] on div "Size" at bounding box center [51, 165] width 64 height 8
click at [38, 92] on div "Change ratio" at bounding box center [34, 88] width 31 height 8
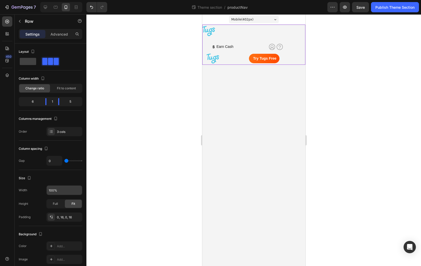
click at [288, 59] on div "Image Row Earn Cash Button Try Tugs Free Button Icon Icon Icon List Row Row Ima…" at bounding box center [253, 45] width 103 height 40
click at [283, 59] on div "Image Row Try Tugs Free Button Icon Row" at bounding box center [242, 58] width 81 height 13
click at [45, 8] on icon at bounding box center [45, 7] width 3 height 3
type input "1200"
type input "16"
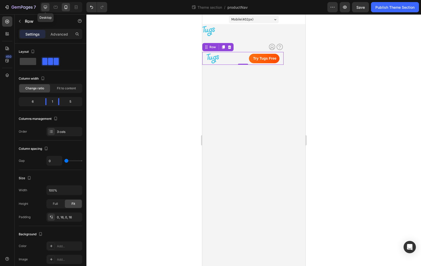
type input "16"
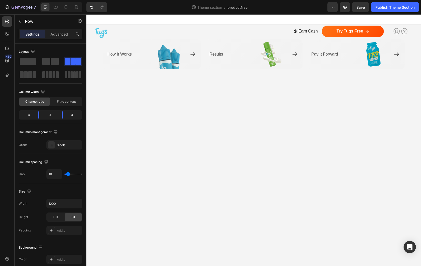
drag, startPoint x: 68, startPoint y: 9, endPoint x: 67, endPoint y: 12, distance: 2.7
click at [67, 12] on div at bounding box center [61, 7] width 42 height 10
click at [66, 9] on icon at bounding box center [65, 7] width 5 height 5
type input "100%"
type input "0"
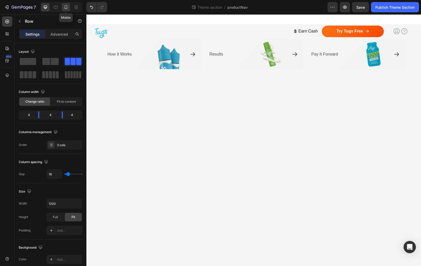
type input "0"
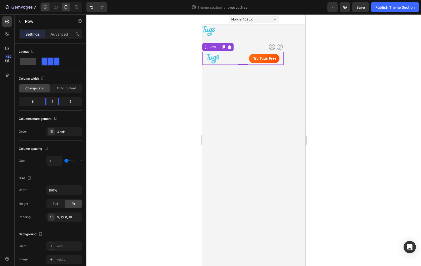
click at [49, 8] on div at bounding box center [45, 7] width 8 height 8
type input "1200"
type input "16"
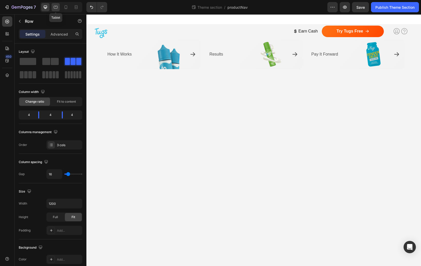
click at [55, 8] on icon at bounding box center [55, 7] width 5 height 5
type input "100%"
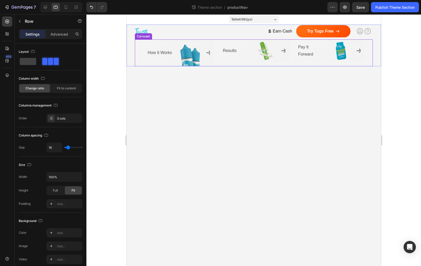
click at [139, 53] on div "How It Works Text Block Image Icon Row Results Text Block Image Icon Row Pay It…" at bounding box center [254, 52] width 238 height 27
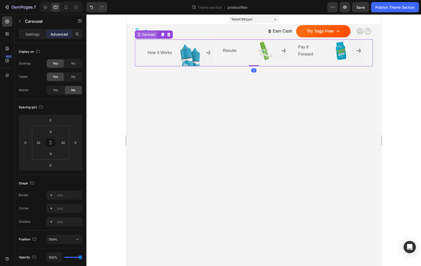
click at [147, 34] on div "Carousel" at bounding box center [148, 34] width 15 height 5
click at [147, 36] on div "Carousel" at bounding box center [148, 34] width 15 height 5
click at [74, 76] on span "No" at bounding box center [73, 77] width 4 height 5
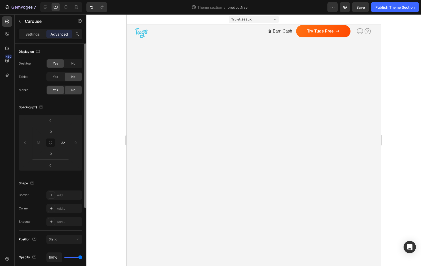
click at [59, 93] on div "Yes" at bounding box center [55, 90] width 17 height 8
click at [71, 66] on span "No" at bounding box center [73, 63] width 4 height 5
click at [63, 7] on icon at bounding box center [65, 7] width 5 height 5
type input "0"
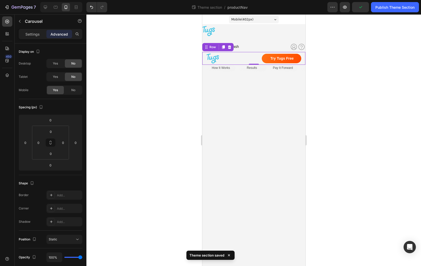
click at [259, 54] on div "Icon" at bounding box center [258, 58] width 8 height 13
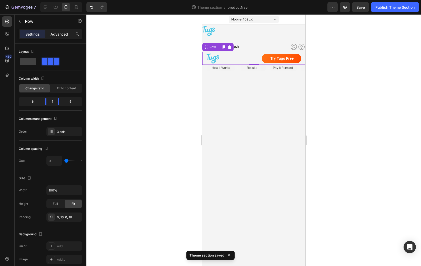
click at [62, 34] on p "Advanced" at bounding box center [59, 34] width 17 height 5
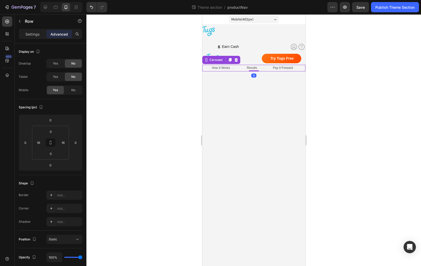
click at [205, 68] on div "How It Works Text Block Image Icon Row" at bounding box center [216, 68] width 29 height 7
drag, startPoint x: 205, startPoint y: 60, endPoint x: 207, endPoint y: 70, distance: 9.9
click at [209, 55] on img at bounding box center [212, 58] width 13 height 13
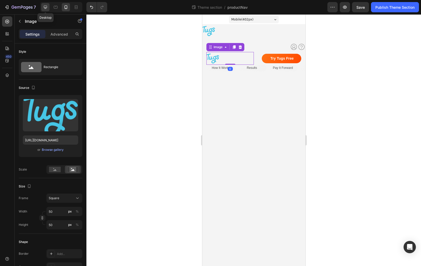
click at [46, 7] on icon at bounding box center [45, 7] width 3 height 3
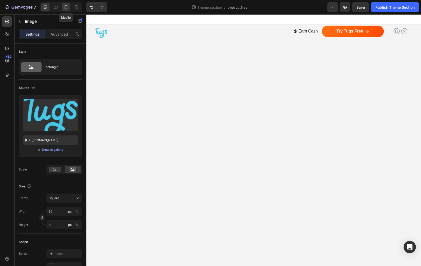
click at [64, 7] on icon at bounding box center [65, 7] width 5 height 5
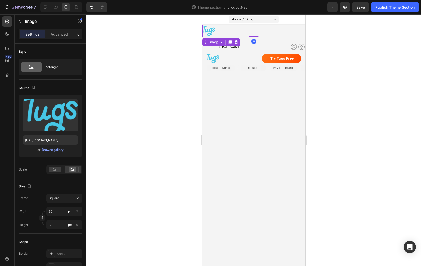
click at [236, 29] on div at bounding box center [253, 31] width 103 height 13
click at [213, 41] on div "Image" at bounding box center [213, 42] width 11 height 5
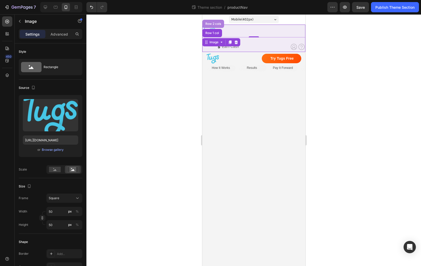
click at [212, 23] on div "Row 2 cols" at bounding box center [213, 23] width 18 height 3
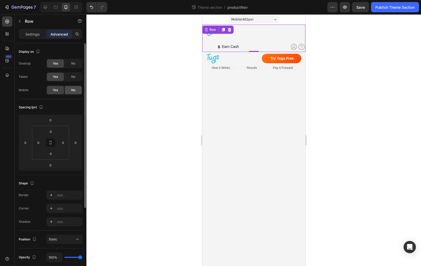
click at [72, 92] on span "No" at bounding box center [73, 90] width 4 height 5
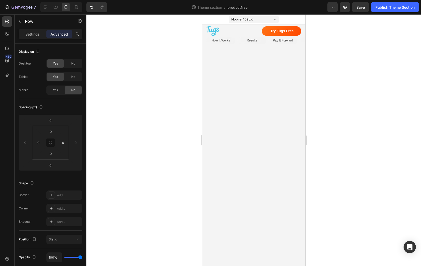
click at [41, 7] on div at bounding box center [61, 7] width 42 height 10
click at [47, 9] on icon at bounding box center [45, 7] width 5 height 5
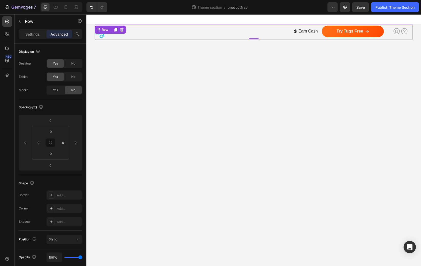
click at [59, 13] on div "7 Theme section / productNav Preview Save Publish Theme Section" at bounding box center [210, 7] width 421 height 15
click at [65, 8] on icon at bounding box center [66, 7] width 3 height 4
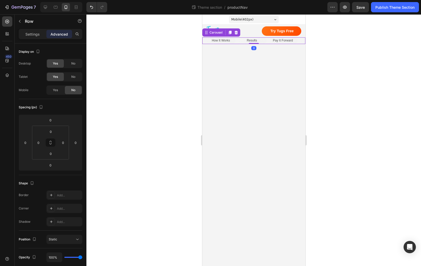
click at [204, 42] on div "How It Works Text Block Image Icon Row" at bounding box center [216, 40] width 29 height 7
click at [211, 34] on div "Carousel" at bounding box center [215, 32] width 15 height 5
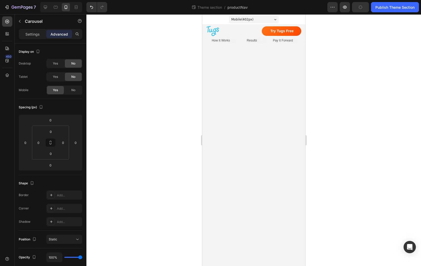
click at [218, 67] on body "Mobile ( 402 px) iPhone 13 Mini iPhone 13 Pro iPhone 11 Pro Max iPhone 15 Pro M…" at bounding box center [253, 140] width 103 height 252
click at [303, 34] on div "Image Row Try Tugs Free Button Icon Row" at bounding box center [253, 31] width 103 height 13
click at [34, 36] on p "Settings" at bounding box center [32, 34] width 14 height 5
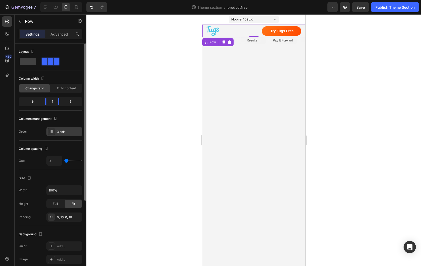
click at [71, 132] on div "3 cols" at bounding box center [69, 132] width 24 height 5
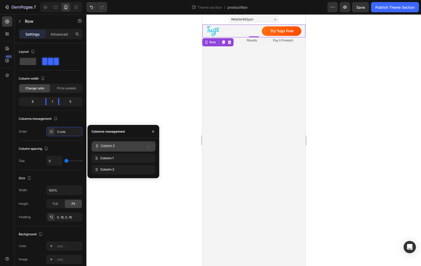
drag, startPoint x: 97, startPoint y: 158, endPoint x: 97, endPoint y: 146, distance: 12.6
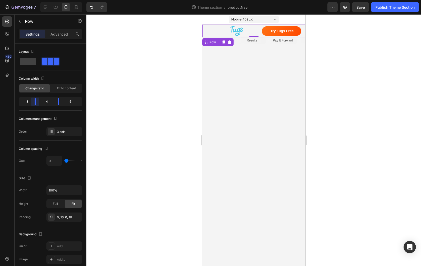
drag, startPoint x: 45, startPoint y: 102, endPoint x: 34, endPoint y: 102, distance: 10.8
click at [34, 0] on body "7 Theme section / productNav Preview Save Publish Theme Section 450 Sections(18…" at bounding box center [210, 0] width 421 height 0
drag, startPoint x: 34, startPoint y: 102, endPoint x: 38, endPoint y: 102, distance: 4.4
click at [38, 0] on body "7 Theme section / productNav Preview Save Publish Theme Section 450 Sections(18…" at bounding box center [210, 0] width 421 height 0
click at [60, 0] on body "7 Theme section / productNav Preview Save Publish Theme Section 450 Sections(18…" at bounding box center [210, 0] width 421 height 0
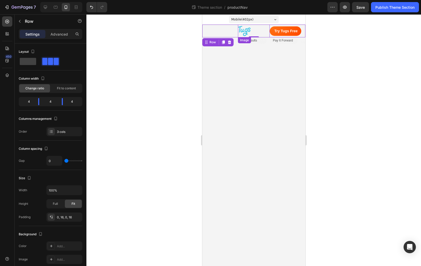
click at [249, 33] on img at bounding box center [244, 31] width 13 height 13
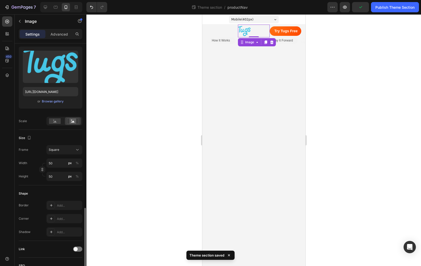
scroll to position [149, 0]
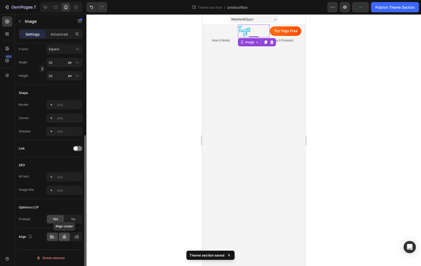
click at [62, 237] on icon at bounding box center [64, 237] width 5 height 5
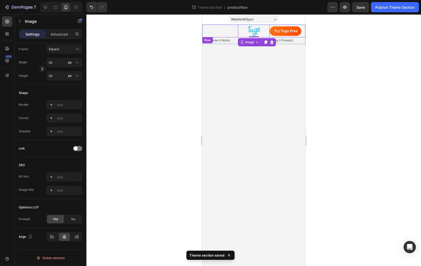
click at [225, 30] on div "Icon" at bounding box center [222, 31] width 32 height 13
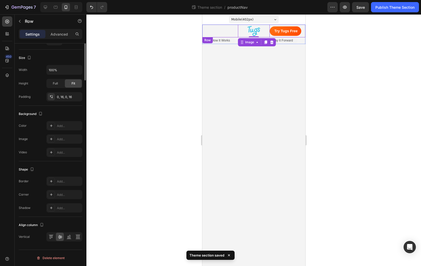
scroll to position [0, 0]
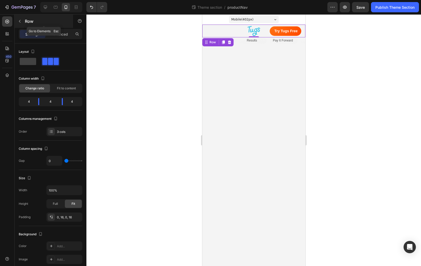
click at [22, 22] on button "button" at bounding box center [20, 21] width 8 height 8
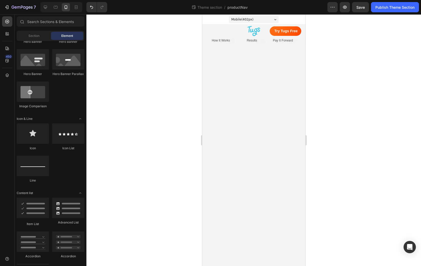
scroll to position [277, 0]
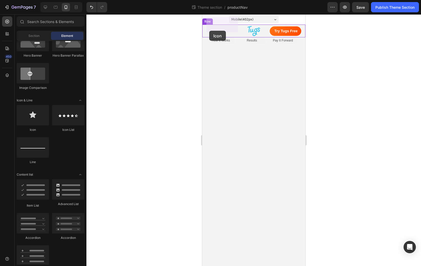
drag, startPoint x: 240, startPoint y: 124, endPoint x: 209, endPoint y: 31, distance: 98.7
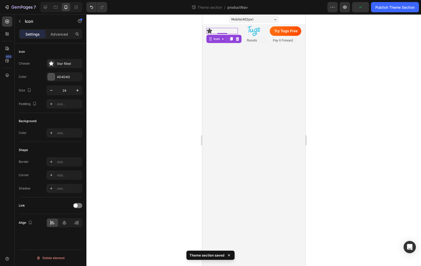
click at [64, 69] on div "Choose Star filled Color 4D4D4D Size 24 Padding Add..." at bounding box center [51, 84] width 64 height 50
click at [64, 66] on div "Star filled" at bounding box center [69, 64] width 24 height 5
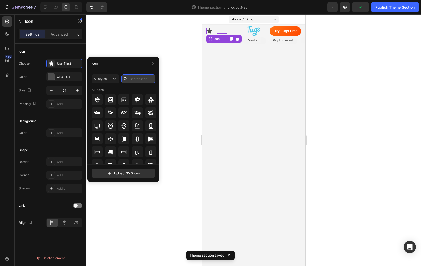
click at [141, 80] on input "text" at bounding box center [138, 78] width 34 height 9
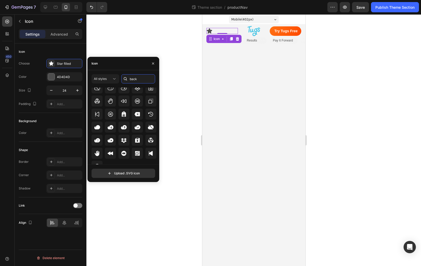
scroll to position [123, 0]
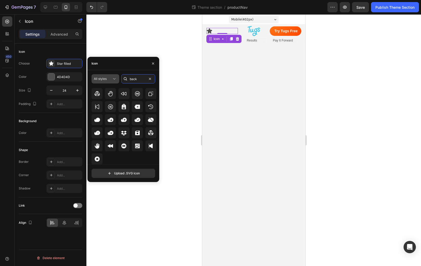
drag, startPoint x: 141, startPoint y: 79, endPoint x: 116, endPoint y: 79, distance: 24.9
click at [116, 79] on div "All styles back" at bounding box center [124, 78] width 64 height 9
type input "arrow"
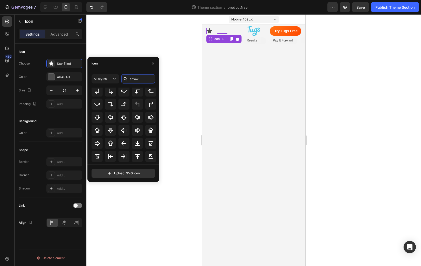
scroll to position [74, 0]
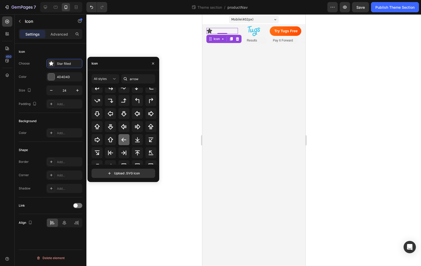
click at [122, 142] on icon at bounding box center [124, 140] width 6 height 6
click at [238, 120] on body "Mobile ( 402 px) iPhone 13 Mini iPhone 13 Pro iPhone 11 Pro Max iPhone 15 Pro M…" at bounding box center [253, 140] width 103 height 252
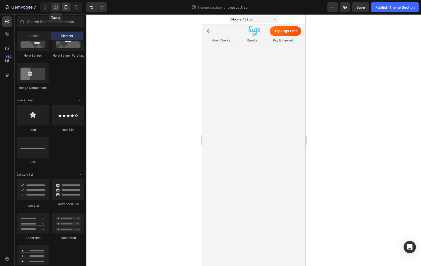
click at [57, 7] on icon at bounding box center [55, 7] width 5 height 5
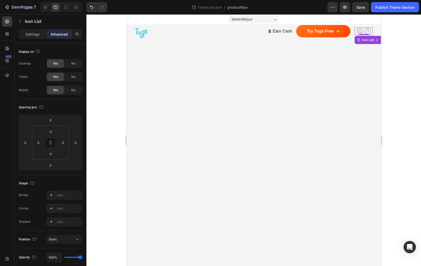
click at [372, 35] on div "Icon Icon" at bounding box center [363, 31] width 18 height 8
click at [359, 39] on icon at bounding box center [358, 40] width 4 height 4
click at [376, 40] on icon at bounding box center [377, 39] width 2 height 1
click at [358, 41] on icon at bounding box center [358, 40] width 4 height 4
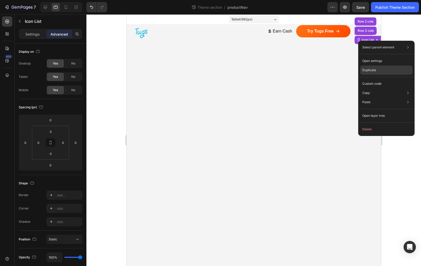
click at [369, 70] on p "Duplicate" at bounding box center [369, 70] width 14 height 5
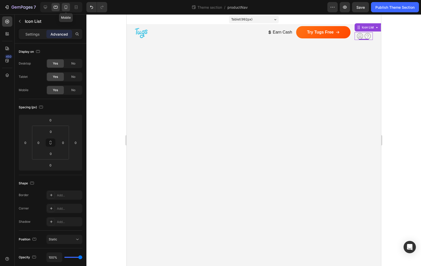
click at [69, 9] on div at bounding box center [66, 7] width 8 height 8
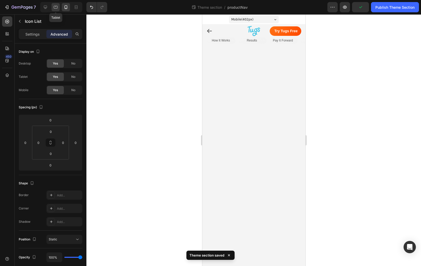
click at [57, 11] on div at bounding box center [56, 7] width 8 height 8
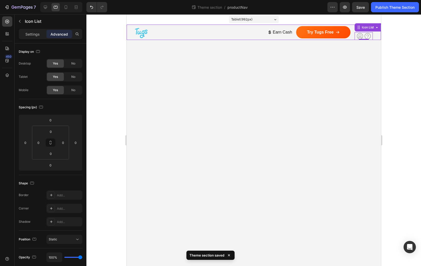
click at [130, 36] on div "Image Row Earn Cash Button Try Tugs Free Button Icon Icon Icon List Icon Icon I…" at bounding box center [253, 32] width 254 height 15
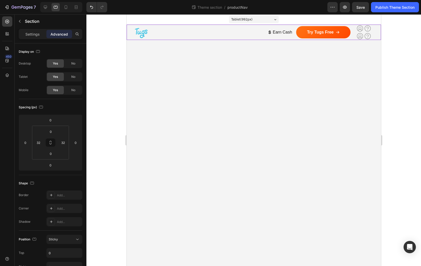
click at [131, 36] on div "Image Row Earn Cash Button Try Tugs Free Button Icon Icon Icon List Icon Icon I…" at bounding box center [253, 32] width 254 height 15
click at [275, 36] on button "Earn Cash" at bounding box center [276, 33] width 31 height 14
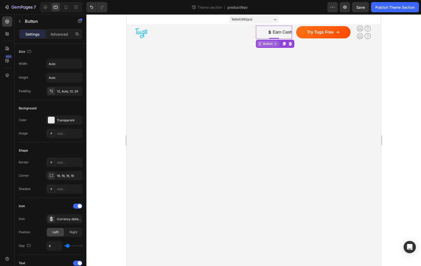
click at [272, 45] on div "Button" at bounding box center [268, 44] width 12 height 5
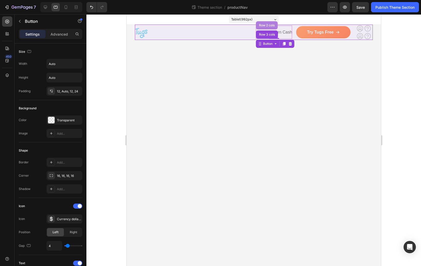
click at [268, 25] on div "Row 2 cols" at bounding box center [267, 25] width 18 height 3
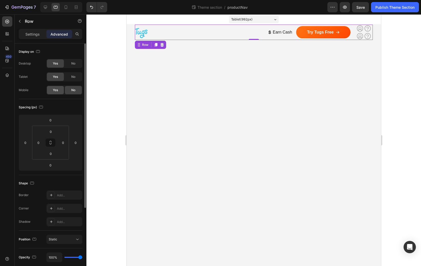
click at [56, 91] on span "Yes" at bounding box center [55, 90] width 5 height 5
click at [66, 9] on icon at bounding box center [66, 7] width 3 height 4
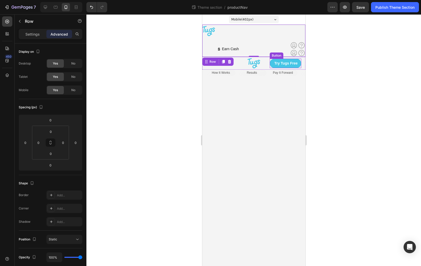
click at [271, 66] on link "Try Tugs Free" at bounding box center [285, 63] width 32 height 9
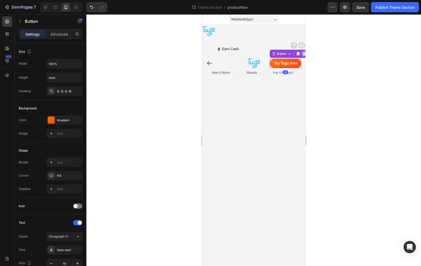
click at [303, 54] on icon at bounding box center [303, 54] width 3 height 4
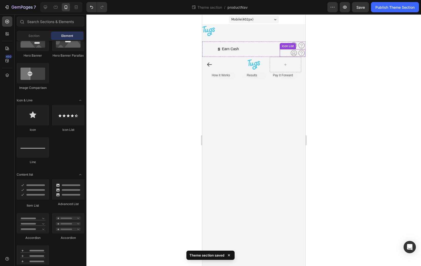
click at [284, 55] on div "Icon Icon" at bounding box center [292, 53] width 26 height 8
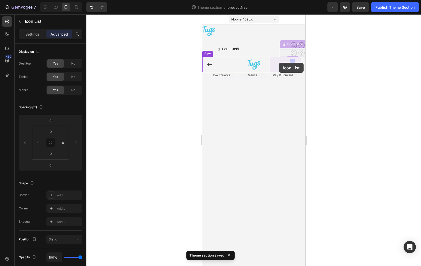
drag, startPoint x: 283, startPoint y: 45, endPoint x: 278, endPoint y: 64, distance: 19.3
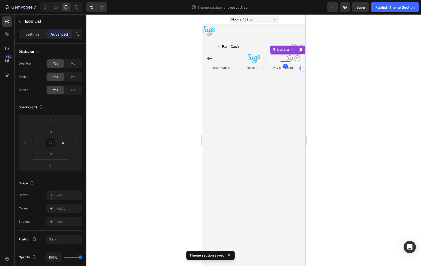
click at [345, 63] on div at bounding box center [253, 140] width 335 height 252
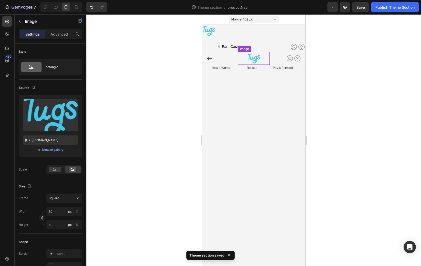
click at [243, 59] on div at bounding box center [254, 58] width 32 height 13
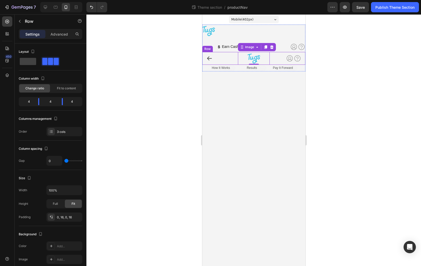
click at [206, 64] on div "Image 0 Row Icon Icon Icon List Icon Icon Row" at bounding box center [253, 58] width 103 height 13
drag, startPoint x: 39, startPoint y: 103, endPoint x: 36, endPoint y: 103, distance: 3.3
click at [36, 0] on body "7 Theme section / productNav Preview Save Publish Theme Section 450 Sections(18…" at bounding box center [210, 0] width 421 height 0
drag, startPoint x: 62, startPoint y: 104, endPoint x: 72, endPoint y: 104, distance: 10.0
click at [72, 0] on body "7 Theme section / productNav Preview Save Publish Theme Section 450 Sections(18…" at bounding box center [210, 0] width 421 height 0
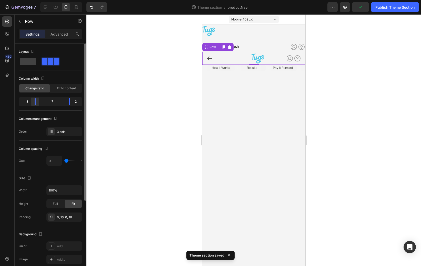
drag, startPoint x: 36, startPoint y: 101, endPoint x: 34, endPoint y: 105, distance: 3.8
click at [34, 0] on body "7 Theme section / productNav Preview Publish Theme Section 450 Sections(18) Ele…" at bounding box center [210, 0] width 421 height 0
click at [67, 0] on body "7 Theme section / productNav Preview Save Publish Theme Section 450 Sections(18…" at bounding box center [210, 0] width 421 height 0
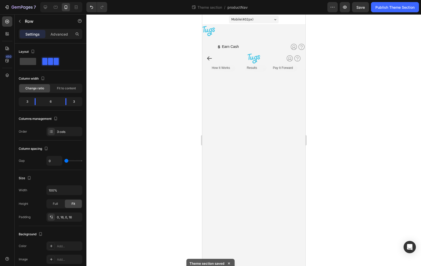
click at [237, 119] on body "Mobile ( 402 px) iPhone 13 Mini iPhone 13 Pro iPhone 11 Pro Max iPhone 15 Pro M…" at bounding box center [253, 140] width 103 height 252
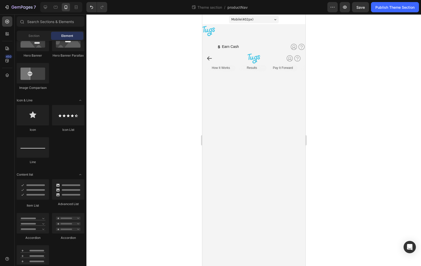
click at [261, 111] on body "Mobile ( 402 px) iPhone 13 Mini iPhone 13 Pro iPhone 11 Pro Max iPhone 15 Pro M…" at bounding box center [253, 140] width 103 height 252
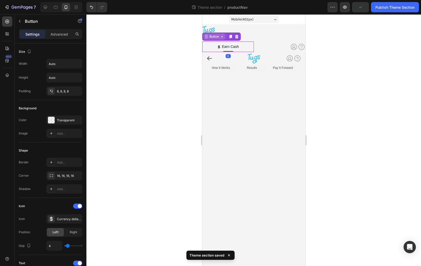
click at [206, 40] on div "Button" at bounding box center [221, 37] width 38 height 8
click at [208, 37] on icon at bounding box center [206, 37] width 4 height 4
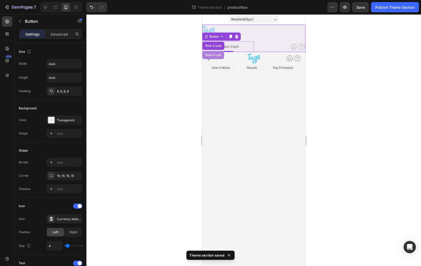
click at [208, 56] on div "Row 2 cols" at bounding box center [213, 55] width 18 height 3
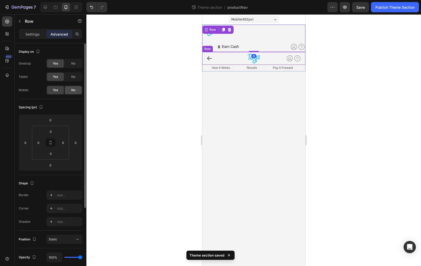
click at [70, 89] on div "No" at bounding box center [73, 90] width 17 height 8
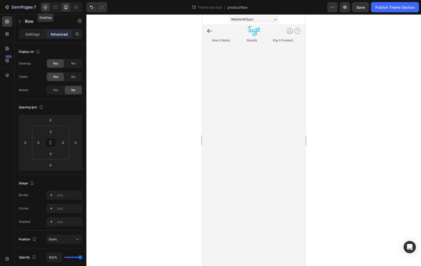
click at [47, 9] on icon at bounding box center [45, 7] width 5 height 5
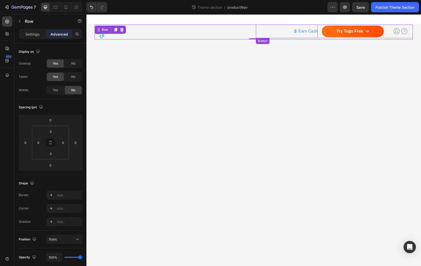
click at [312, 35] on button "Earn Cash" at bounding box center [302, 32] width 31 height 14
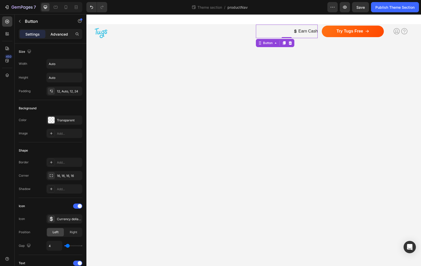
click at [63, 34] on p "Advanced" at bounding box center [59, 34] width 17 height 5
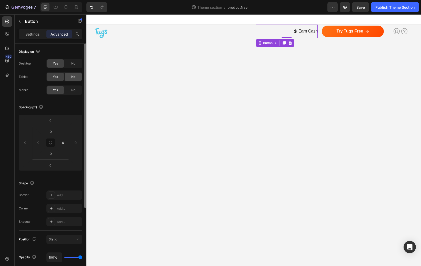
click at [71, 79] on div "No" at bounding box center [73, 77] width 17 height 8
click at [72, 63] on span "No" at bounding box center [73, 63] width 4 height 5
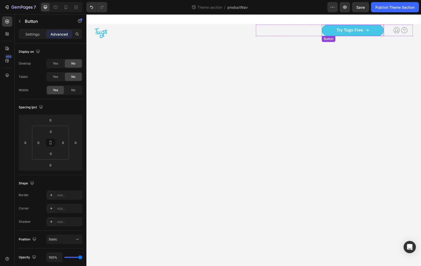
click at [322, 32] on link "Try Tugs Free" at bounding box center [353, 31] width 62 height 12
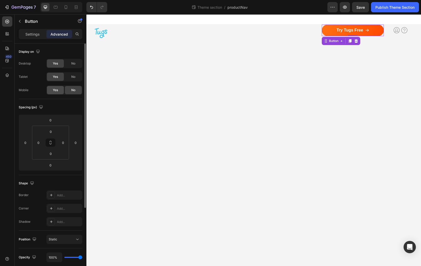
click at [57, 91] on span "Yes" at bounding box center [55, 90] width 5 height 5
click at [69, 80] on div "No" at bounding box center [73, 77] width 17 height 8
click at [72, 64] on span "No" at bounding box center [73, 63] width 4 height 5
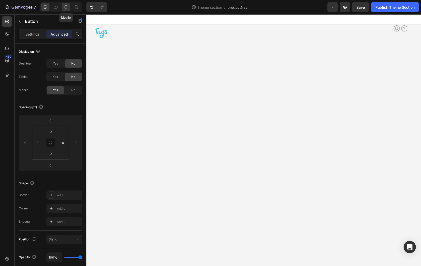
click at [66, 8] on icon at bounding box center [65, 7] width 5 height 5
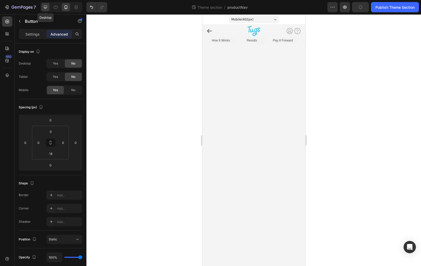
click at [48, 9] on icon at bounding box center [45, 7] width 5 height 5
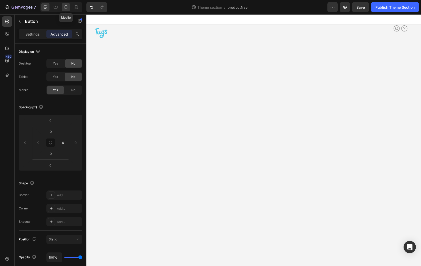
click at [65, 8] on icon at bounding box center [65, 7] width 5 height 5
type input "14"
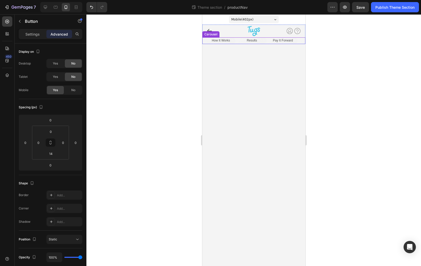
click at [206, 42] on div "How It Works Text Block Image Icon Row" at bounding box center [216, 40] width 29 height 7
click at [55, 78] on span "Yes" at bounding box center [55, 77] width 5 height 5
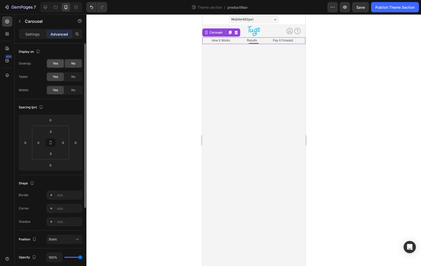
click at [56, 61] on div "Yes" at bounding box center [55, 63] width 17 height 8
click at [46, 5] on icon at bounding box center [45, 7] width 5 height 5
type input "32"
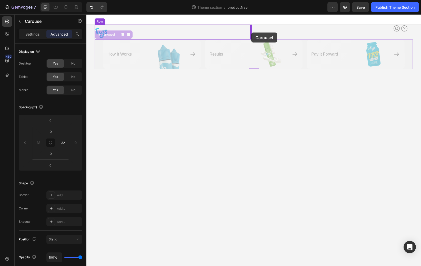
drag, startPoint x: 98, startPoint y: 36, endPoint x: 251, endPoint y: 33, distance: 153.3
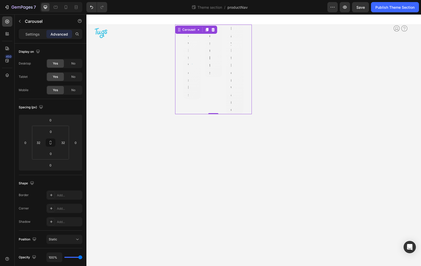
click at [192, 26] on div "Carousel" at bounding box center [196, 30] width 42 height 8
click at [191, 28] on div "Carousel" at bounding box center [188, 29] width 15 height 5
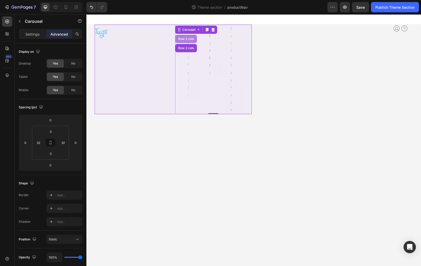
click at [187, 40] on div "Row 2 cols" at bounding box center [186, 38] width 18 height 3
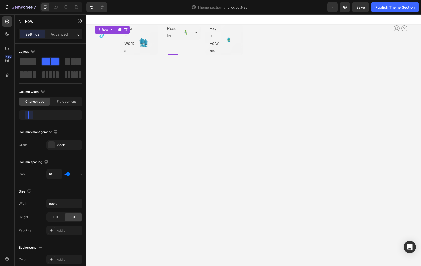
drag, startPoint x: 51, startPoint y: 115, endPoint x: 26, endPoint y: 114, distance: 25.4
click at [26, 0] on body "7 Theme section / productNav Preview Save Publish Theme Section 450 Sections(18…" at bounding box center [210, 0] width 421 height 0
click at [89, 6] on button "Undo/Redo" at bounding box center [91, 7] width 10 height 10
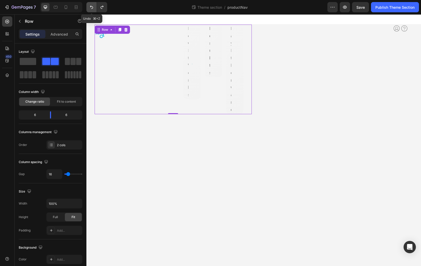
click at [89, 6] on button "Undo/Redo" at bounding box center [91, 7] width 10 height 10
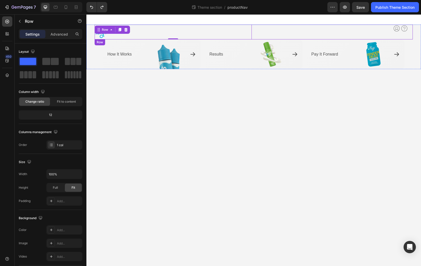
click at [253, 38] on div "Image Row 0 Earn Cash Button Try Tugs Free Button Icon Icon Icon List Row Row" at bounding box center [254, 32] width 318 height 15
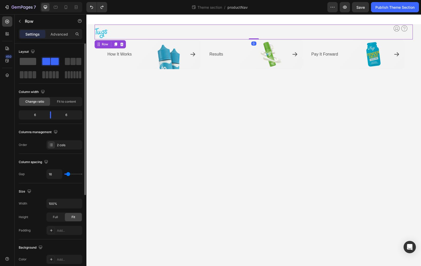
click at [31, 63] on span at bounding box center [28, 61] width 16 height 7
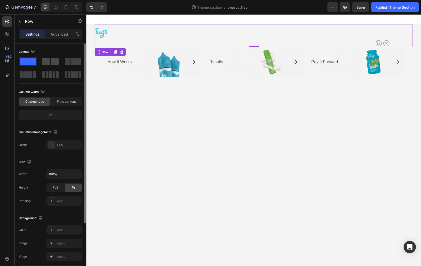
click at [50, 64] on span at bounding box center [46, 61] width 8 height 7
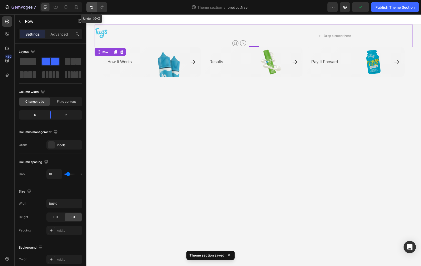
click at [92, 7] on icon "Undo/Redo" at bounding box center [91, 7] width 5 height 5
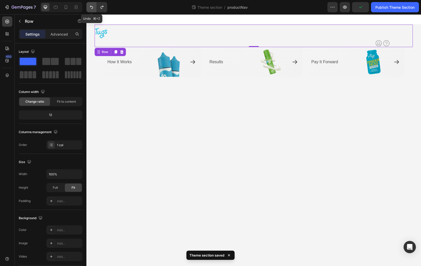
click at [92, 7] on icon "Undo/Redo" at bounding box center [91, 7] width 5 height 5
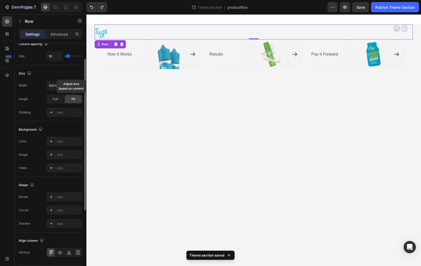
scroll to position [134, 0]
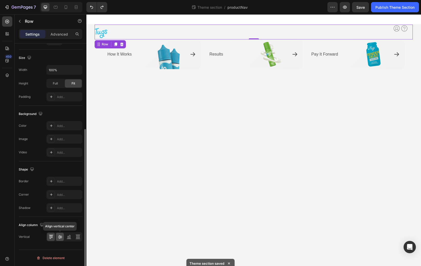
click at [58, 239] on icon at bounding box center [59, 237] width 5 height 5
click at [270, 25] on div "Earn Cash Button Try Tugs Free Button Icon Icon Icon List Row" at bounding box center [334, 32] width 157 height 15
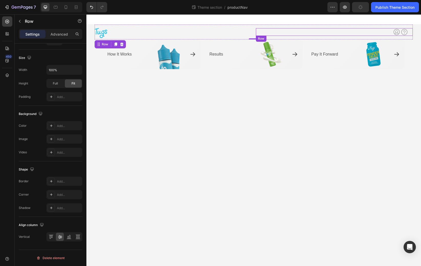
click at [379, 32] on div "Try Tugs Free Button" at bounding box center [353, 32] width 62 height 8
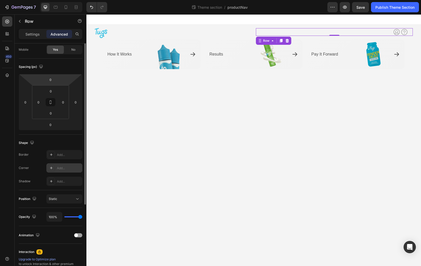
scroll to position [0, 0]
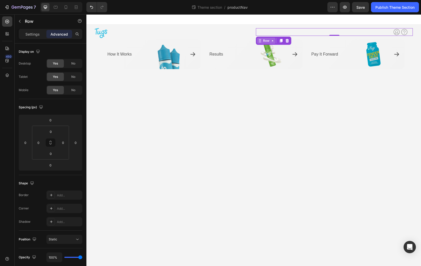
click at [267, 42] on div "Row" at bounding box center [266, 40] width 8 height 5
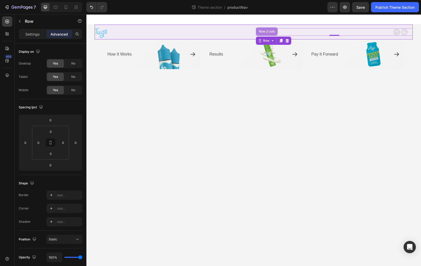
click at [266, 32] on div "Row 2 cols" at bounding box center [267, 31] width 18 height 3
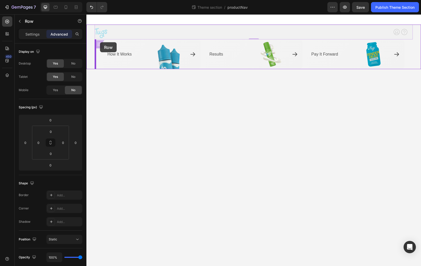
drag, startPoint x: 97, startPoint y: 46, endPoint x: 100, endPoint y: 42, distance: 4.6
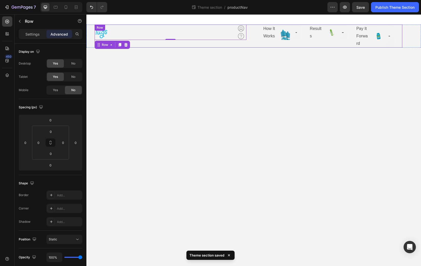
click at [248, 44] on div "Image Row Earn Cash Button Try Tugs Free Button Icon Icon Icon List Row Row 0 H…" at bounding box center [249, 36] width 308 height 23
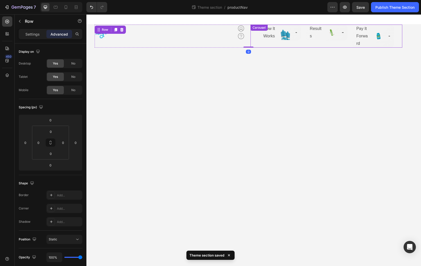
click at [254, 37] on div "How It Works Text Block Image Icon Row Results Text Block Image Icon Row Pay It…" at bounding box center [326, 36] width 152 height 23
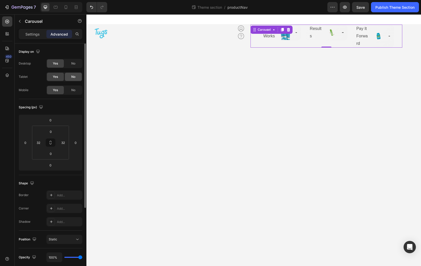
click at [72, 79] on div "No" at bounding box center [73, 77] width 17 height 8
click at [73, 67] on div "No" at bounding box center [73, 63] width 17 height 8
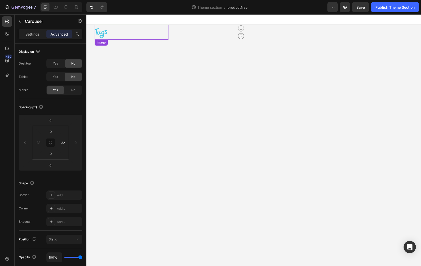
click at [149, 37] on div at bounding box center [132, 33] width 74 height 13
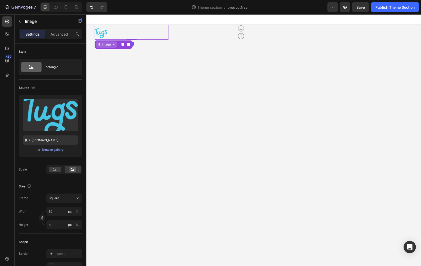
click at [109, 45] on div "Image" at bounding box center [106, 44] width 11 height 5
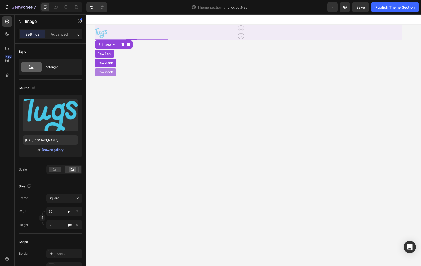
click at [108, 72] on div "Row 2 cols" at bounding box center [106, 72] width 18 height 3
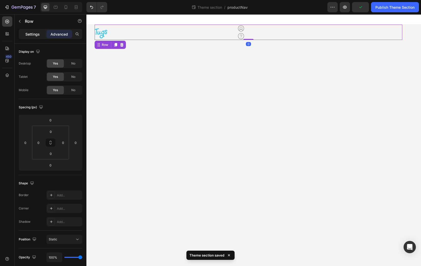
click at [33, 36] on p "Settings" at bounding box center [32, 34] width 14 height 5
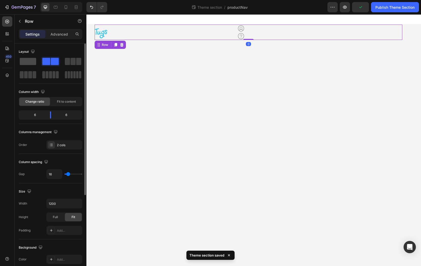
click at [29, 62] on span at bounding box center [28, 61] width 16 height 7
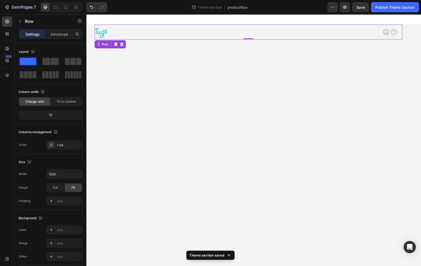
click at [221, 85] on body "Image Row Icon Icon Icon List Icon Icon Row Image Row Earn Cash Button Try Tugs…" at bounding box center [253, 140] width 335 height 252
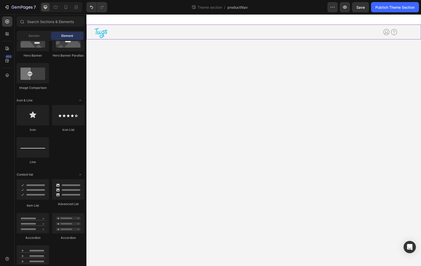
click at [89, 32] on div "Image Row Icon Icon Icon List Icon Icon Row Image Row Earn Cash Button Try Tugs…" at bounding box center [253, 32] width 335 height 15
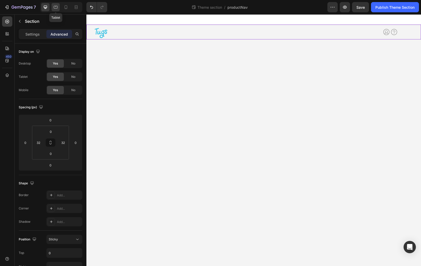
click at [57, 7] on icon at bounding box center [55, 7] width 5 height 5
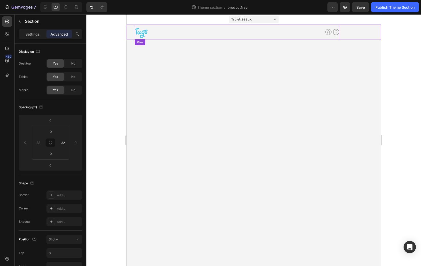
click at [339, 37] on div "Earn Cash Button Try Tugs Free Button Icon Icon Icon List Row" at bounding box center [289, 32] width 100 height 15
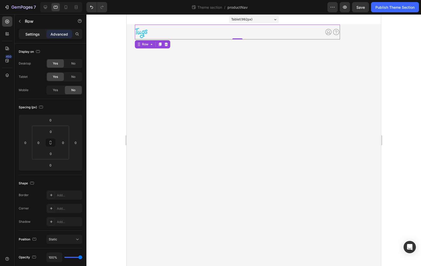
click at [37, 36] on p "Settings" at bounding box center [32, 34] width 14 height 5
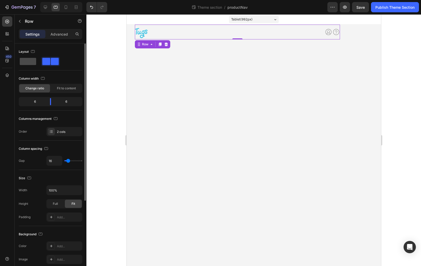
click at [31, 62] on span at bounding box center [28, 61] width 16 height 7
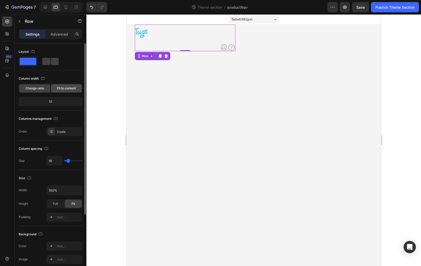
click at [61, 88] on span "Fit to content" at bounding box center [66, 88] width 19 height 5
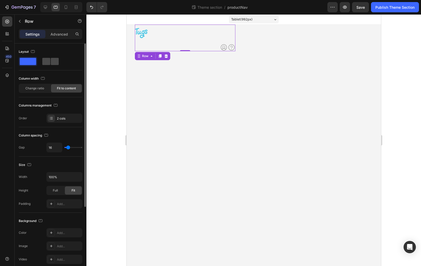
click at [52, 61] on span at bounding box center [55, 61] width 8 height 7
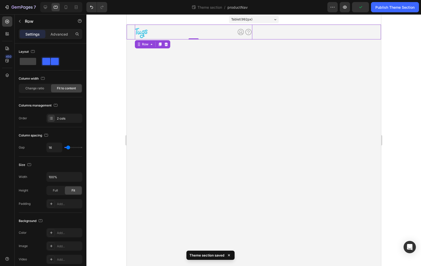
click at [257, 37] on div "Image Row Icon Icon Icon List Icon Icon Row Image Row Earn Cash Button Try Tugs…" at bounding box center [253, 32] width 254 height 15
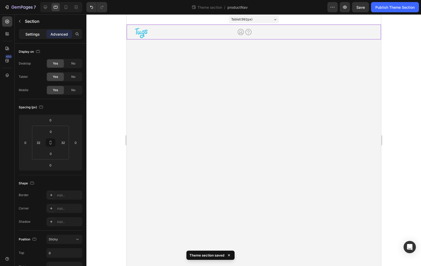
click at [25, 36] on div "Settings" at bounding box center [33, 34] width 26 height 8
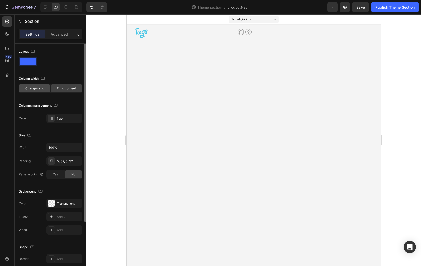
click at [41, 90] on span "Change ratio" at bounding box center [34, 88] width 19 height 5
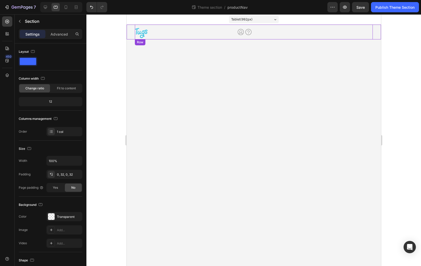
click at [255, 31] on div "Image Row Earn Cash Button Try Tugs Free Button Icon Icon Icon List Row Row" at bounding box center [254, 32] width 238 height 15
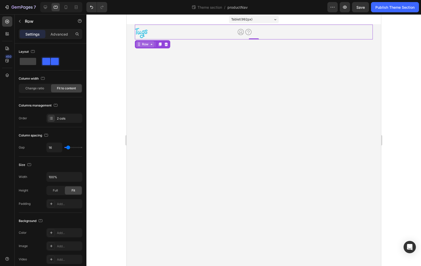
click at [148, 47] on div "Row" at bounding box center [145, 44] width 19 height 6
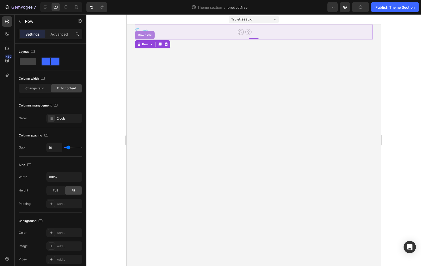
click at [145, 36] on div "Row 1 col" at bounding box center [145, 35] width 16 height 3
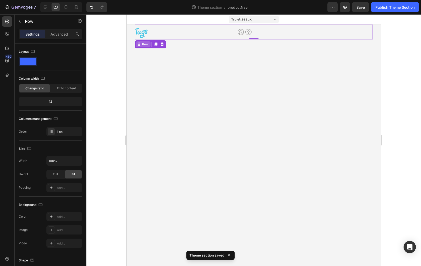
click at [146, 45] on div "Row" at bounding box center [145, 44] width 8 height 5
click at [197, 31] on div "Try Tugs Free Button" at bounding box center [209, 32] width 46 height 8
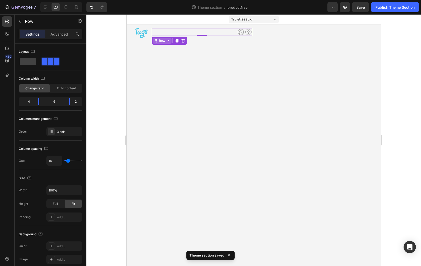
click at [156, 42] on icon at bounding box center [156, 41] width 4 height 4
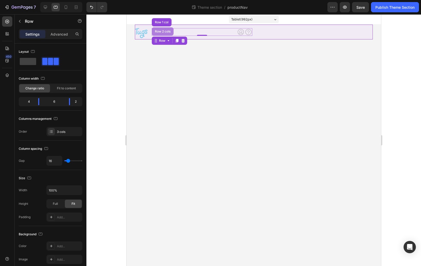
click at [159, 32] on div "Row 2 cols" at bounding box center [163, 31] width 18 height 3
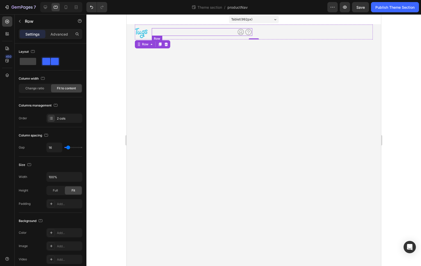
click at [185, 32] on div "Earn Cash Button Try Tugs Free Button Icon Icon Icon List Row" at bounding box center [202, 32] width 100 height 8
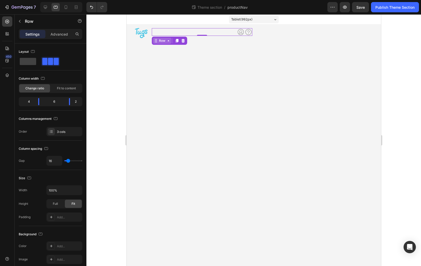
click at [165, 42] on div "Row" at bounding box center [162, 40] width 8 height 5
click at [161, 41] on div "Row" at bounding box center [162, 40] width 8 height 5
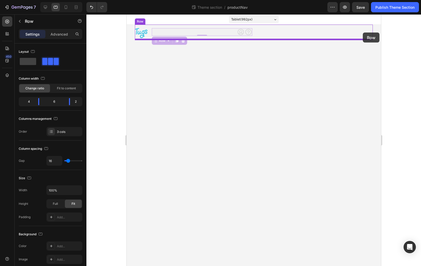
drag, startPoint x: 156, startPoint y: 41, endPoint x: 362, endPoint y: 33, distance: 207.1
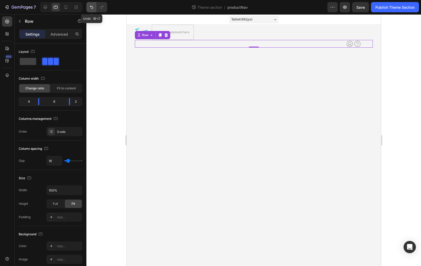
click at [89, 7] on icon "Undo/Redo" at bounding box center [91, 7] width 5 height 5
click at [131, 36] on div "Image Row Icon Icon Icon List Icon Icon Row Image Row Earn Cash Button Try Tugs…" at bounding box center [253, 32] width 254 height 15
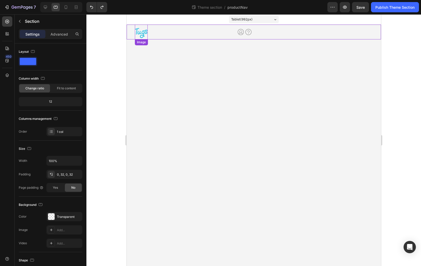
click at [139, 35] on img at bounding box center [141, 33] width 13 height 13
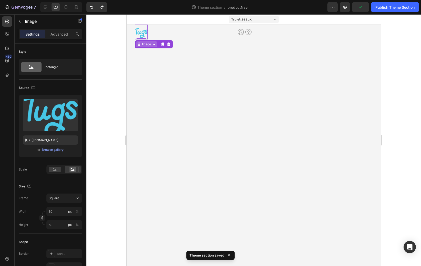
click at [141, 46] on div "Image" at bounding box center [146, 44] width 11 height 5
click at [142, 55] on div "Row 1 col" at bounding box center [145, 53] width 16 height 3
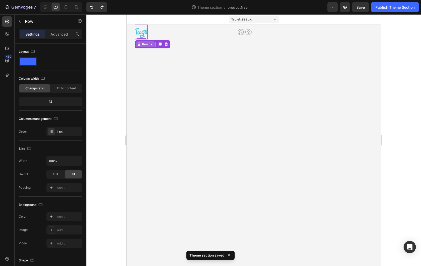
click at [144, 43] on div "Row" at bounding box center [145, 44] width 8 height 5
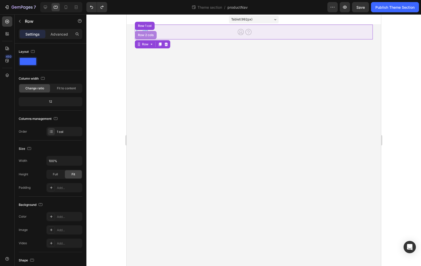
click at [144, 34] on div "Row 2 cols" at bounding box center [146, 35] width 18 height 3
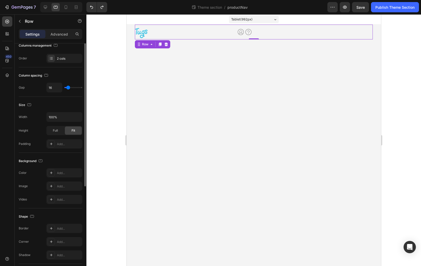
scroll to position [120, 0]
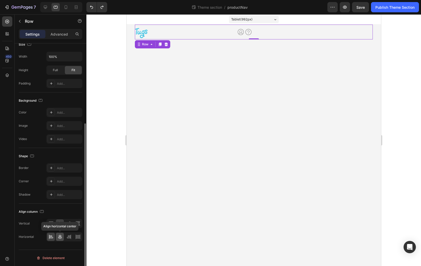
click at [58, 239] on icon at bounding box center [59, 237] width 5 height 5
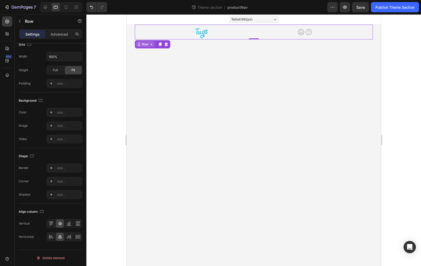
click at [144, 45] on div "Row" at bounding box center [145, 44] width 8 height 5
click at [60, 34] on p "Advanced" at bounding box center [59, 34] width 17 height 5
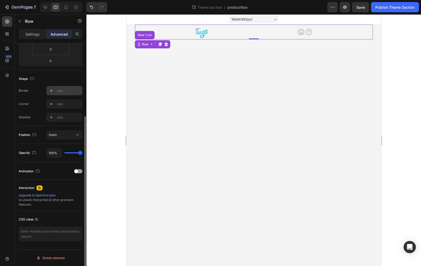
scroll to position [0, 0]
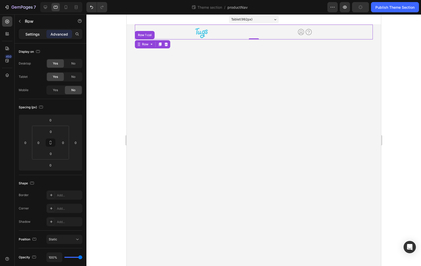
click at [34, 34] on p "Settings" at bounding box center [32, 34] width 14 height 5
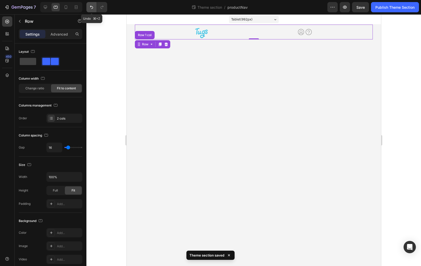
click at [90, 6] on icon "Undo/Redo" at bounding box center [91, 7] width 3 height 3
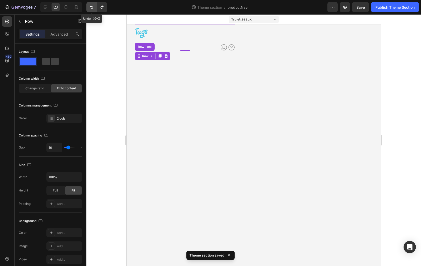
click at [90, 6] on icon "Undo/Redo" at bounding box center [91, 7] width 3 height 3
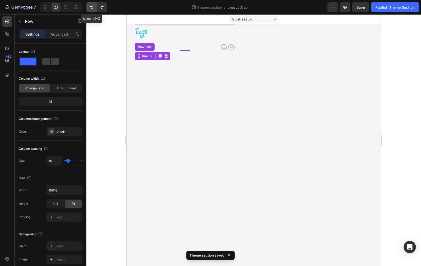
click at [90, 6] on icon "Undo/Redo" at bounding box center [91, 7] width 3 height 3
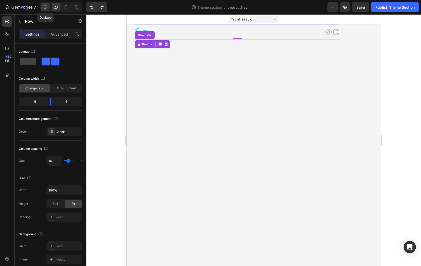
click at [45, 7] on icon at bounding box center [45, 7] width 5 height 5
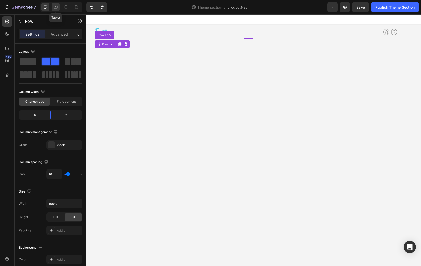
click at [55, 9] on icon at bounding box center [55, 7] width 5 height 5
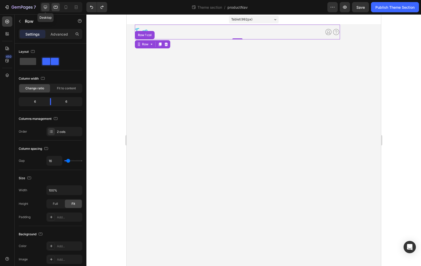
click at [46, 8] on icon at bounding box center [45, 7] width 3 height 3
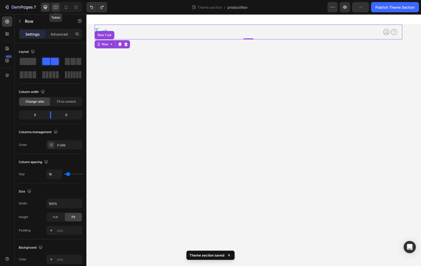
click at [52, 8] on div at bounding box center [56, 7] width 8 height 8
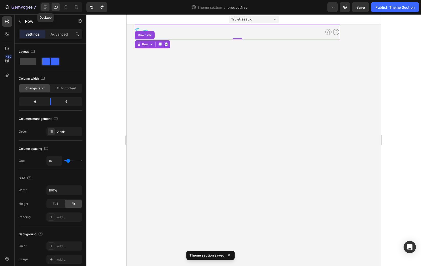
click at [46, 9] on icon at bounding box center [45, 7] width 5 height 5
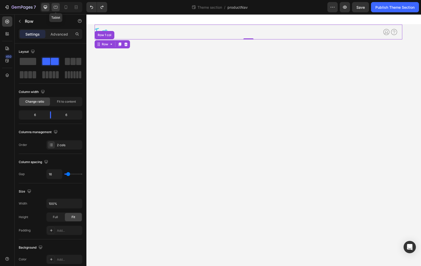
click at [53, 8] on div at bounding box center [56, 7] width 8 height 8
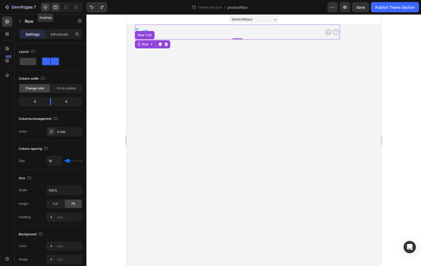
click at [46, 9] on icon at bounding box center [45, 7] width 5 height 5
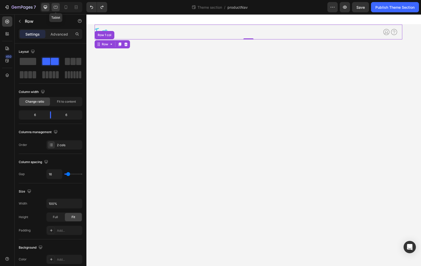
click at [55, 8] on icon at bounding box center [55, 7] width 5 height 5
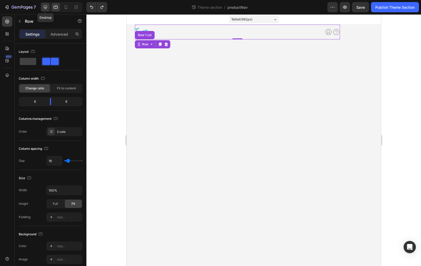
click at [48, 8] on div at bounding box center [45, 7] width 8 height 8
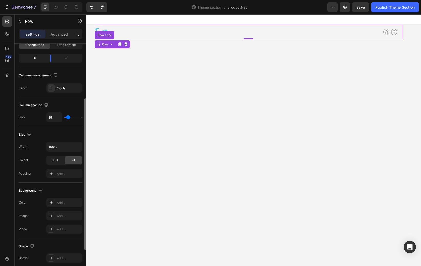
scroll to position [134, 0]
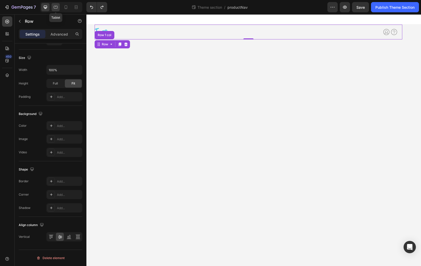
click at [57, 8] on icon at bounding box center [55, 7] width 5 height 5
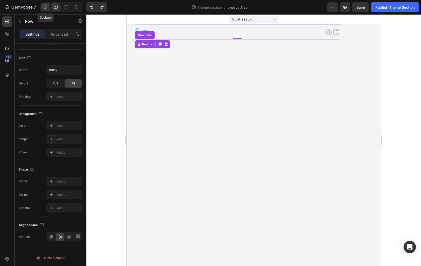
click at [47, 9] on icon at bounding box center [45, 7] width 5 height 5
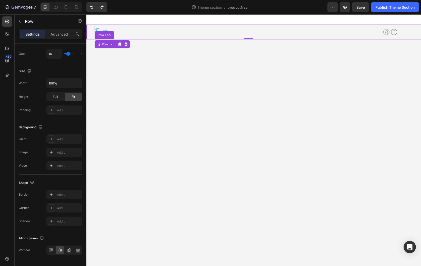
click at [90, 33] on div "Image Row Icon Icon Icon List Icon Icon Row Image Row Earn Cash Button Try Tugs…" at bounding box center [253, 32] width 335 height 15
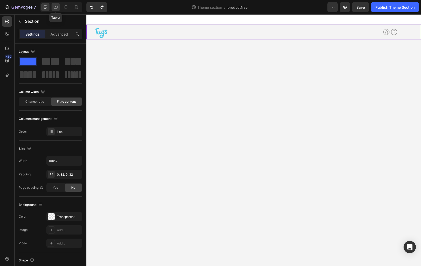
click at [54, 6] on icon at bounding box center [55, 7] width 5 height 5
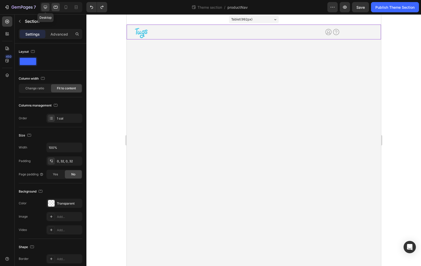
click at [46, 8] on icon at bounding box center [45, 7] width 3 height 3
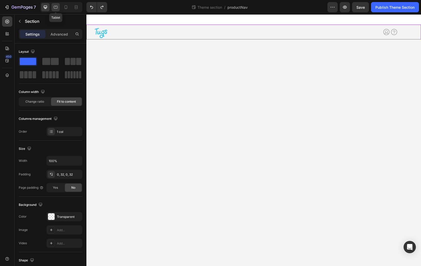
click at [56, 9] on icon at bounding box center [55, 7] width 5 height 5
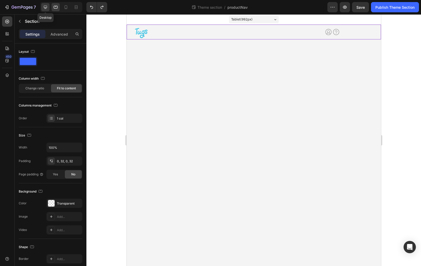
click at [44, 10] on div at bounding box center [45, 7] width 8 height 8
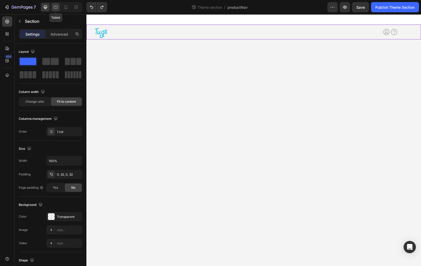
click at [55, 10] on div at bounding box center [56, 7] width 8 height 8
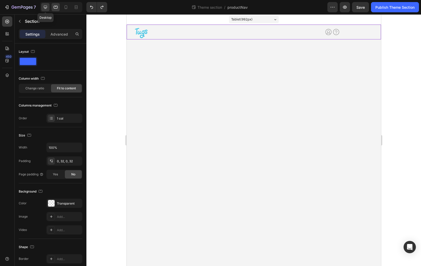
click at [46, 7] on icon at bounding box center [45, 7] width 5 height 5
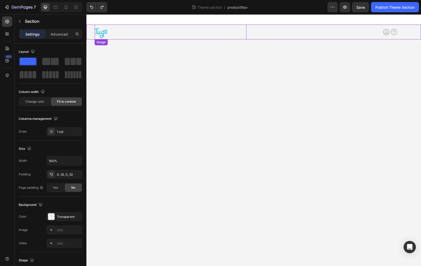
click at [97, 31] on img at bounding box center [101, 33] width 13 height 13
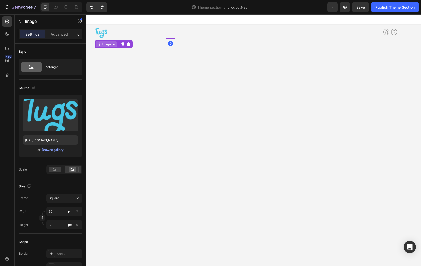
click at [99, 46] on icon at bounding box center [99, 45] width 1 height 1
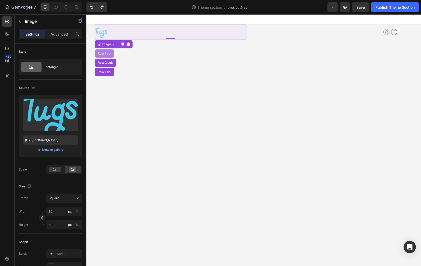
click at [100, 55] on div "Row 1 col" at bounding box center [105, 53] width 20 height 8
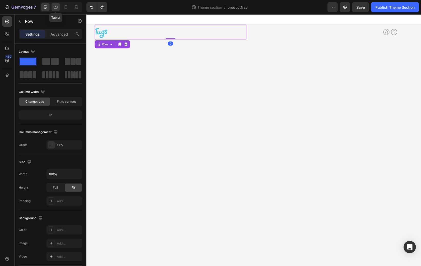
click at [57, 7] on icon at bounding box center [55, 7] width 5 height 5
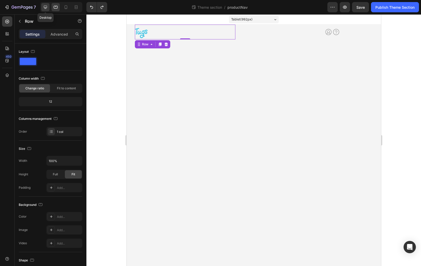
click at [47, 7] on icon at bounding box center [45, 7] width 5 height 5
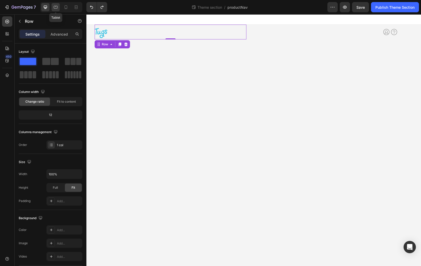
click at [57, 7] on icon at bounding box center [55, 7] width 5 height 5
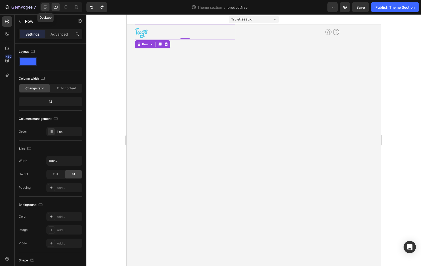
click at [46, 6] on icon at bounding box center [45, 7] width 5 height 5
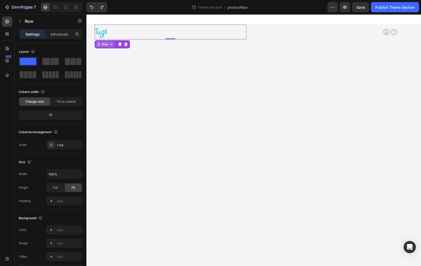
click at [107, 44] on div "Row" at bounding box center [105, 44] width 8 height 5
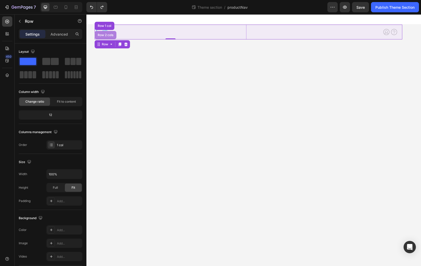
click at [107, 34] on div "Row 2 cols" at bounding box center [106, 35] width 18 height 3
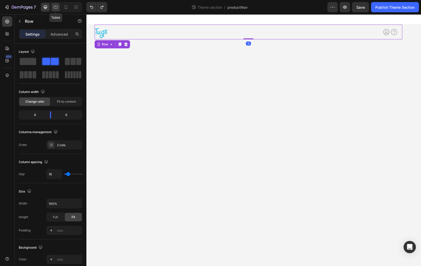
click at [57, 8] on icon at bounding box center [56, 7] width 4 height 3
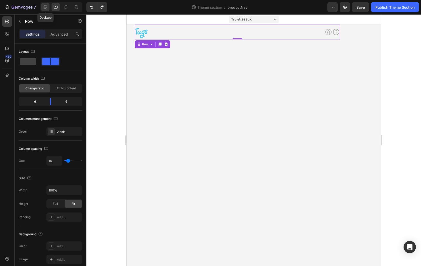
click at [47, 10] on div at bounding box center [45, 7] width 8 height 8
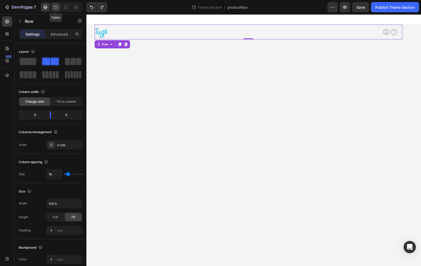
click at [55, 9] on icon at bounding box center [55, 7] width 5 height 5
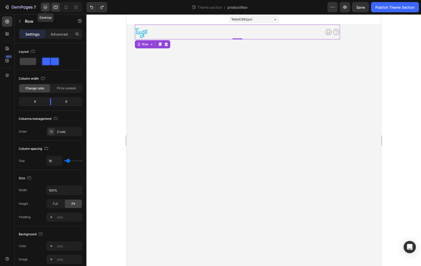
click at [44, 8] on icon at bounding box center [45, 7] width 5 height 5
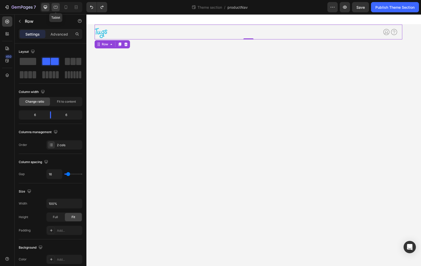
click at [55, 8] on icon at bounding box center [55, 7] width 5 height 5
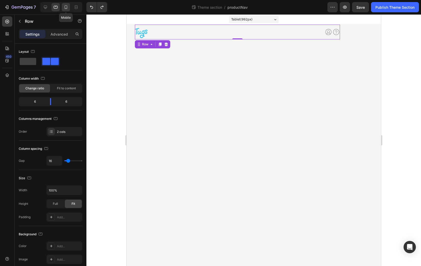
click at [64, 7] on icon at bounding box center [65, 7] width 5 height 5
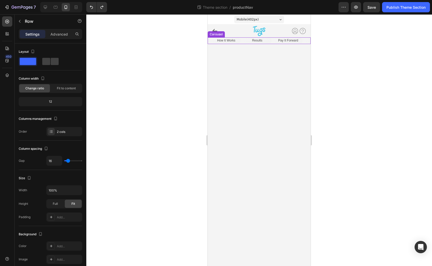
click at [211, 43] on div "How It Works Text Block Image Icon Row" at bounding box center [222, 40] width 29 height 7
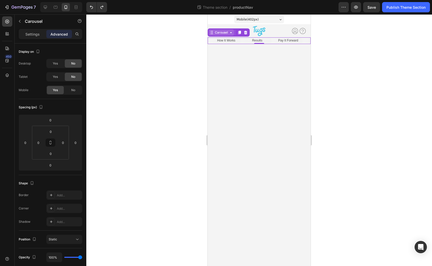
click at [222, 34] on div "Carousel" at bounding box center [221, 32] width 15 height 5
click at [215, 22] on div "Row 1 col" at bounding box center [218, 23] width 16 height 3
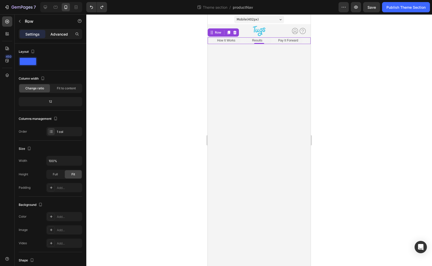
click at [61, 34] on p "Advanced" at bounding box center [59, 34] width 17 height 5
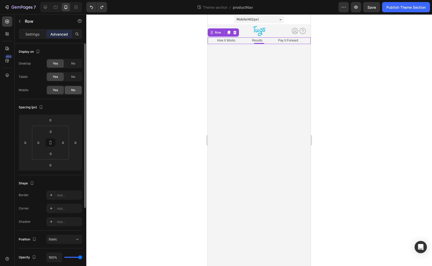
click at [70, 90] on div "No" at bounding box center [73, 90] width 17 height 8
click at [60, 91] on div "Yes" at bounding box center [55, 90] width 17 height 8
click at [71, 92] on span "No" at bounding box center [73, 90] width 4 height 5
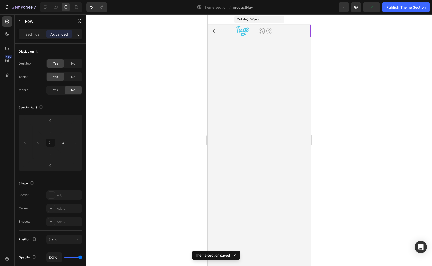
click at [291, 31] on div "Image Row Icon Icon Icon List Icon Icon Row Image Row Earn Cash Button Try Tugs…" at bounding box center [259, 31] width 103 height 13
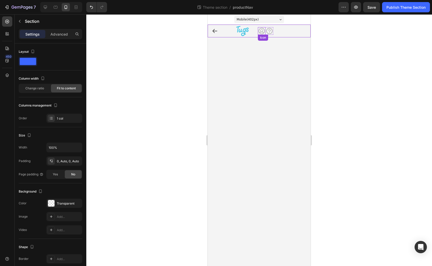
click at [263, 33] on icon at bounding box center [262, 31] width 8 height 8
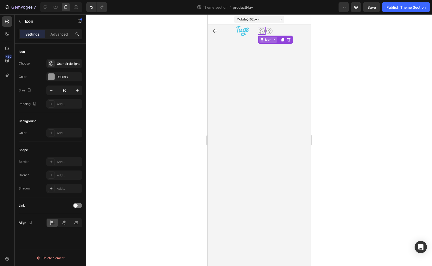
click at [263, 39] on icon at bounding box center [262, 40] width 4 height 4
click at [272, 22] on div "Row 3 cols" at bounding box center [269, 21] width 18 height 3
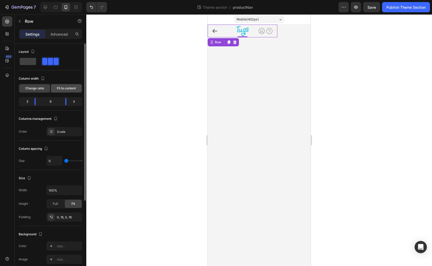
click at [72, 89] on span "Fit to content" at bounding box center [66, 88] width 19 height 5
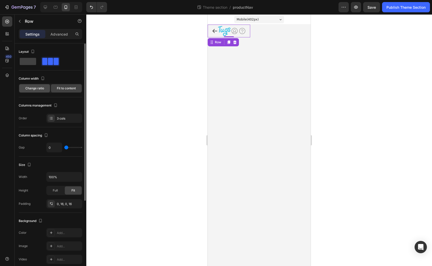
click at [37, 87] on span "Change ratio" at bounding box center [34, 88] width 19 height 5
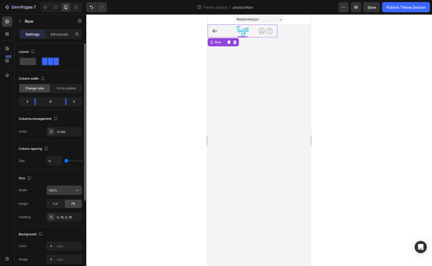
click at [57, 191] on input "100%" at bounding box center [64, 190] width 35 height 9
click at [77, 190] on icon "button" at bounding box center [77, 190] width 5 height 5
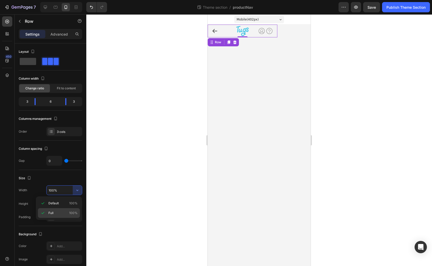
click at [63, 211] on p "Full 100%" at bounding box center [62, 213] width 29 height 5
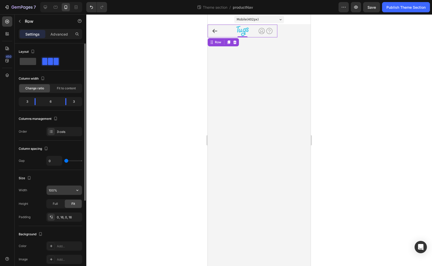
click at [67, 191] on input "100%" at bounding box center [64, 190] width 35 height 9
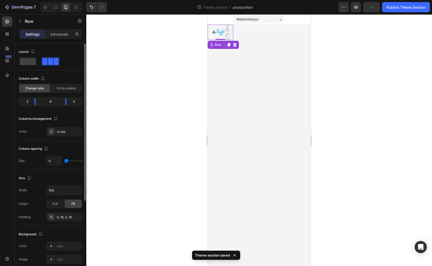
click at [74, 179] on div "Size" at bounding box center [51, 178] width 64 height 8
click at [76, 188] on icon "button" at bounding box center [77, 190] width 5 height 5
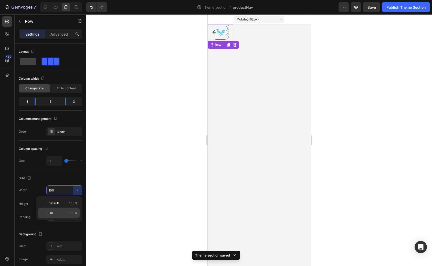
click at [63, 213] on p "Full 100%" at bounding box center [62, 213] width 29 height 5
type input "100%"
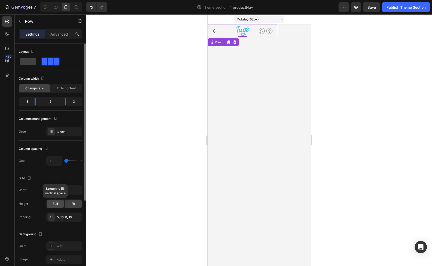
click at [54, 203] on span "Full" at bounding box center [55, 204] width 5 height 5
click at [73, 203] on span "Fit" at bounding box center [74, 204] width 4 height 5
click at [29, 64] on span at bounding box center [28, 61] width 16 height 7
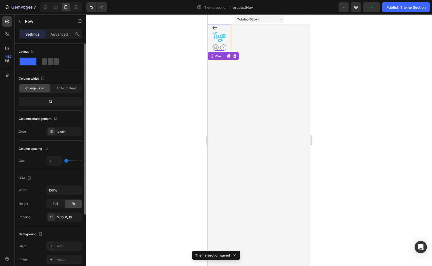
click at [54, 62] on span at bounding box center [56, 61] width 5 height 7
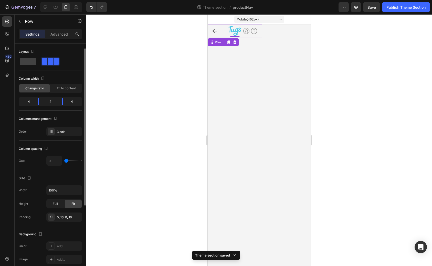
scroll to position [120, 0]
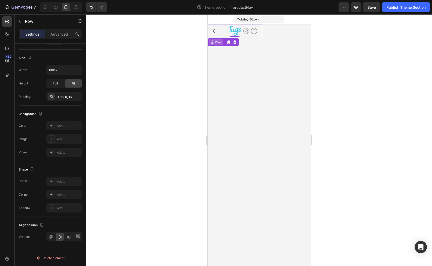
click at [213, 44] on icon at bounding box center [212, 42] width 4 height 4
click at [216, 41] on div "Row" at bounding box center [218, 42] width 8 height 5
click at [215, 42] on div "Row" at bounding box center [218, 42] width 8 height 5
click at [235, 60] on body "Mobile ( 402 px) iPhone 13 Mini iPhone 13 Pro iPhone 11 Pro Max iPhone 15 Pro M…" at bounding box center [259, 140] width 103 height 252
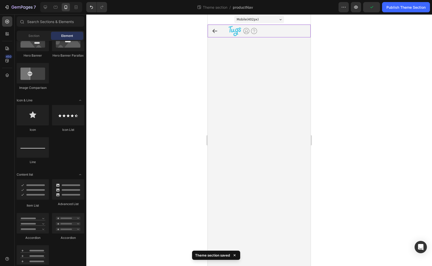
click at [280, 35] on div "Image Row Icon Icon Icon List Icon Icon Row Image Row Earn Cash Button Try Tugs…" at bounding box center [259, 31] width 103 height 13
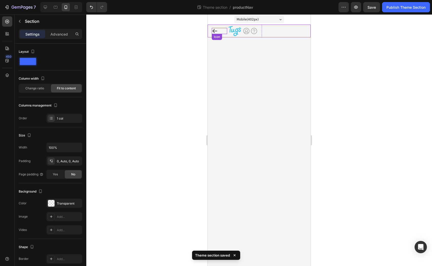
click at [221, 31] on div "Icon" at bounding box center [219, 31] width 15 height 6
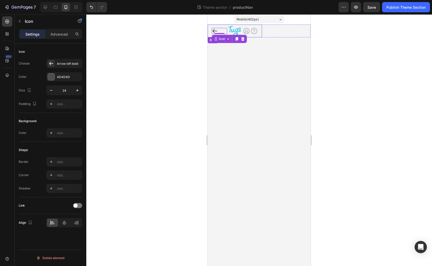
click at [260, 35] on div "Image Row Icon Icon Icon List Icon Icon 0 Row" at bounding box center [235, 31] width 54 height 13
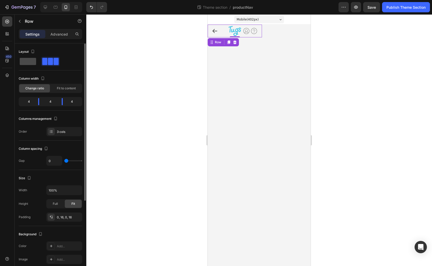
click at [31, 65] on span at bounding box center [28, 61] width 16 height 7
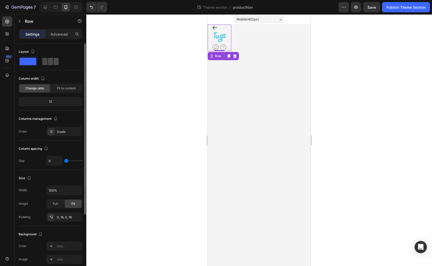
click at [48, 63] on span at bounding box center [50, 61] width 5 height 7
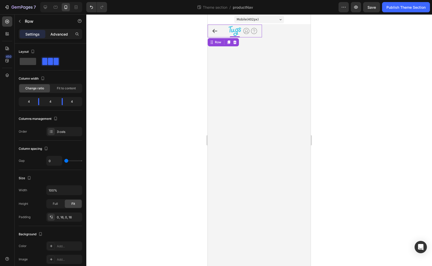
click at [60, 33] on p "Advanced" at bounding box center [59, 34] width 17 height 5
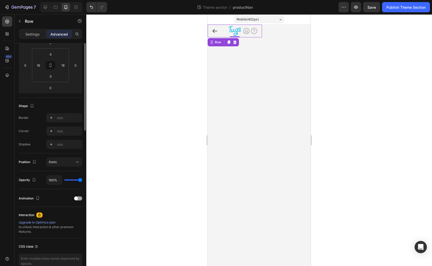
scroll to position [0, 0]
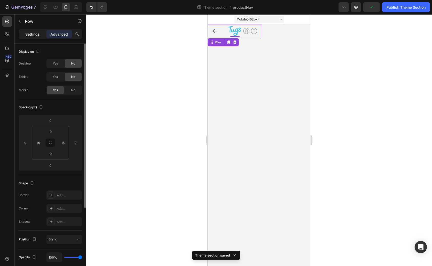
click at [26, 33] on p "Settings" at bounding box center [32, 34] width 14 height 5
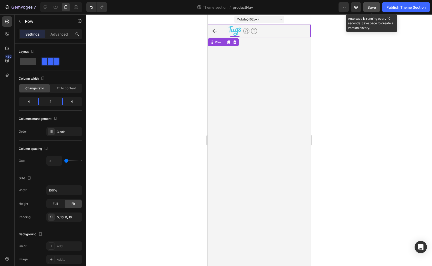
click at [371, 9] on div "Save" at bounding box center [372, 7] width 8 height 5
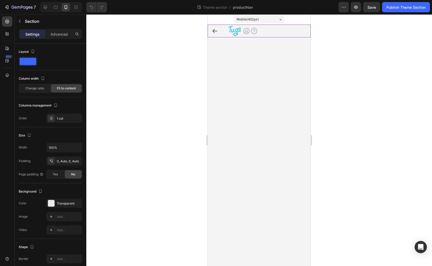
click at [266, 36] on div "Image Row Icon Icon Icon List Icon Icon Row Image Row Earn Cash Button Try Tugs…" at bounding box center [259, 31] width 103 height 13
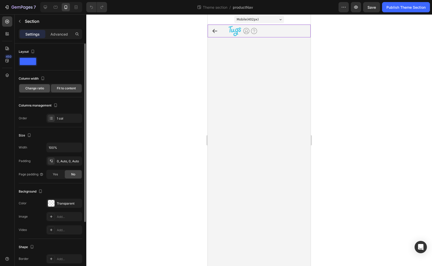
click at [40, 87] on span "Change ratio" at bounding box center [34, 88] width 19 height 5
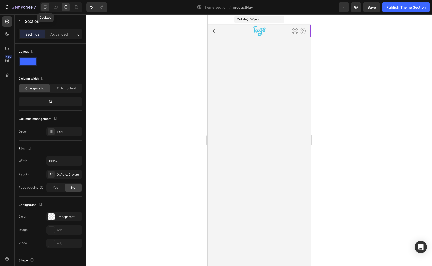
click at [46, 9] on icon at bounding box center [45, 7] width 5 height 5
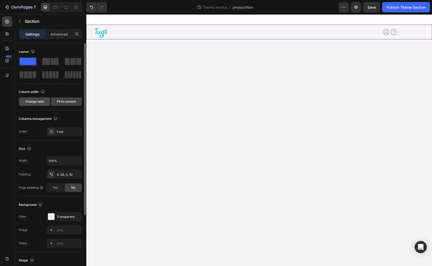
click at [41, 100] on span "Change ratio" at bounding box center [34, 101] width 19 height 5
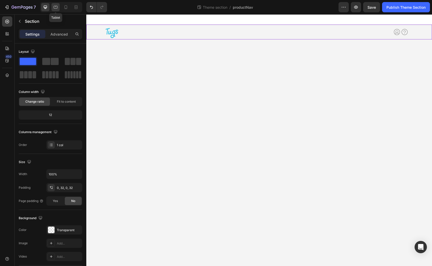
click at [55, 6] on icon at bounding box center [55, 7] width 5 height 5
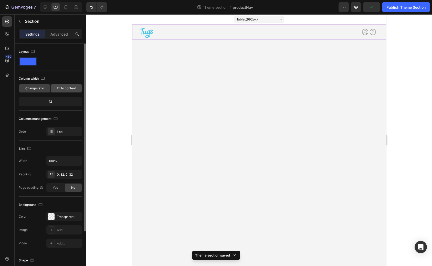
click at [63, 86] on span "Fit to content" at bounding box center [66, 88] width 19 height 5
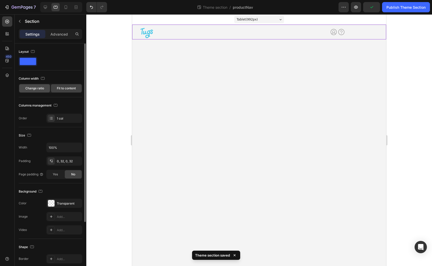
click at [36, 88] on span "Change ratio" at bounding box center [34, 88] width 19 height 5
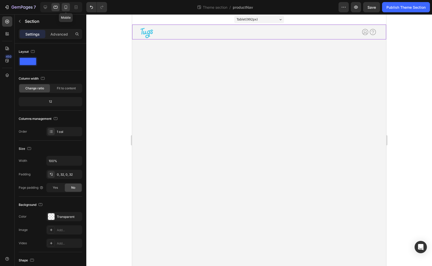
click at [66, 10] on div at bounding box center [66, 7] width 8 height 8
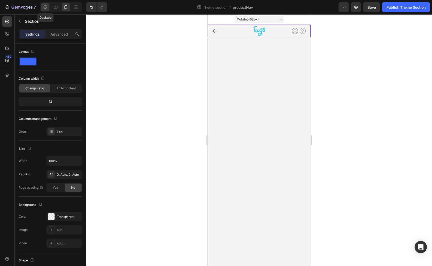
click at [46, 8] on icon at bounding box center [45, 7] width 3 height 3
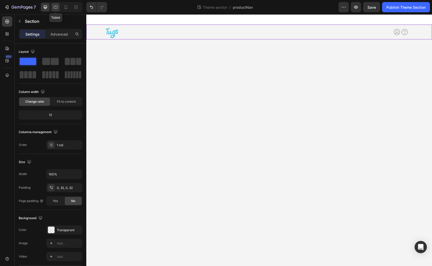
click at [55, 8] on icon at bounding box center [56, 7] width 4 height 3
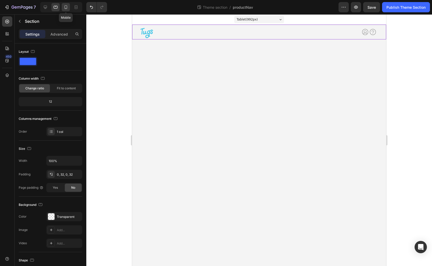
click at [63, 8] on div at bounding box center [66, 7] width 8 height 8
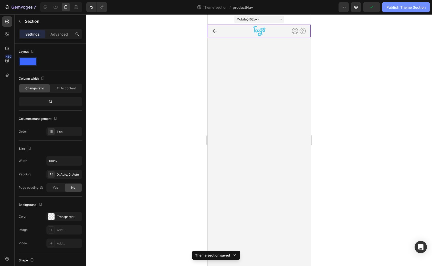
click at [395, 10] on div "Publish Theme Section" at bounding box center [406, 7] width 39 height 5
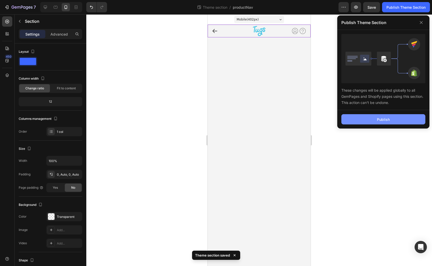
click at [365, 115] on button "Publish" at bounding box center [384, 119] width 84 height 10
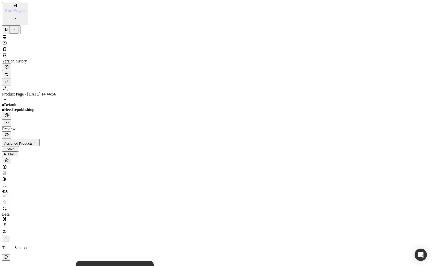
click at [7, 34] on icon at bounding box center [4, 36] width 5 height 5
click at [7, 47] on icon at bounding box center [4, 49] width 5 height 5
click at [45, 34] on div at bounding box center [216, 37] width 428 height 6
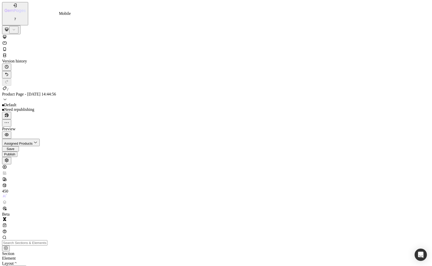
click at [7, 47] on icon at bounding box center [4, 49] width 5 height 5
click at [6, 35] on icon at bounding box center [4, 36] width 3 height 3
click at [7, 53] on icon at bounding box center [4, 55] width 5 height 5
click at [15, 153] on div "Publish" at bounding box center [9, 155] width 11 height 4
